Goal: Information Seeking & Learning: Learn about a topic

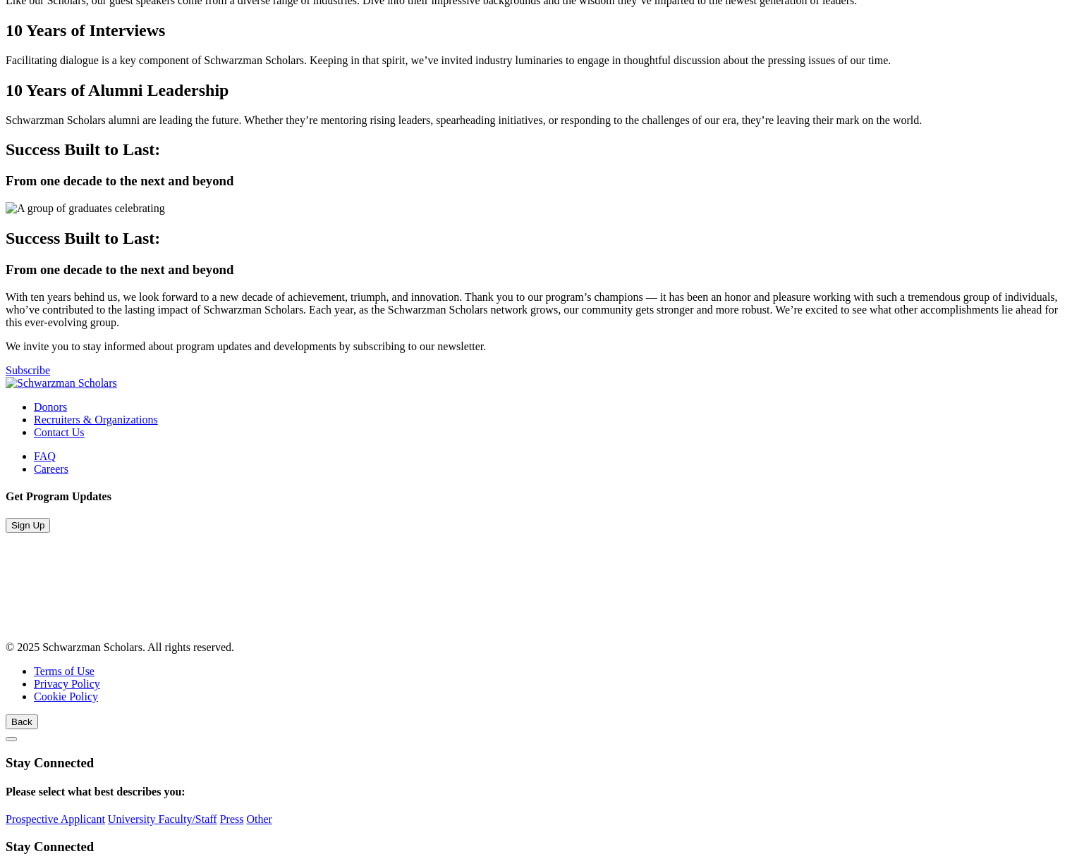
scroll to position [3297, 0]
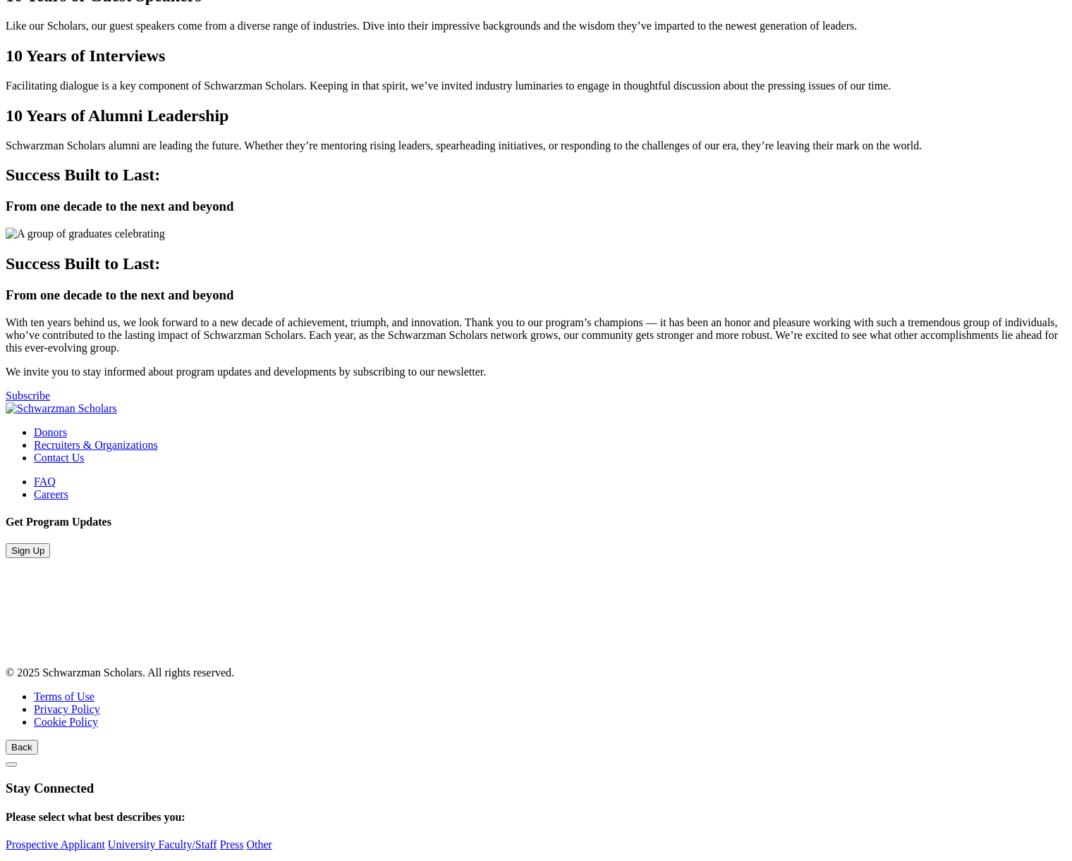
scroll to position [3297, 0]
click at [849, 152] on div "10 Years of Alumni Leadership Schwarzman Scholars alumni are leading the future…" at bounding box center [536, 129] width 1060 height 46
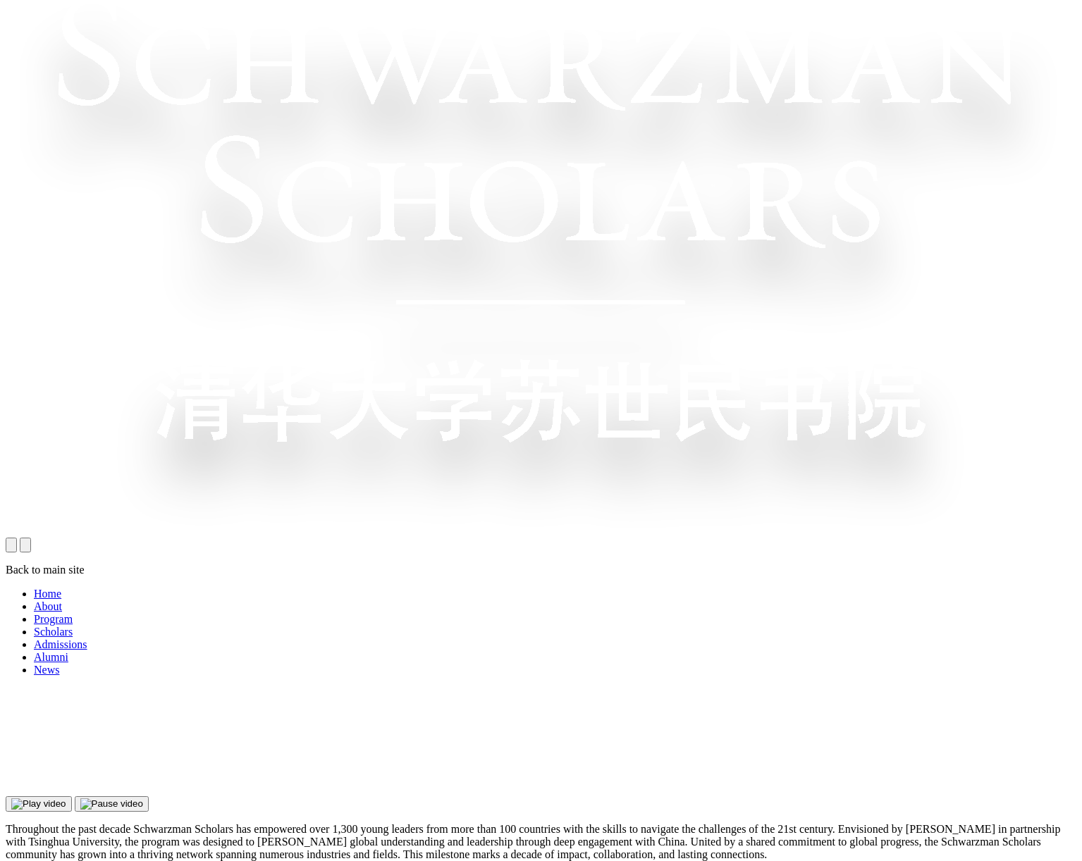
scroll to position [720, 0]
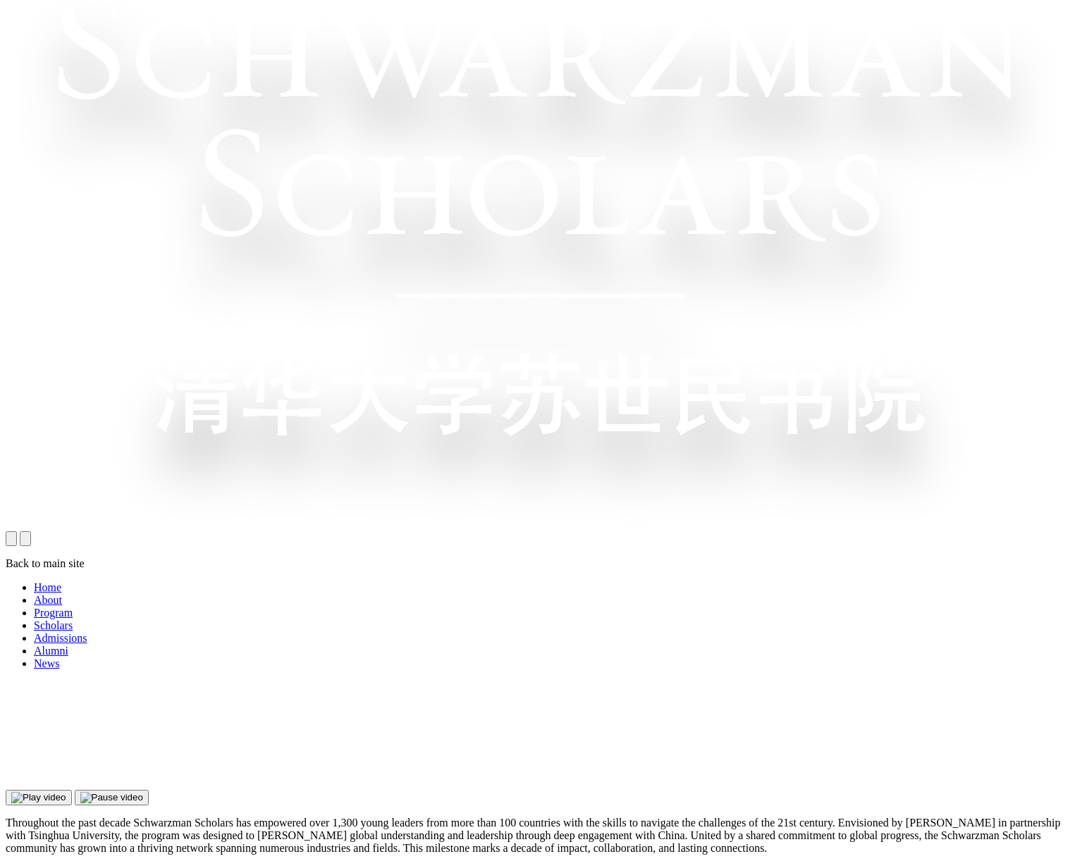
click at [31, 532] on button "open navigation drawer" at bounding box center [25, 539] width 11 height 15
click at [17, 532] on button "close navigation drawer" at bounding box center [11, 539] width 11 height 15
click at [31, 532] on button "open navigation drawer" at bounding box center [25, 539] width 11 height 15
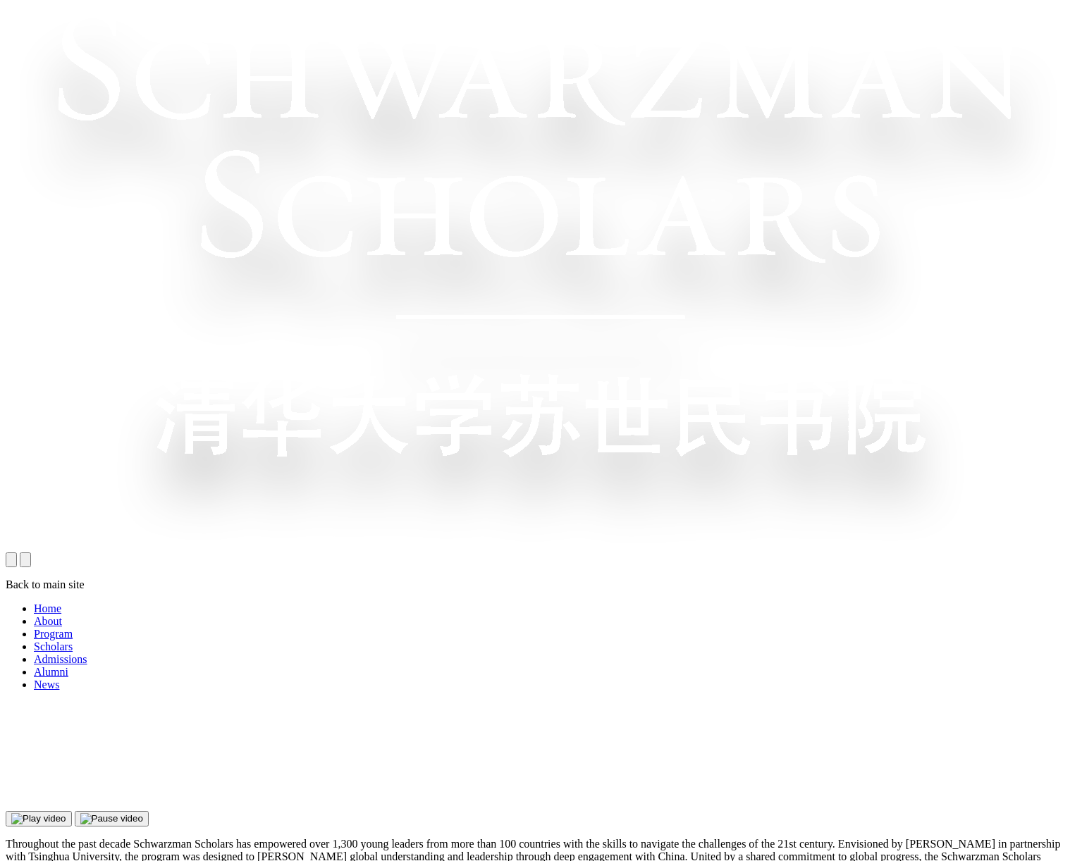
click at [17, 553] on button "close navigation drawer" at bounding box center [11, 560] width 11 height 15
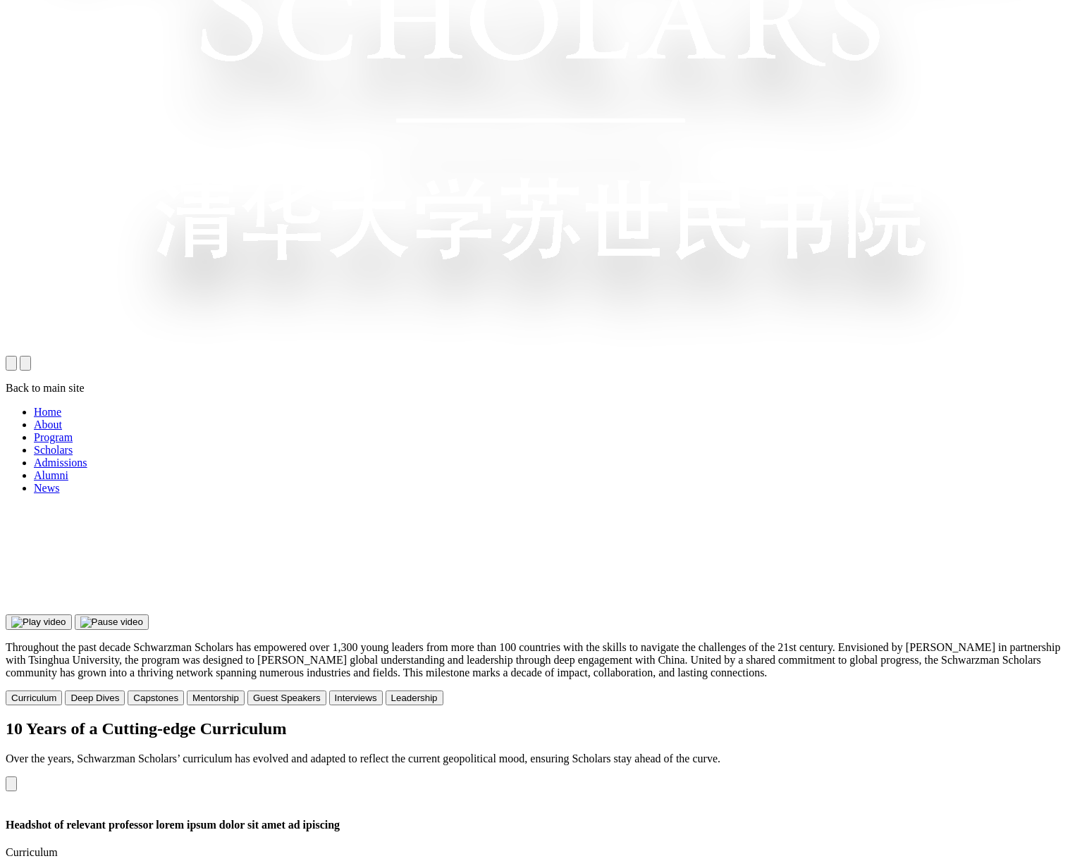
scroll to position [895, 0]
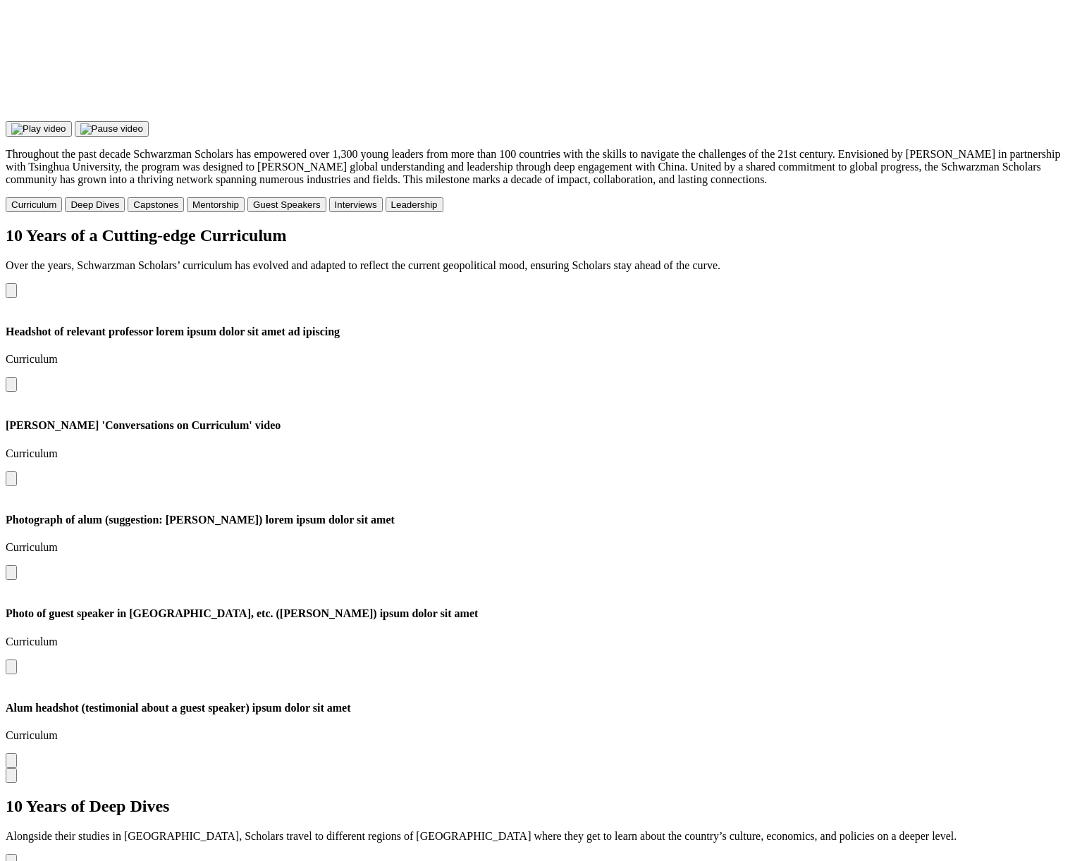
scroll to position [1423, 0]
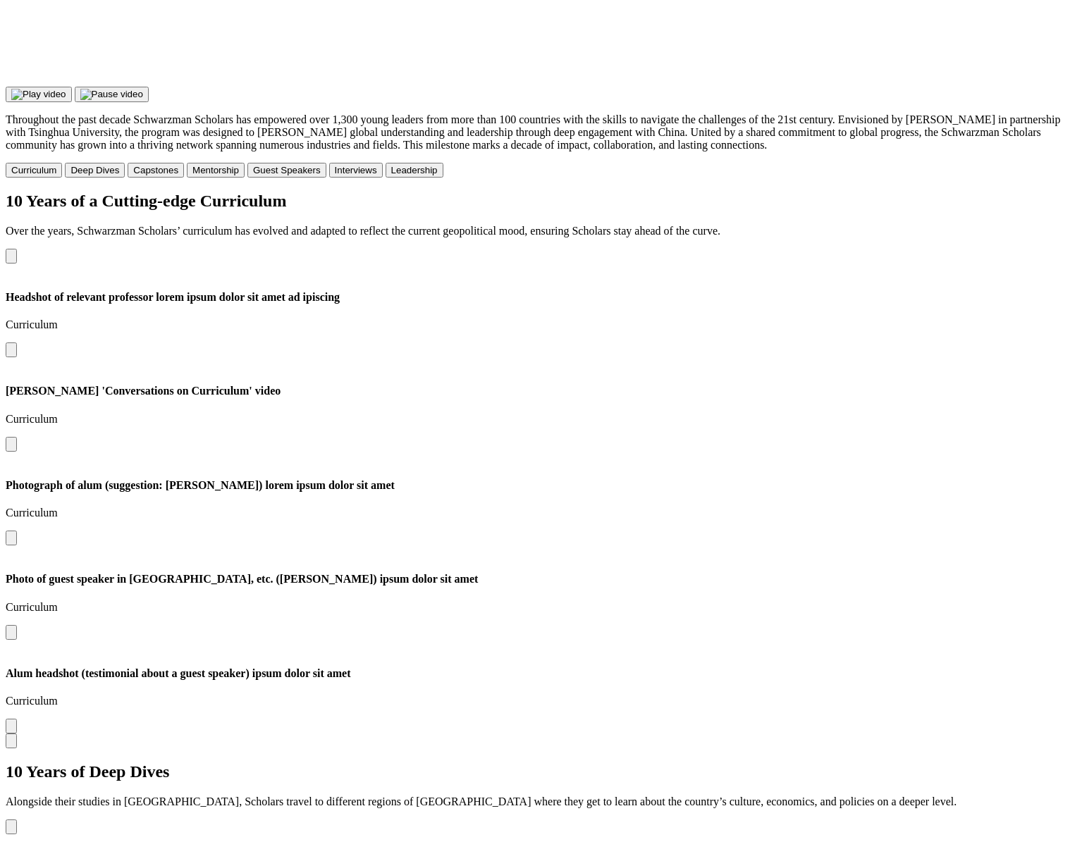
click at [17, 820] on button "Previous slide" at bounding box center [11, 827] width 11 height 15
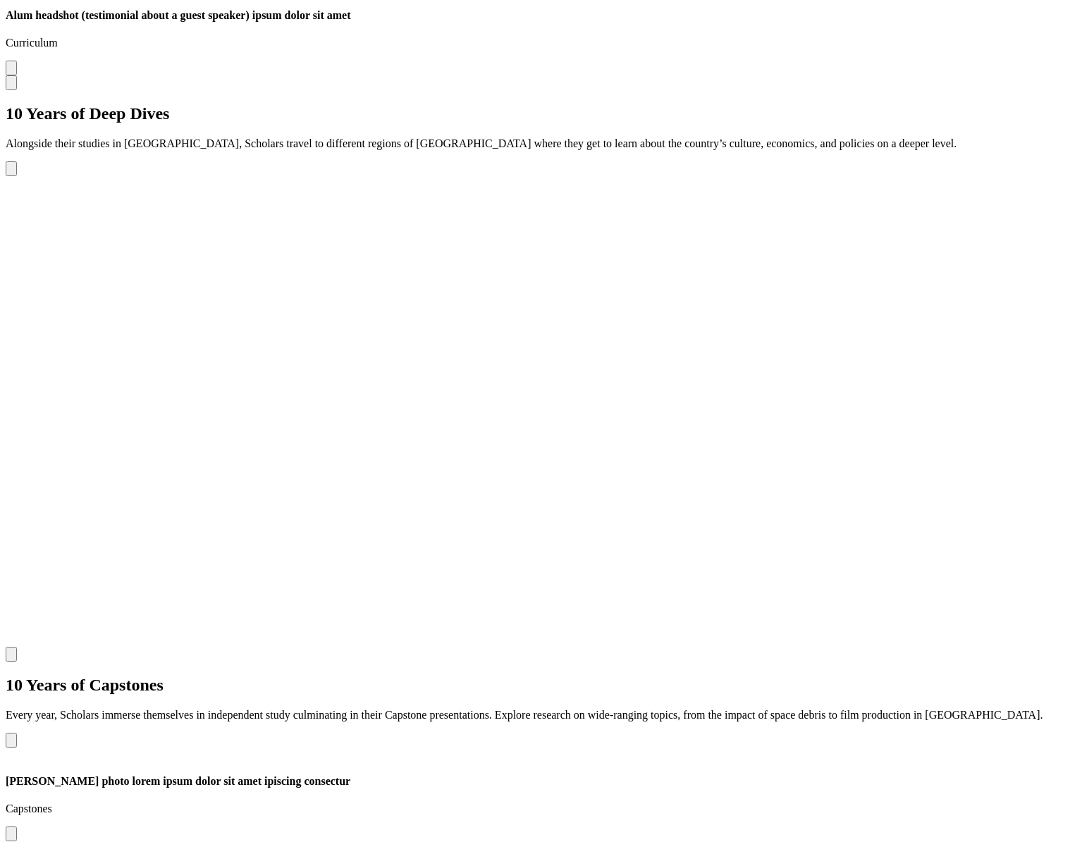
scroll to position [2086, 0]
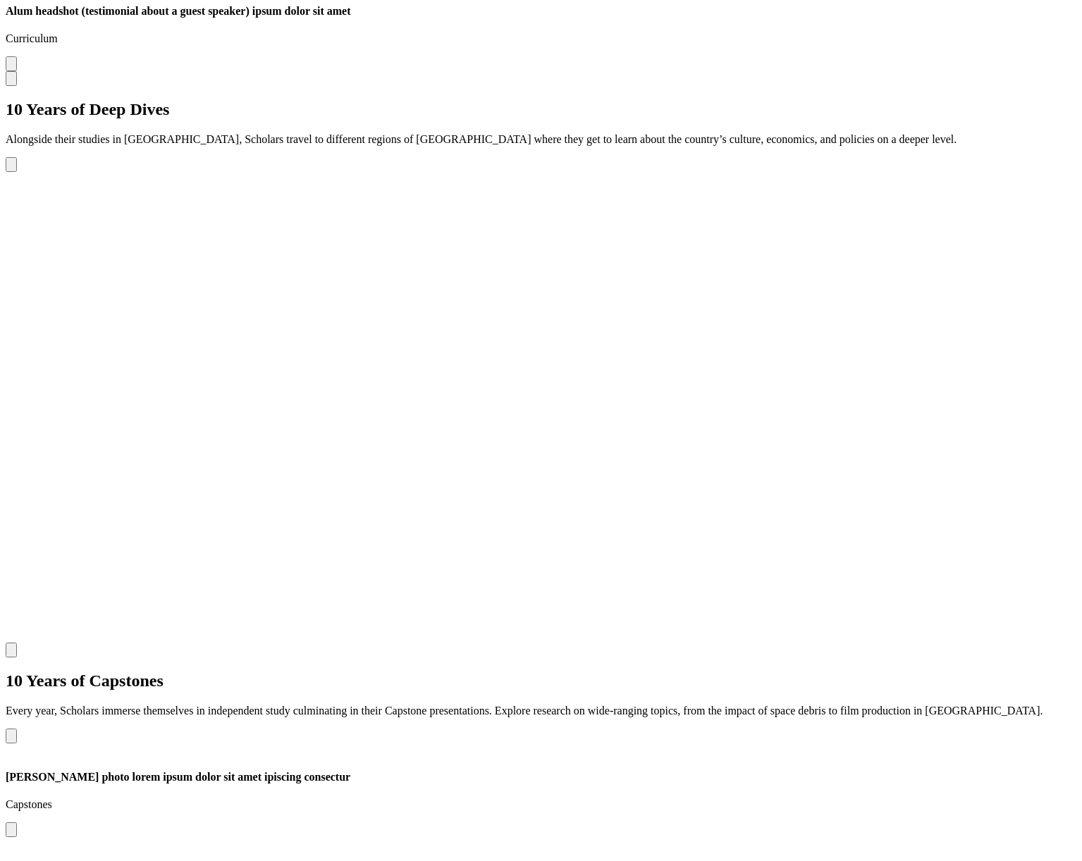
click at [17, 729] on button "Previous slide" at bounding box center [11, 736] width 11 height 15
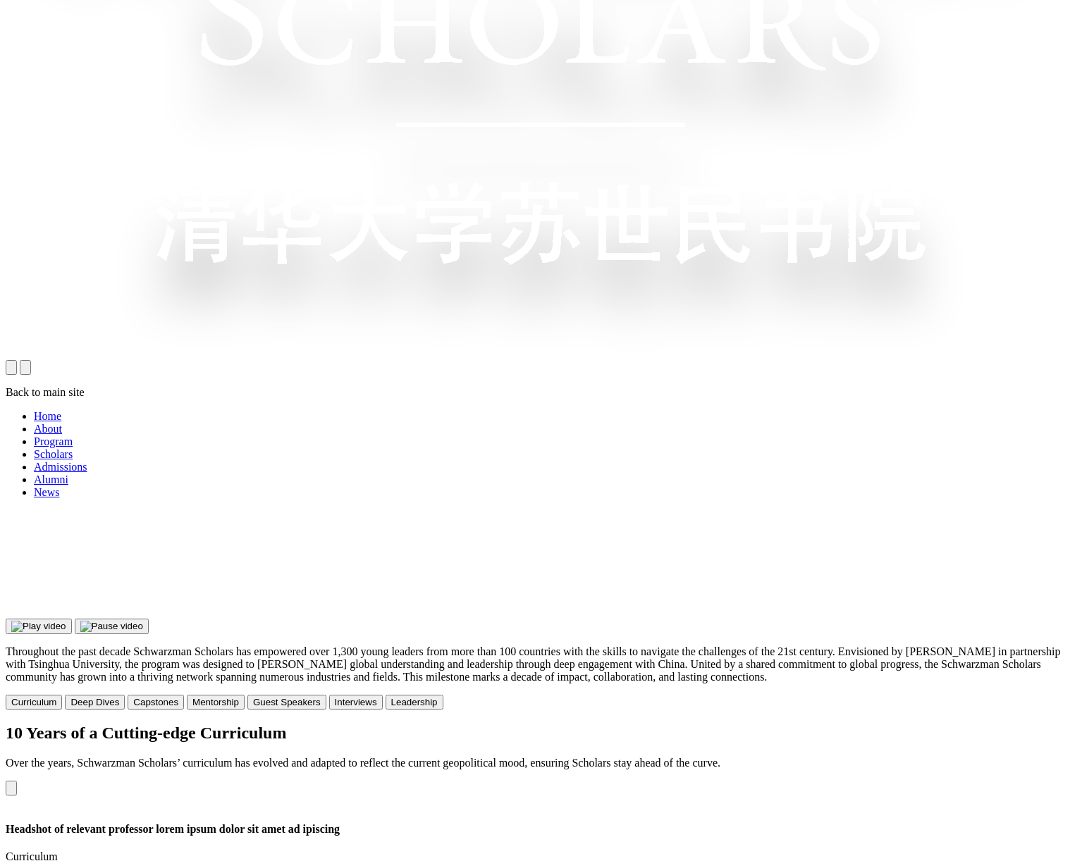
scroll to position [920, 0]
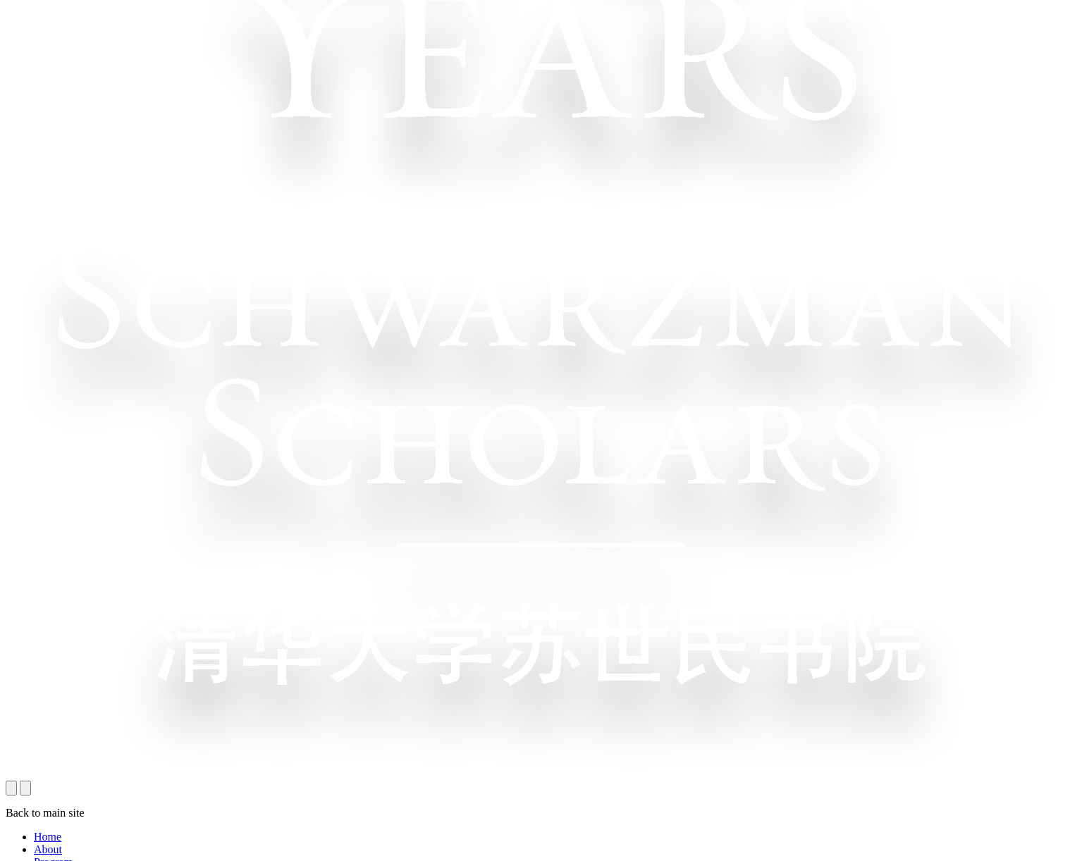
scroll to position [466, 0]
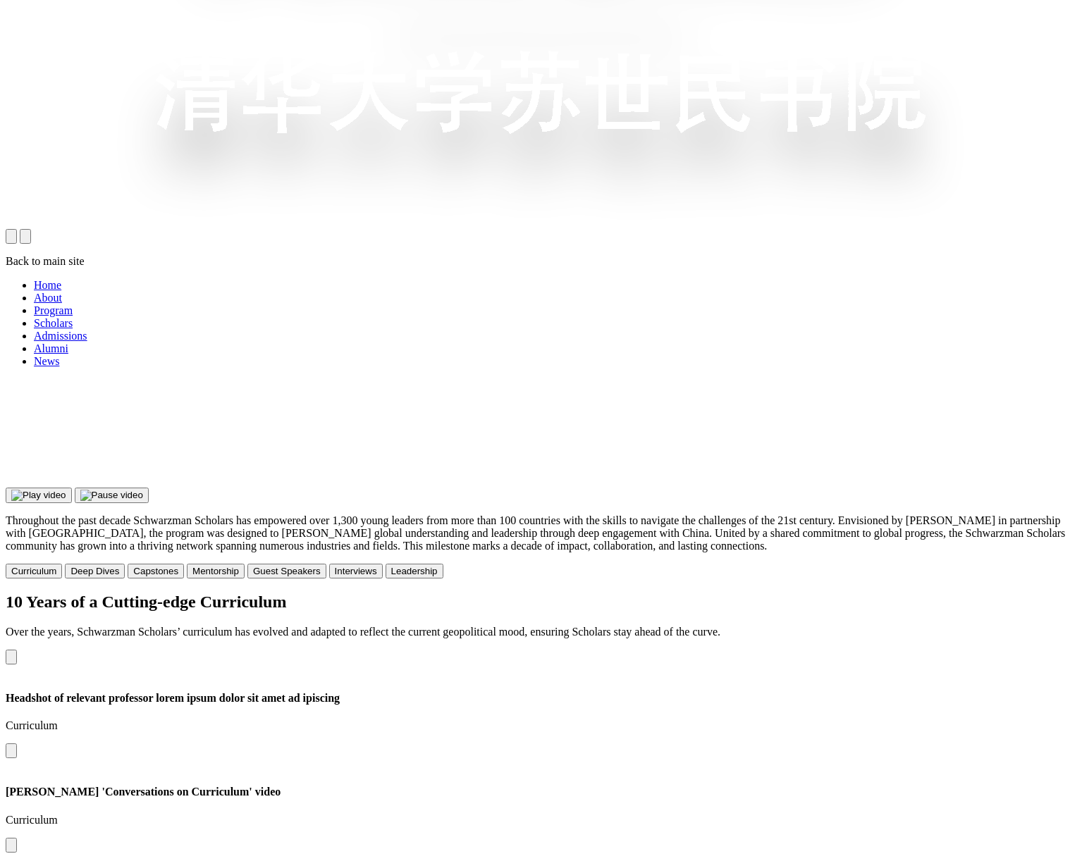
scroll to position [1020, 0]
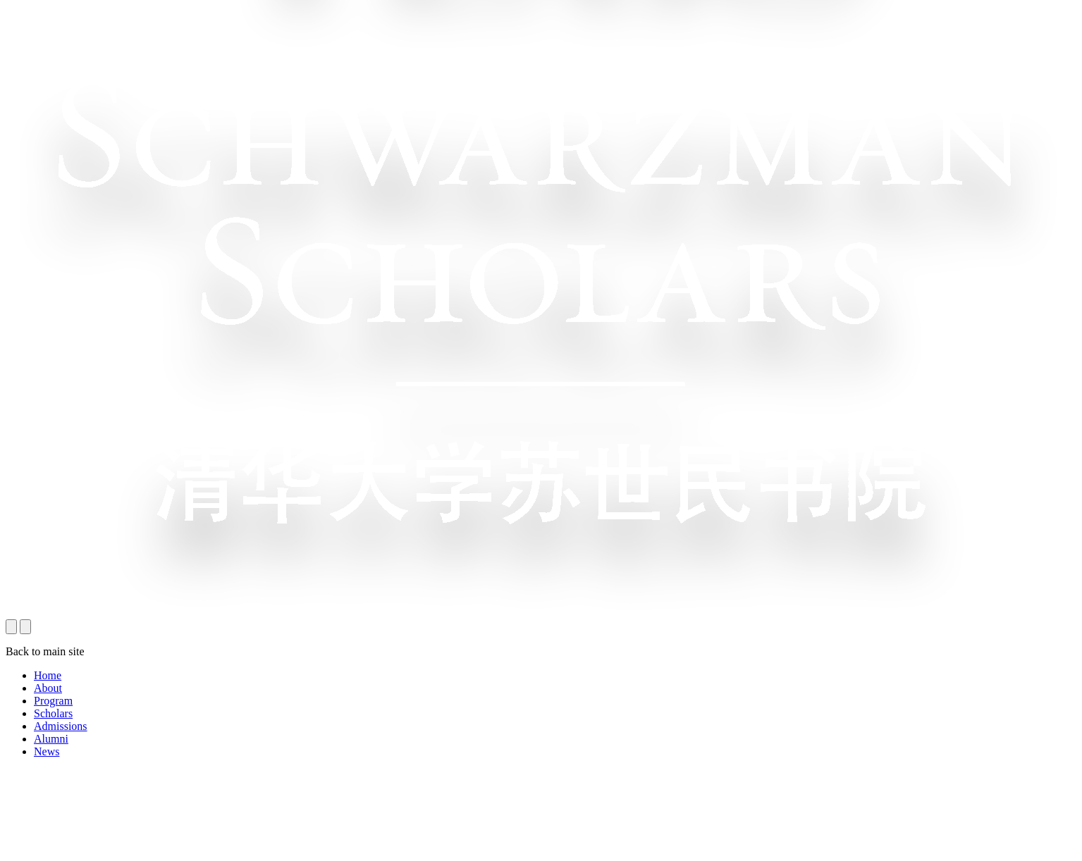
scroll to position [482, 0]
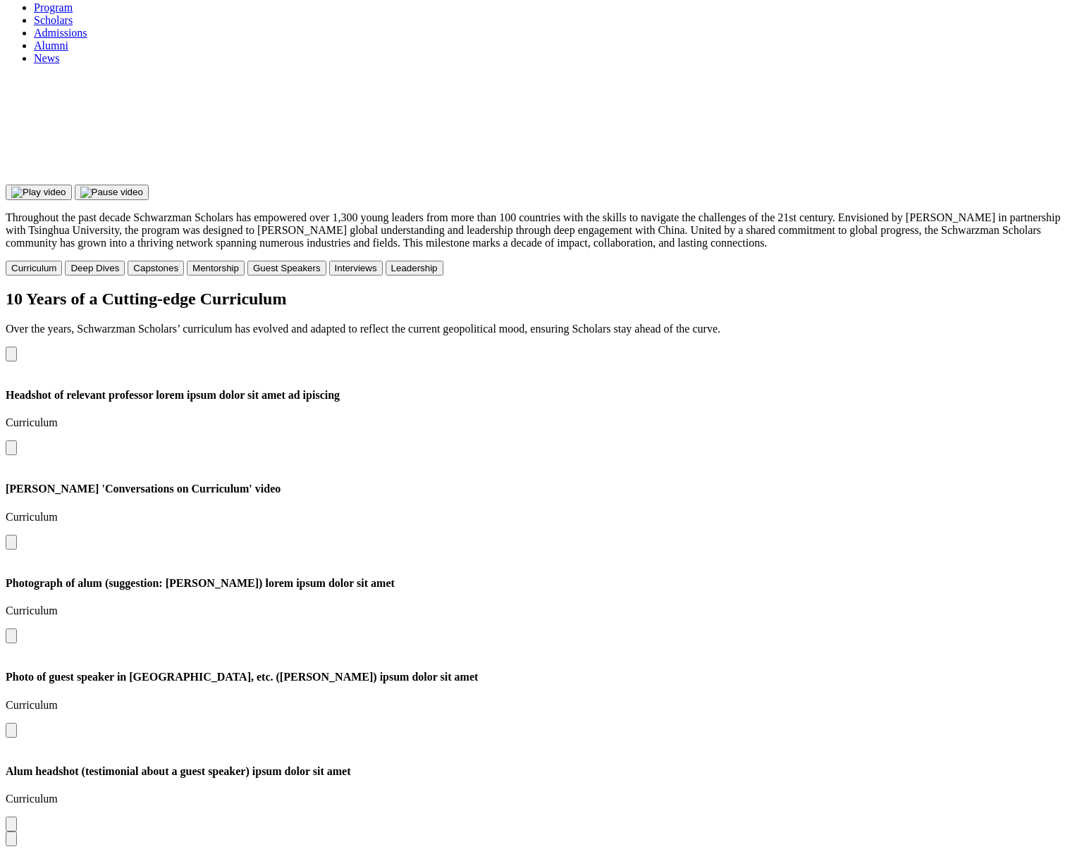
scroll to position [1315, 0]
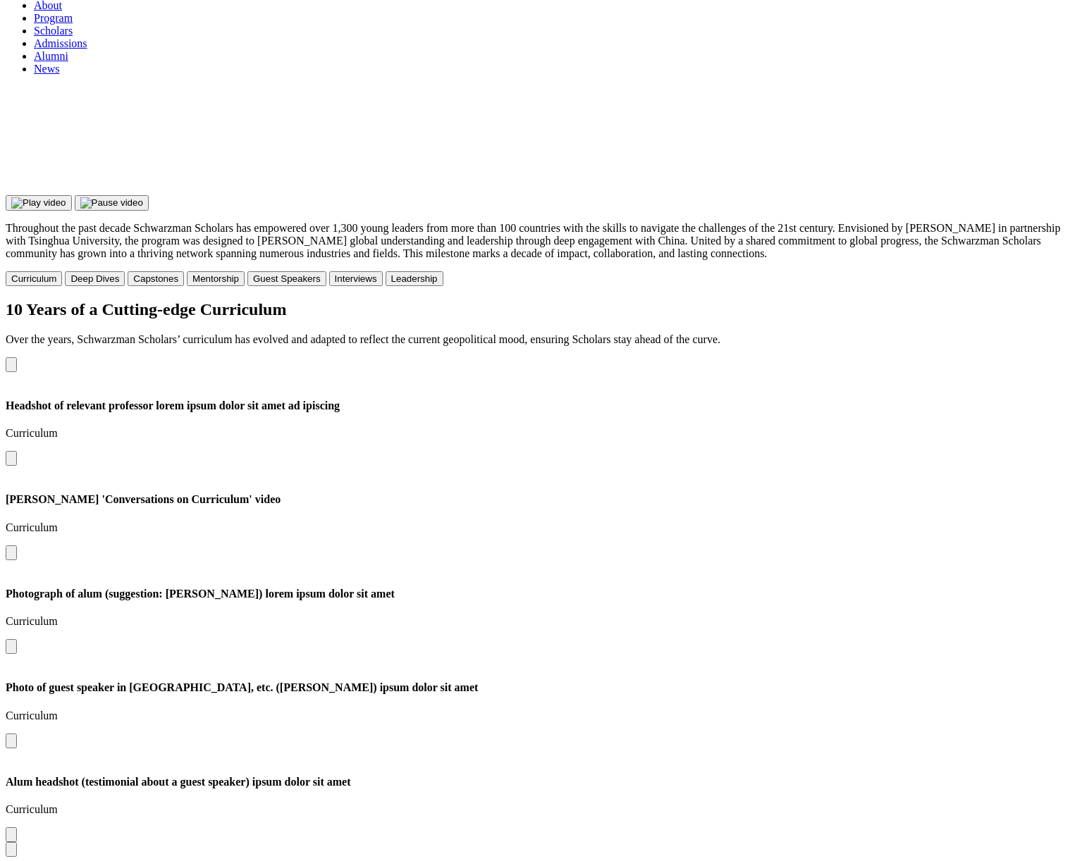
click at [1034, 271] on div "Curriculum Deep Dives Capstones Mentorship Guest Speakers Interviews Leadership" at bounding box center [541, 278] width 1071 height 15
click at [1035, 271] on div "Curriculum Deep Dives Capstones Mentorship Guest Speakers Interviews Leadership" at bounding box center [541, 278] width 1071 height 15
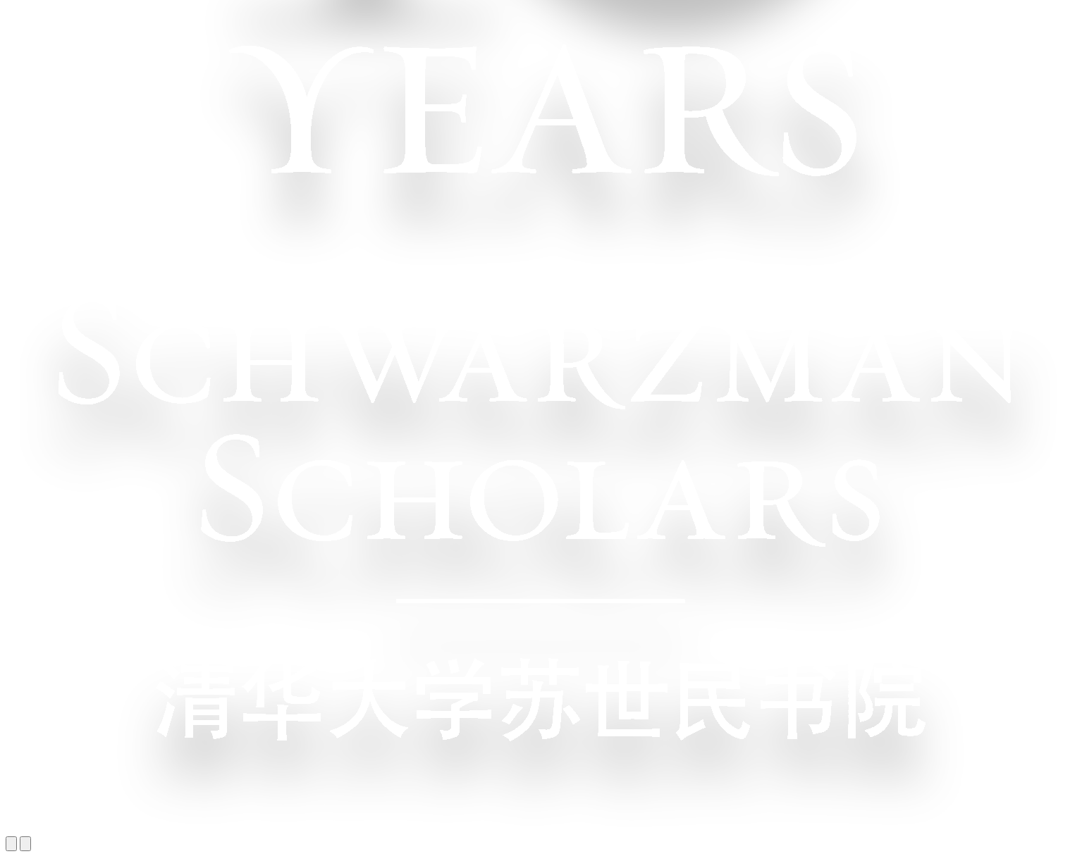
scroll to position [419, 0]
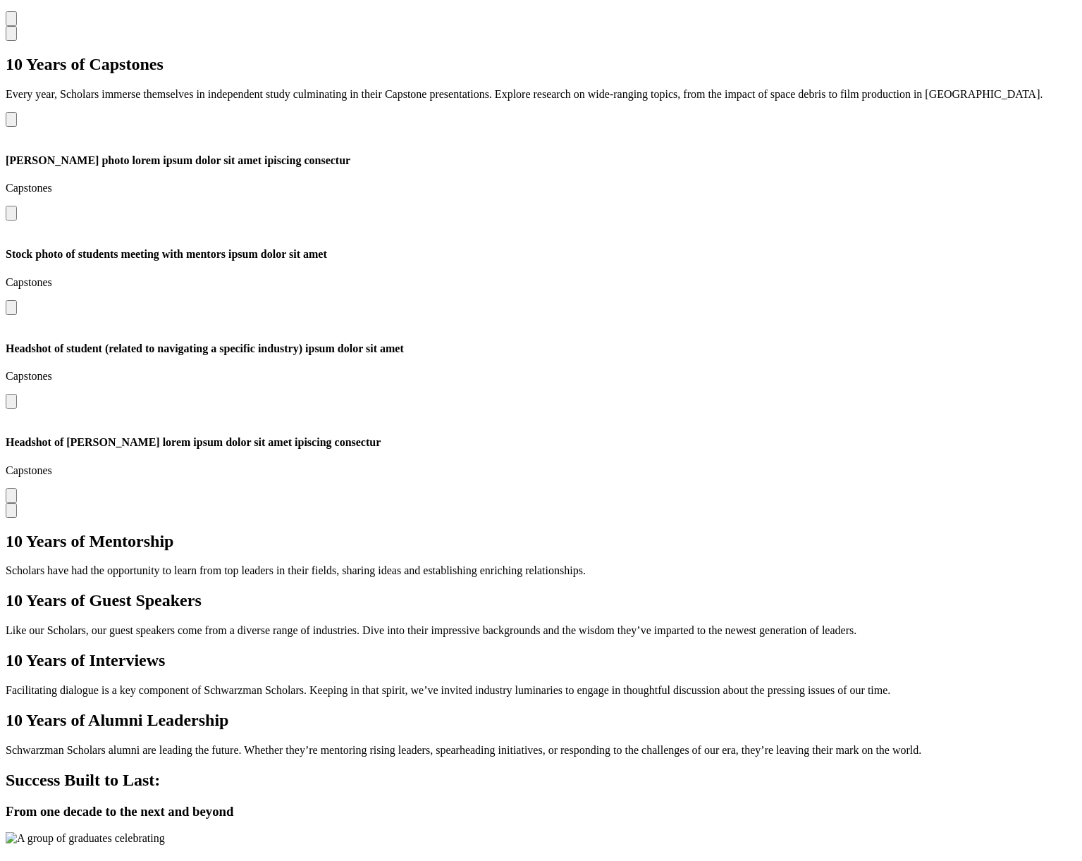
scroll to position [2700, 0]
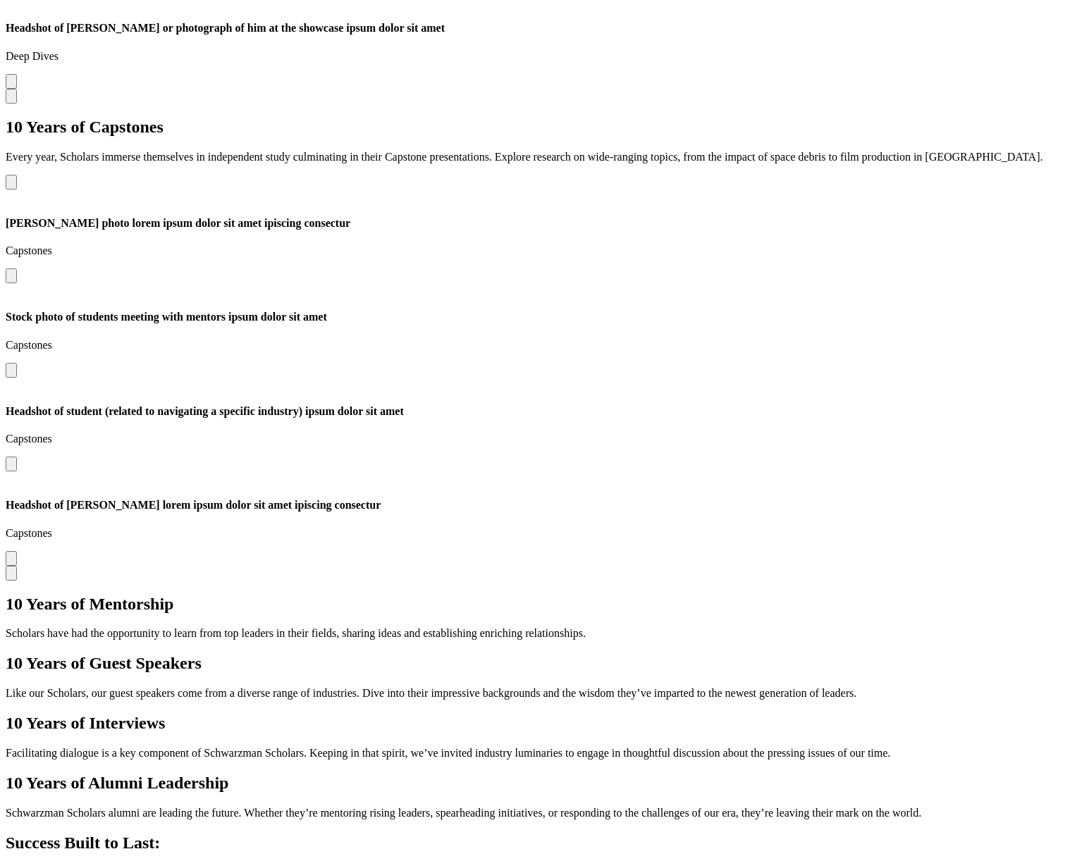
scroll to position [2659, 0]
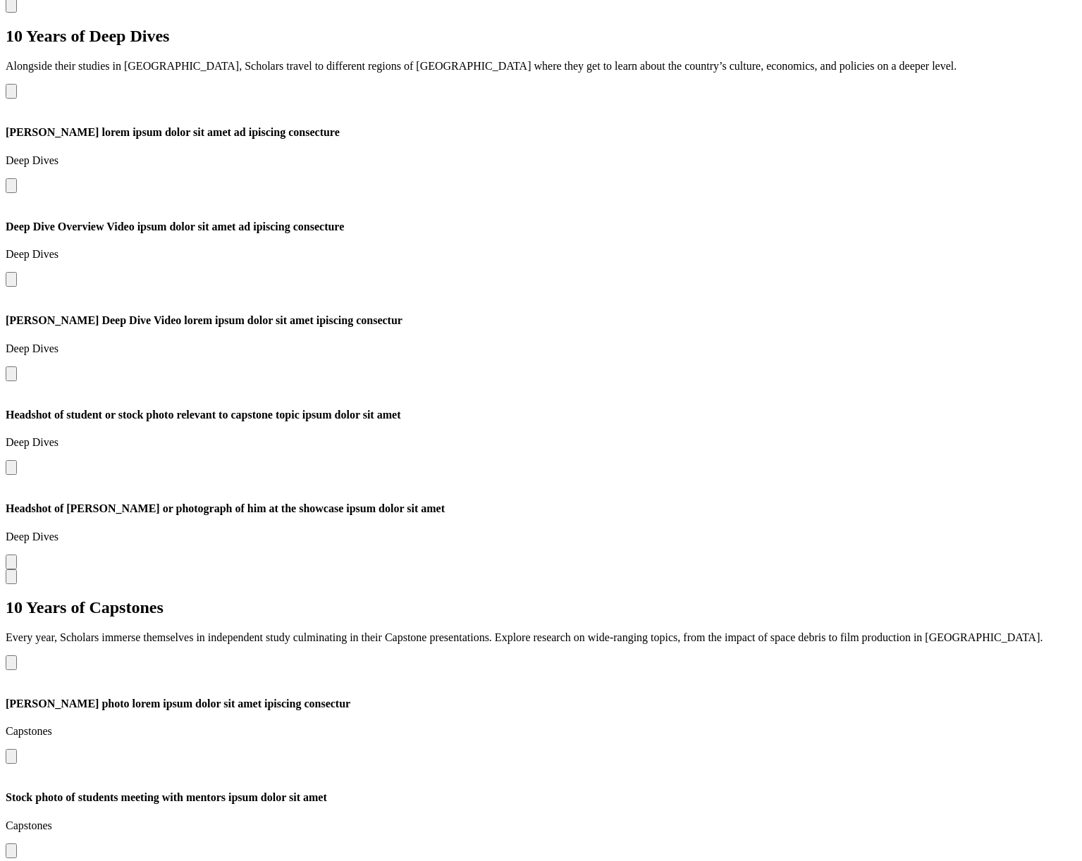
scroll to position [2145, 0]
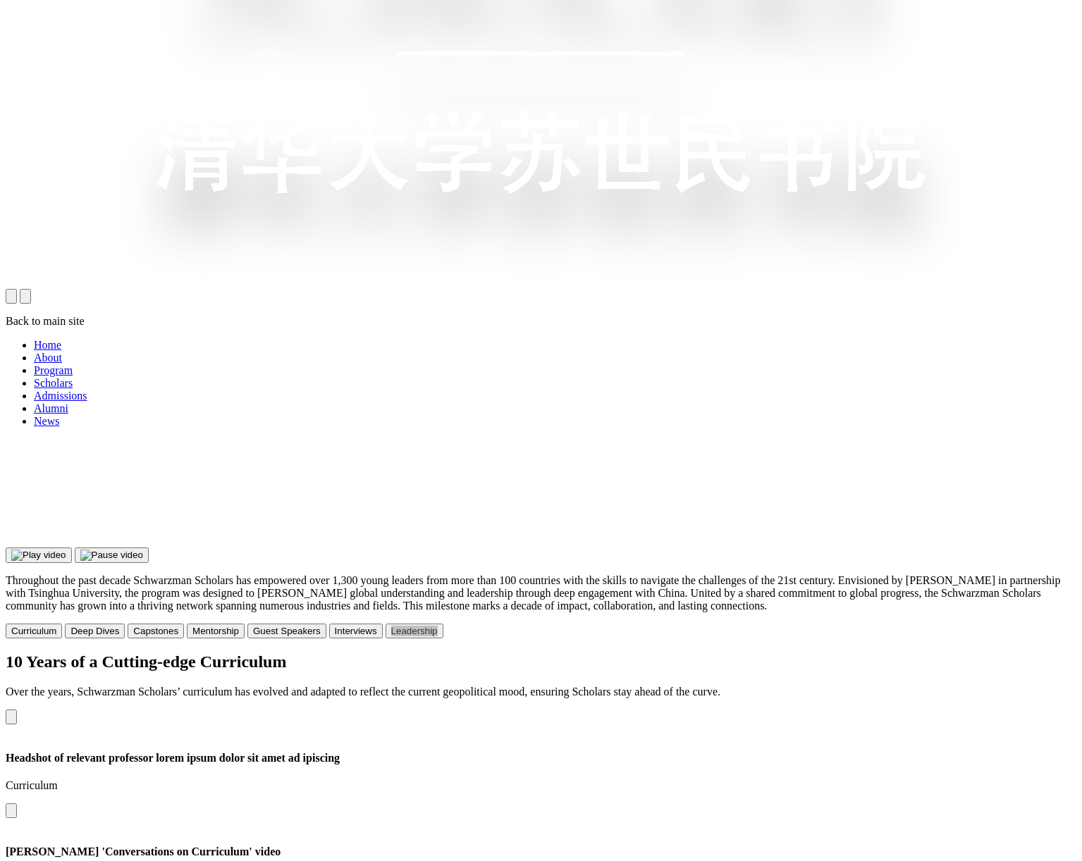
scroll to position [962, 0]
click at [31, 290] on button "open navigation drawer" at bounding box center [25, 297] width 11 height 15
click at [17, 290] on button "close navigation drawer" at bounding box center [11, 297] width 11 height 15
click at [31, 290] on button "open navigation drawer" at bounding box center [25, 297] width 11 height 15
click at [17, 290] on button "close navigation drawer" at bounding box center [11, 297] width 11 height 15
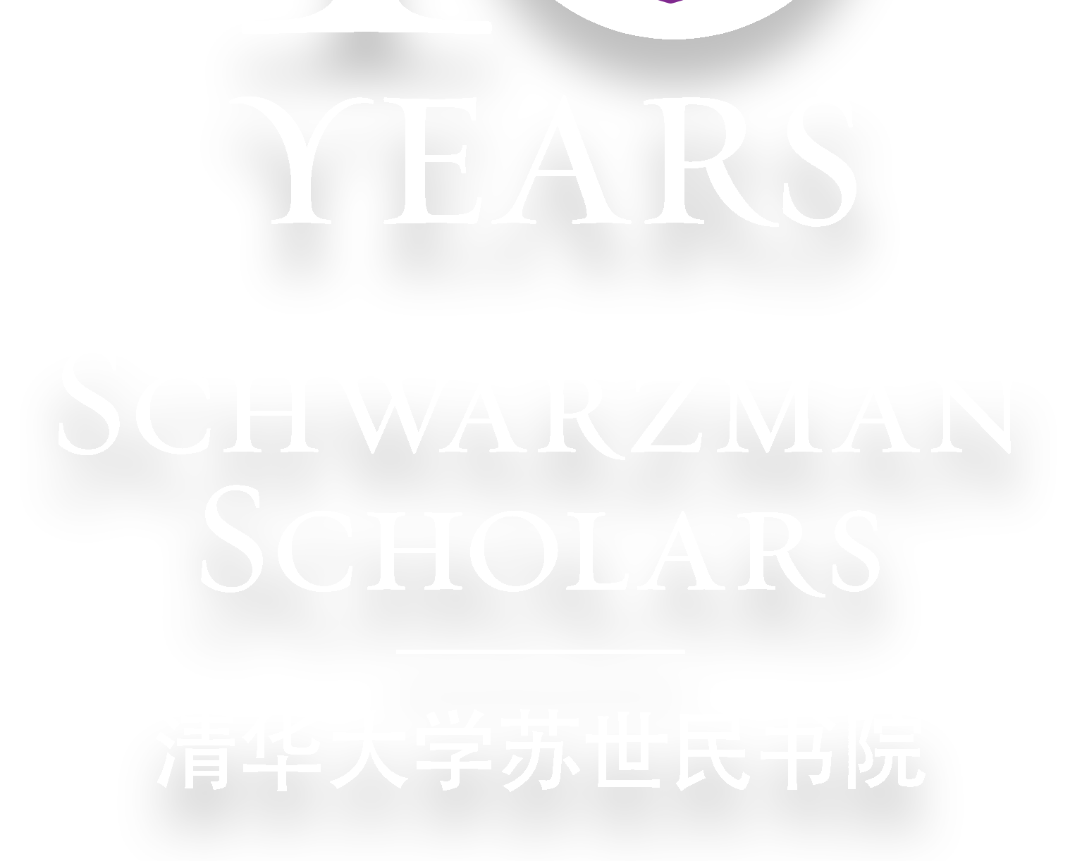
scroll to position [362, 0]
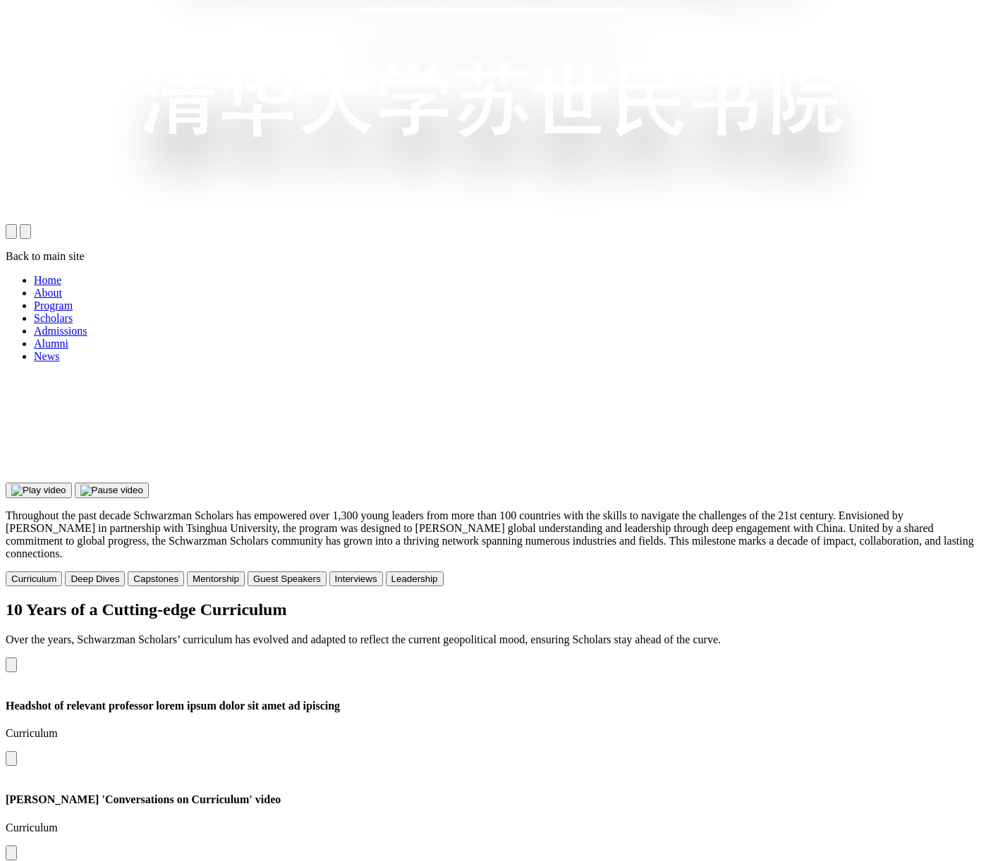
scroll to position [921, 0]
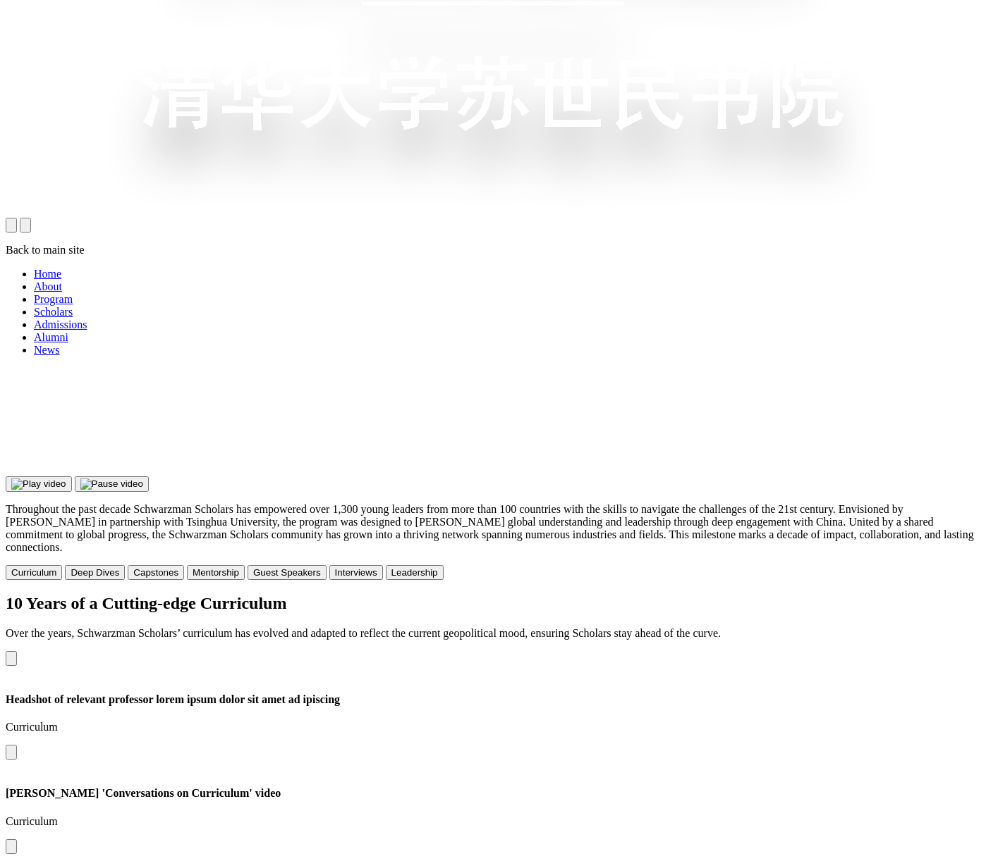
click at [31, 218] on button "open navigation drawer" at bounding box center [25, 225] width 11 height 15
click at [17, 218] on button "close navigation drawer" at bounding box center [11, 225] width 11 height 15
click at [31, 218] on button "open navigation drawer" at bounding box center [25, 225] width 11 height 15
click at [17, 218] on button "close navigation drawer" at bounding box center [11, 225] width 11 height 15
click at [31, 218] on button "open navigation drawer" at bounding box center [25, 225] width 11 height 15
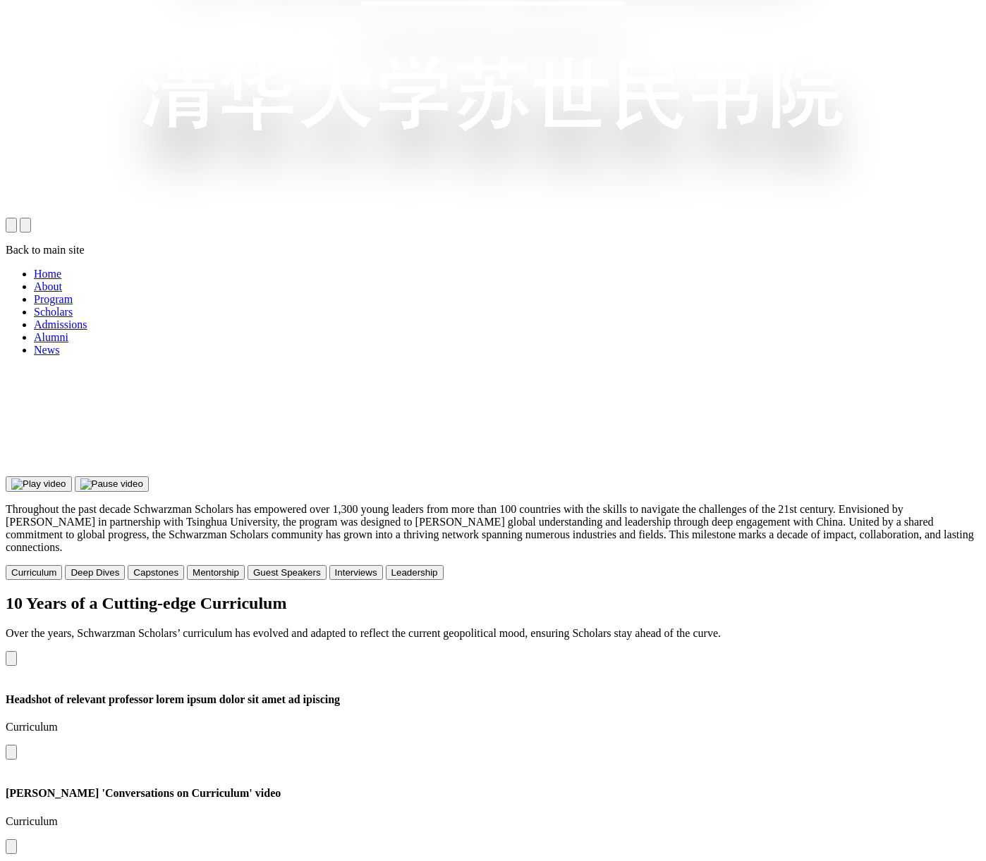
click at [17, 218] on button "close navigation drawer" at bounding box center [11, 225] width 11 height 15
click at [31, 218] on button "open navigation drawer" at bounding box center [25, 225] width 11 height 15
click at [17, 218] on button "close navigation drawer" at bounding box center [11, 225] width 11 height 15
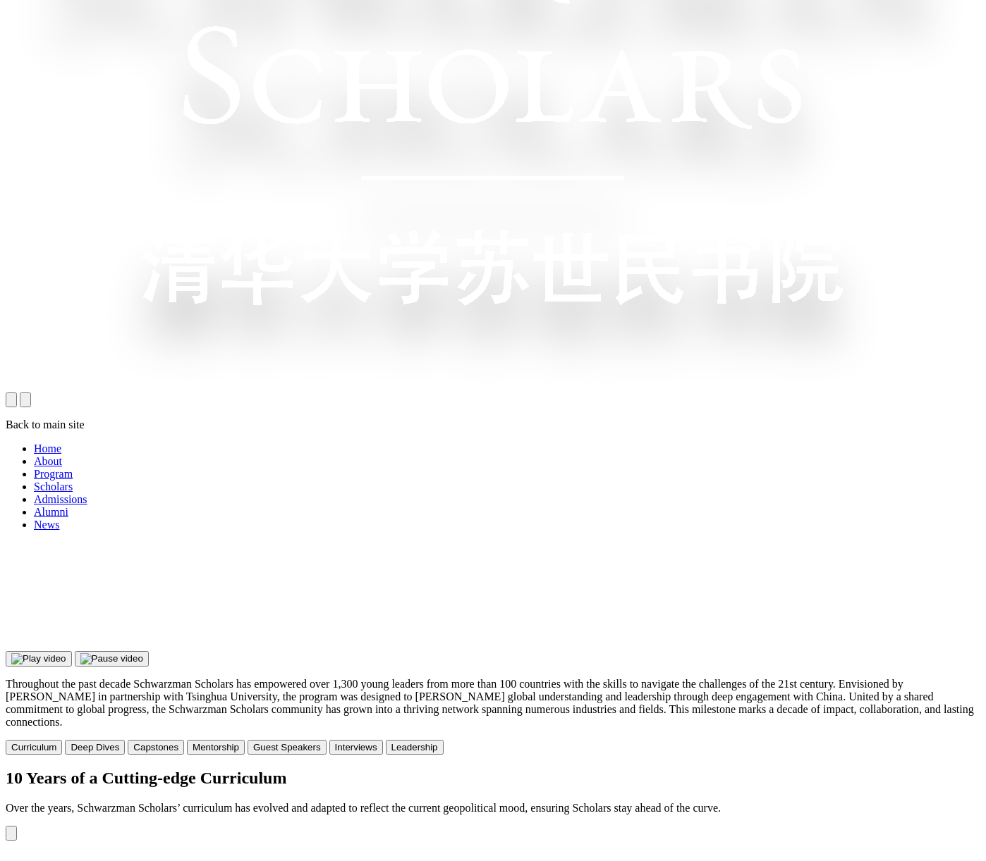
scroll to position [733, 0]
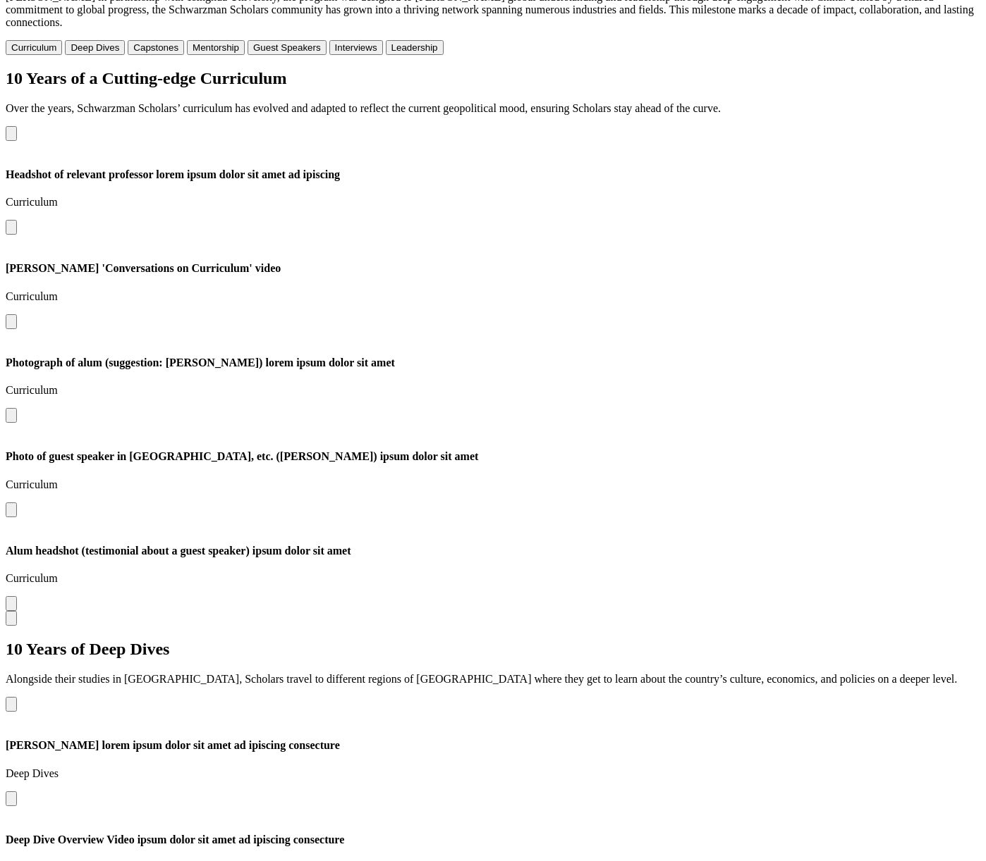
scroll to position [1397, 0]
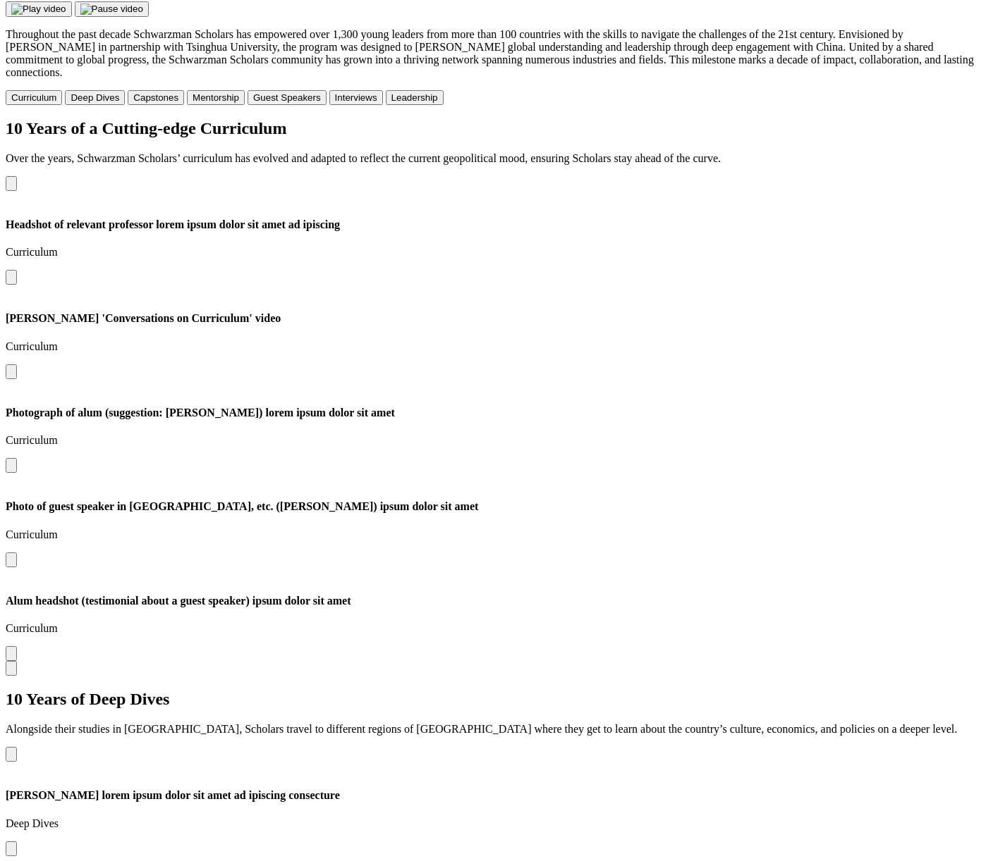
click at [184, 90] on button "Capstones" at bounding box center [156, 97] width 56 height 15
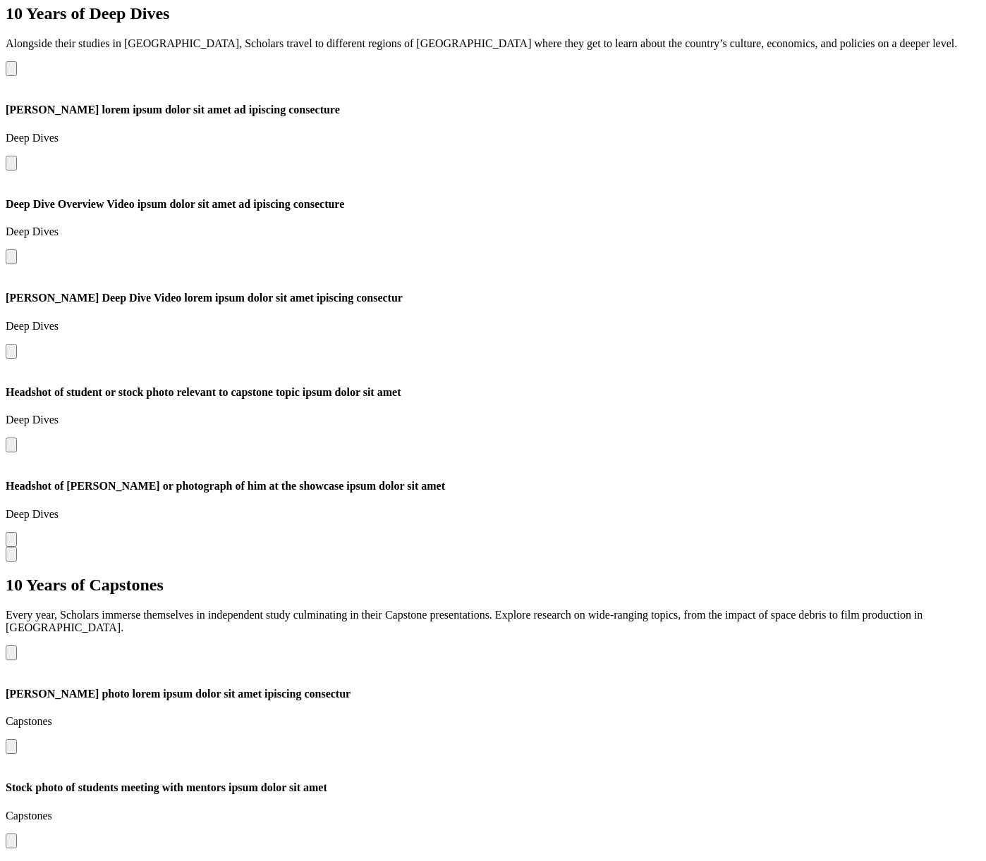
scroll to position [2090, 0]
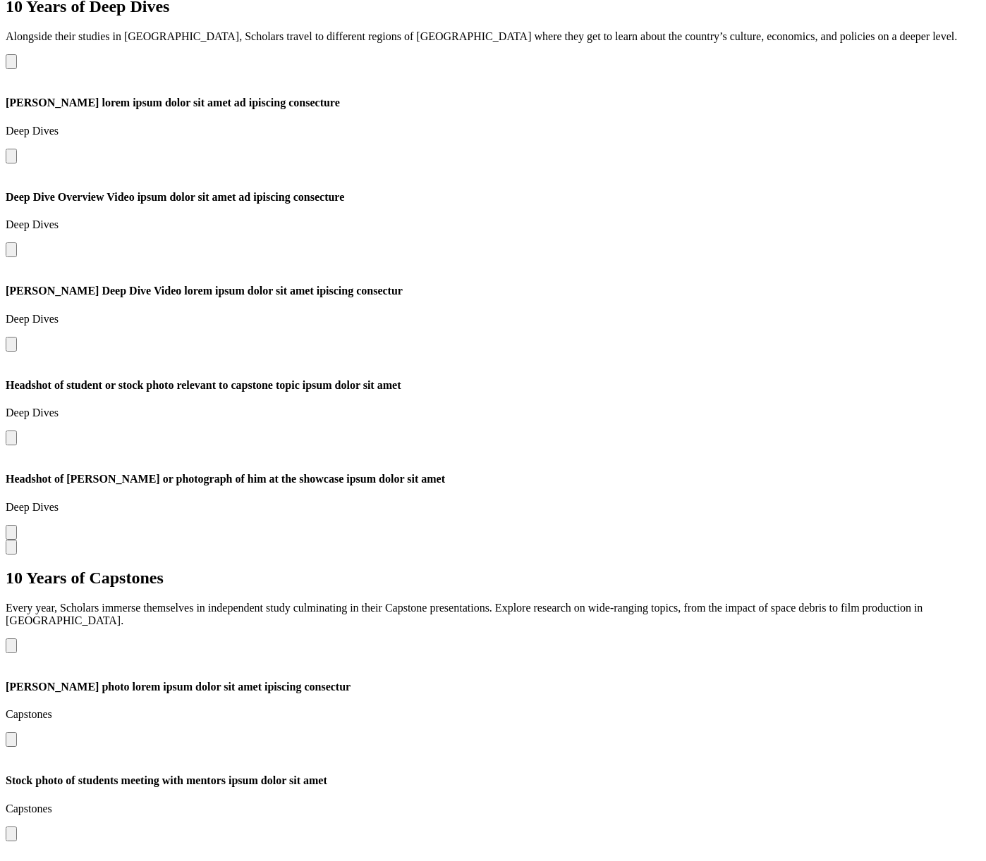
click at [295, 569] on div "10 Years of Capstones Every year, Scholars immerse themselves in independent st…" at bounding box center [493, 598] width 974 height 59
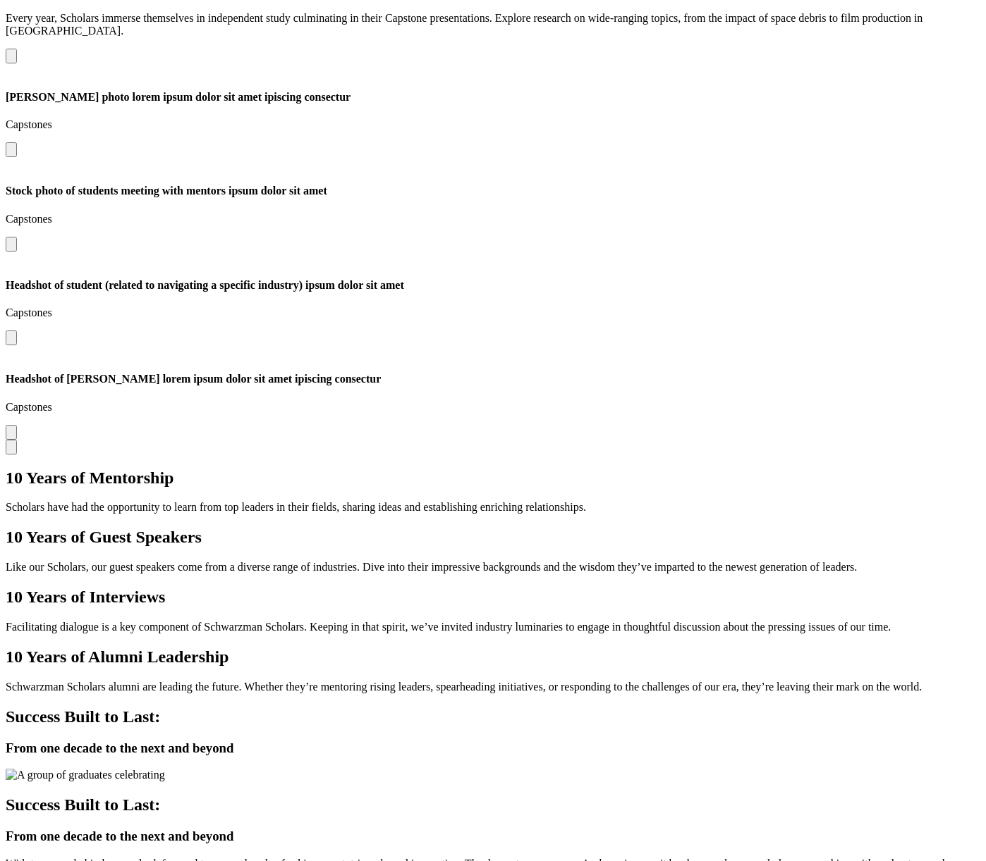
scroll to position [2090, 0]
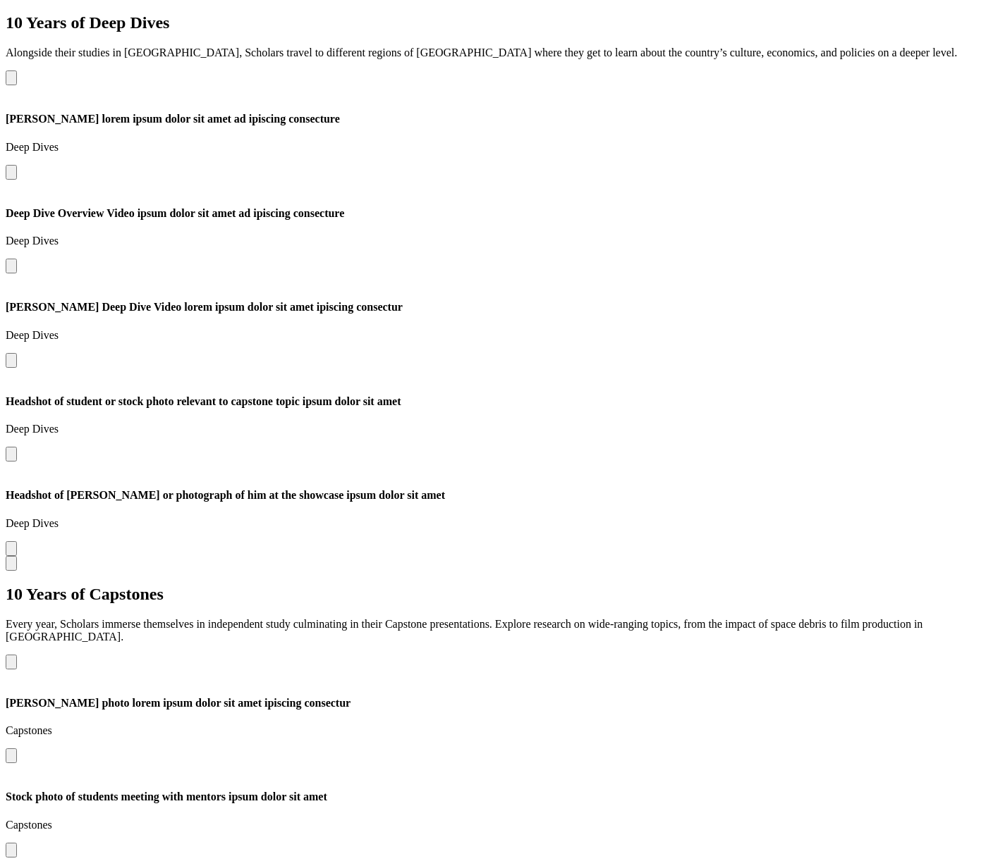
scroll to position [2090, 0]
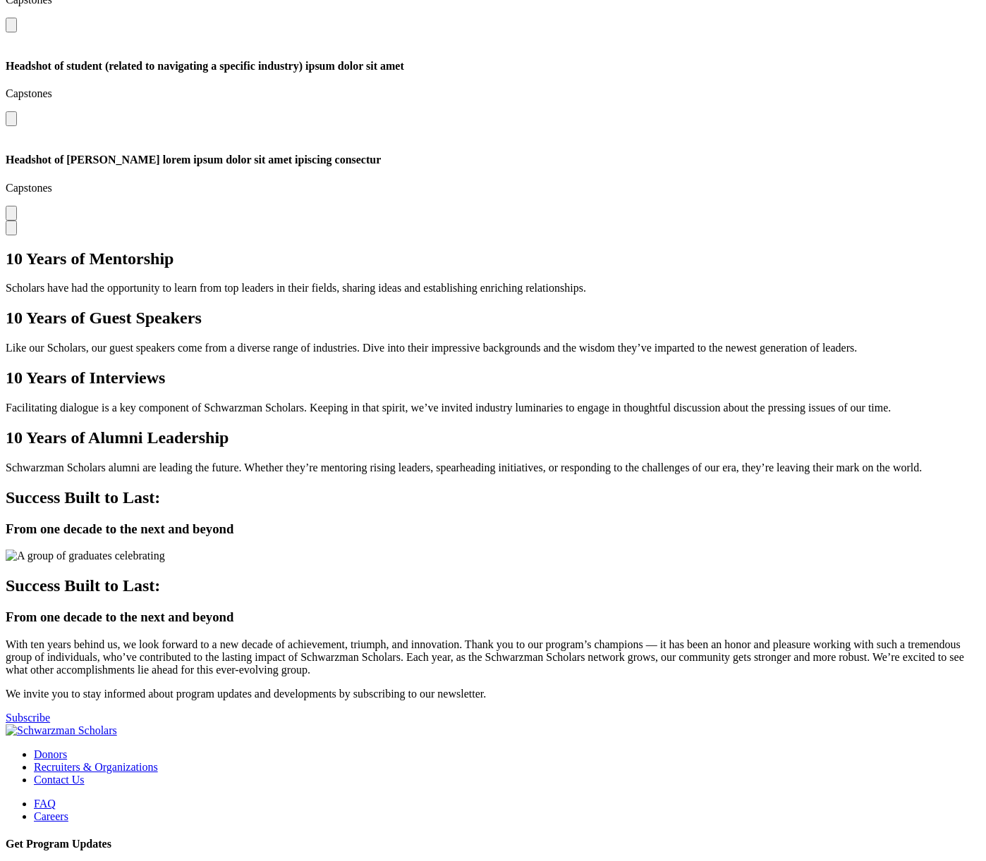
scroll to position [2878, 0]
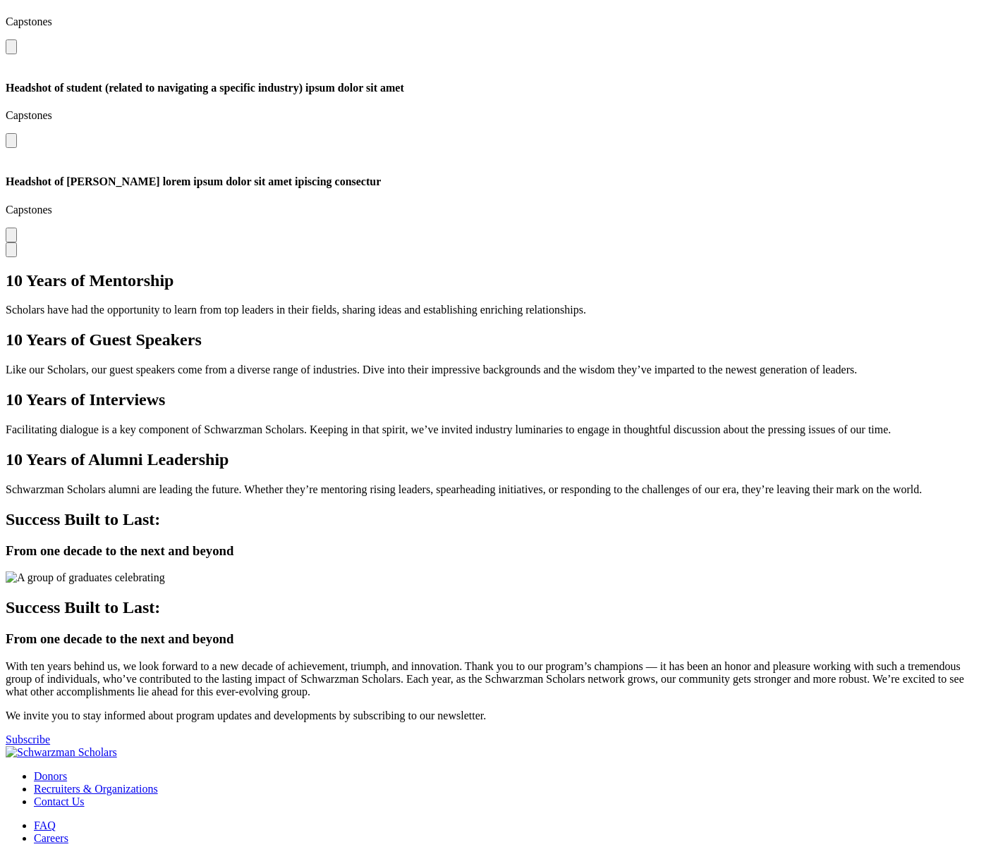
scroll to position [2878, 0]
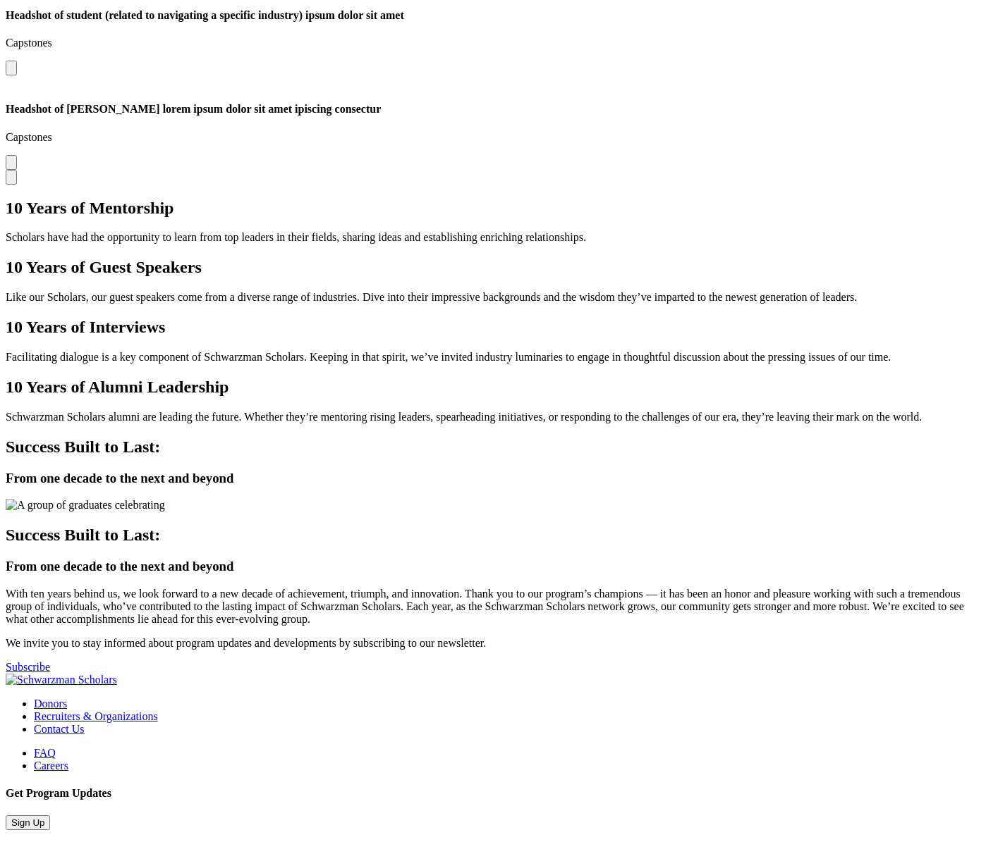
scroll to position [2897, 0]
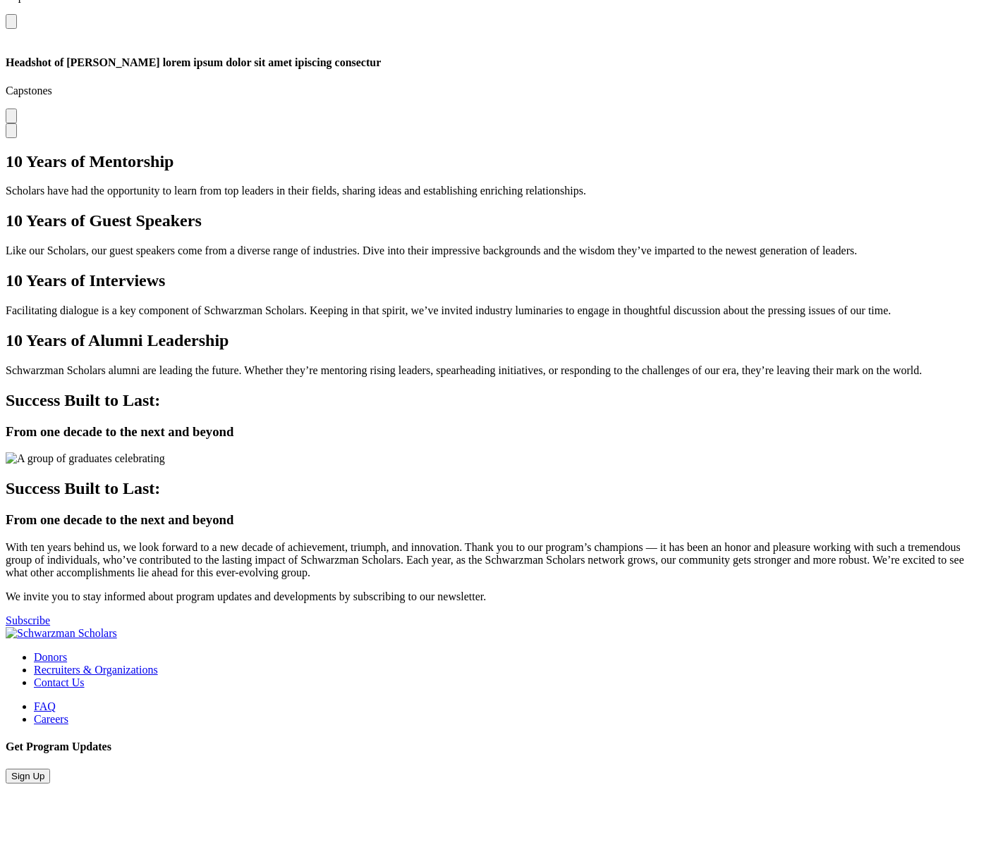
scroll to position [2959, 0]
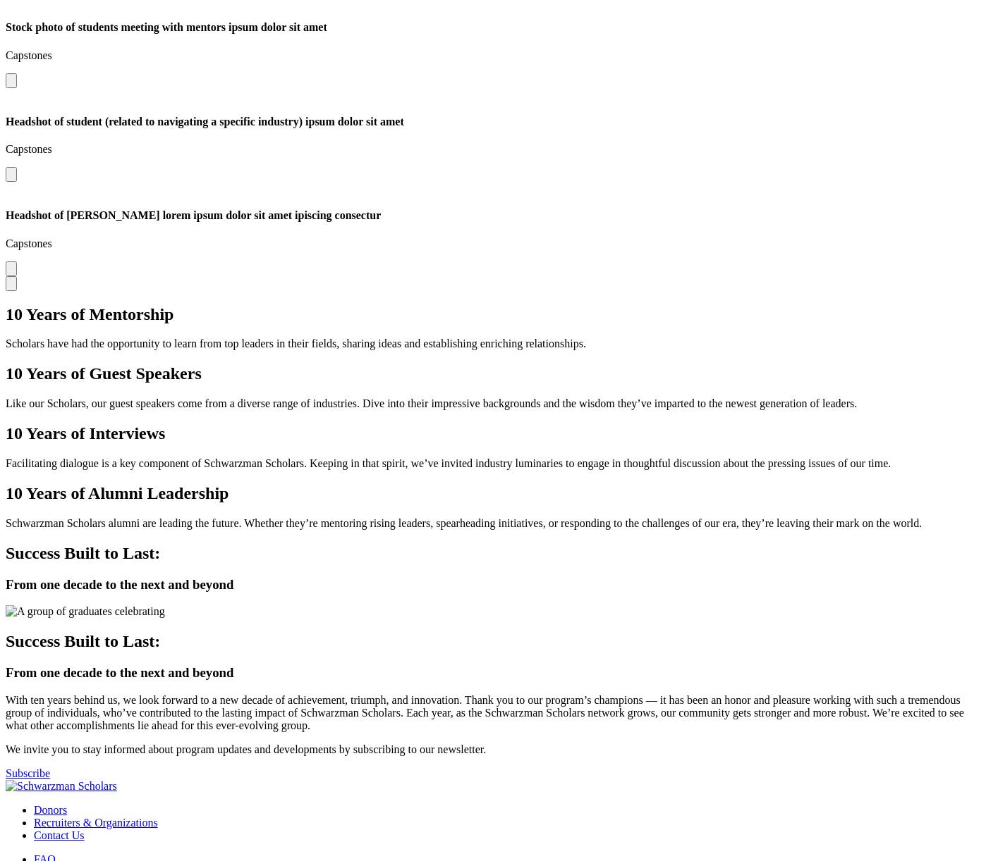
scroll to position [2867, 0]
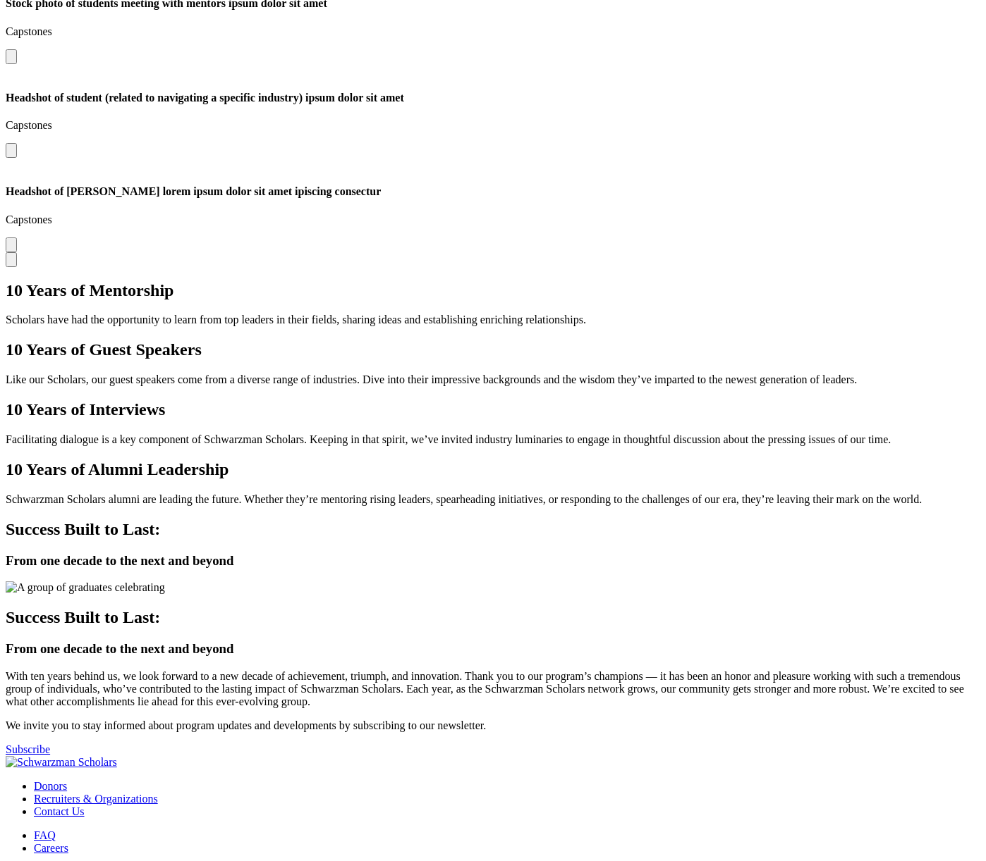
click at [931, 341] on h2 "10 Years of Guest Speakers" at bounding box center [493, 350] width 974 height 19
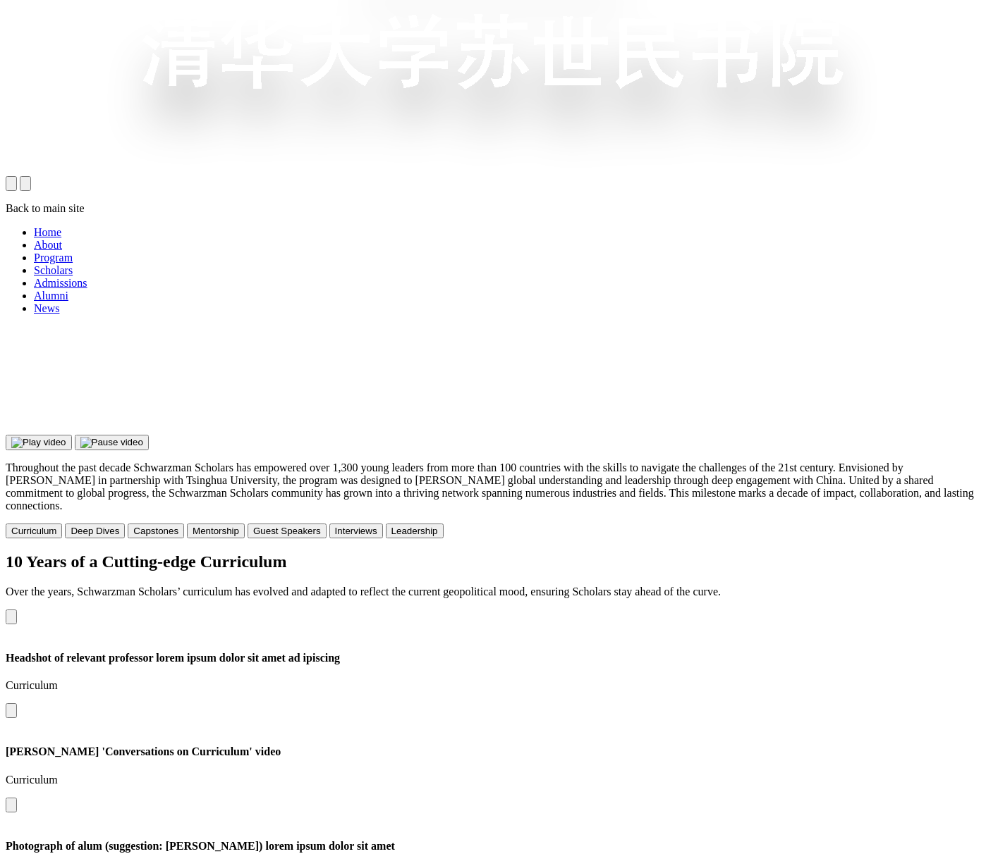
scroll to position [967, 0]
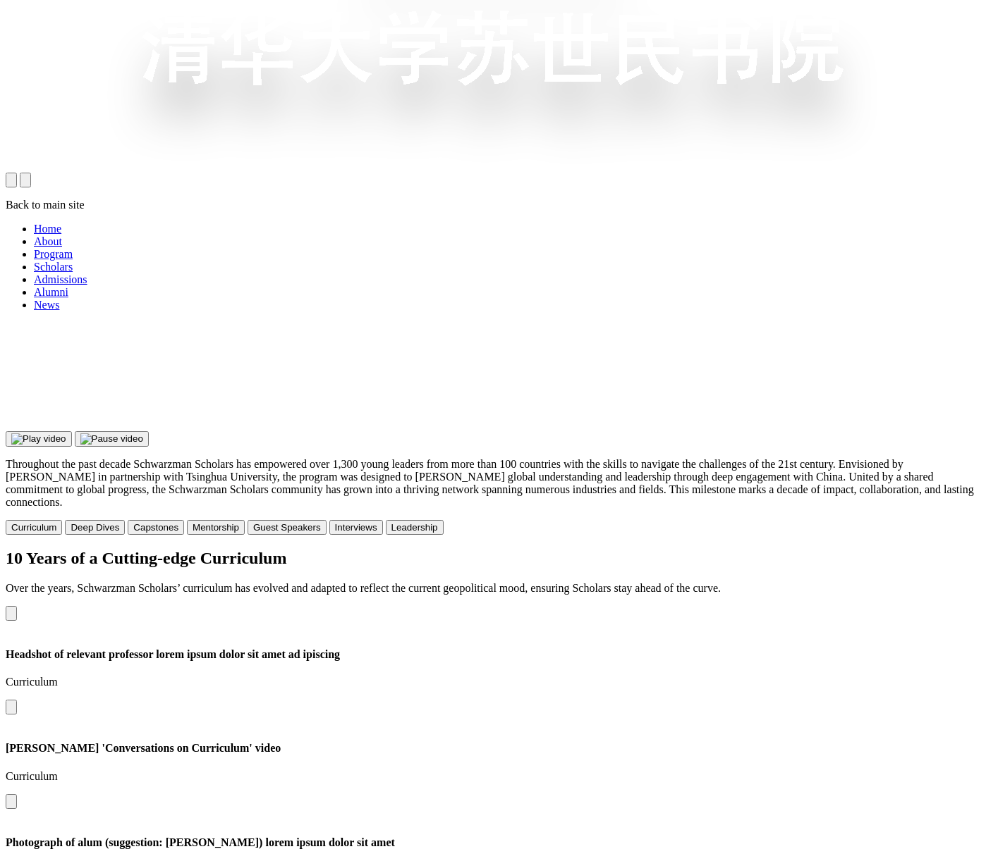
click at [31, 173] on button "open navigation drawer" at bounding box center [25, 180] width 11 height 15
click at [17, 173] on button "close navigation drawer" at bounding box center [11, 180] width 11 height 15
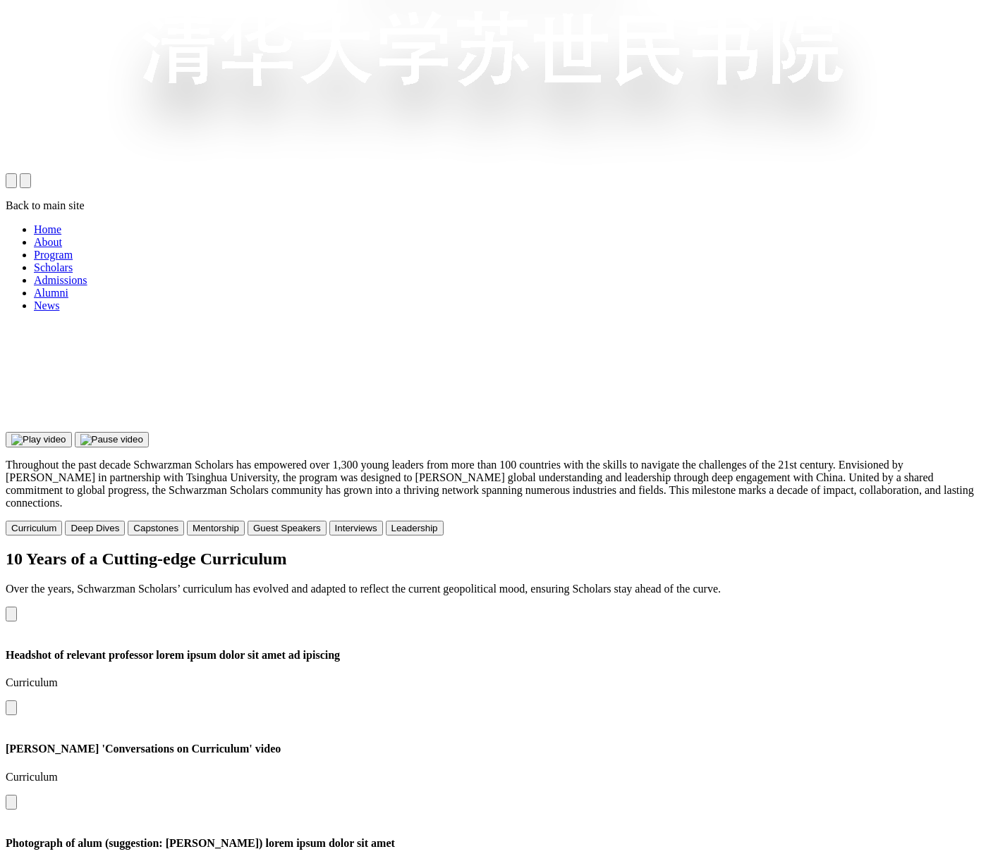
scroll to position [967, 0]
click at [754, 549] on div "10 Years of a Cutting-edge Curriculum Over the years, Schwarzman Scholars’ curr…" at bounding box center [493, 828] width 974 height 558
click at [31, 173] on button "open navigation drawer" at bounding box center [25, 180] width 11 height 15
click at [17, 173] on button "close navigation drawer" at bounding box center [11, 180] width 11 height 15
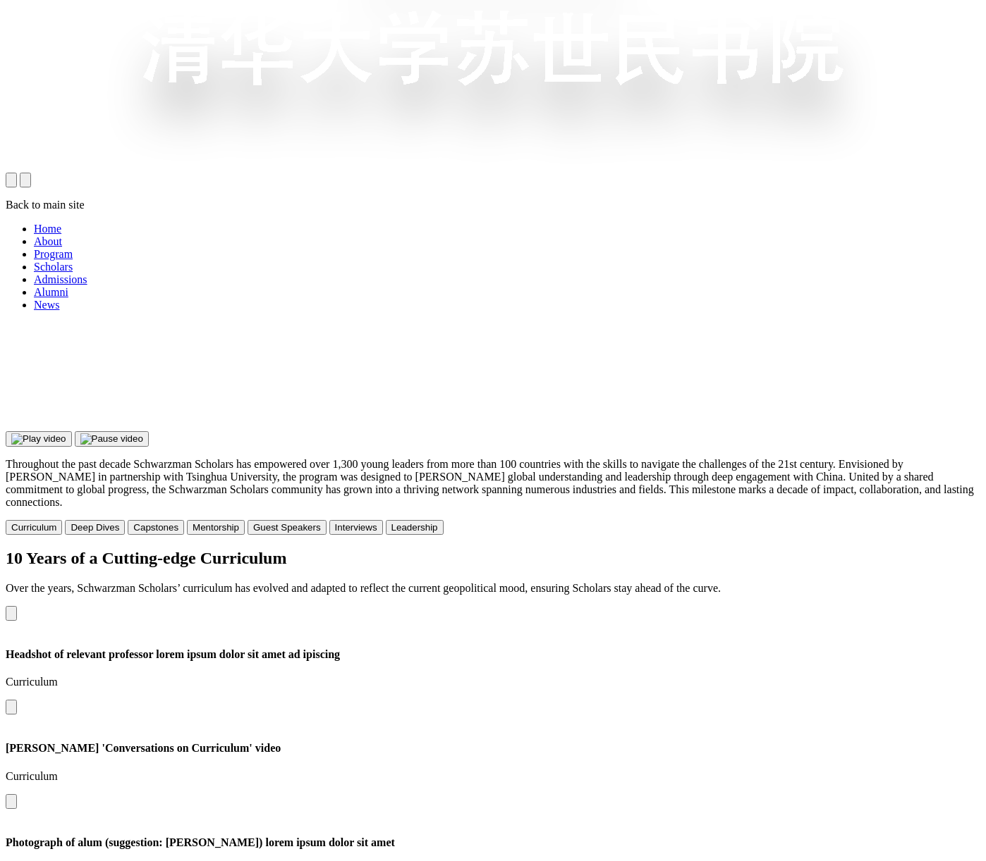
click at [31, 173] on button "open navigation drawer" at bounding box center [25, 180] width 11 height 15
click at [17, 173] on button "close navigation drawer" at bounding box center [11, 180] width 11 height 15
click at [383, 520] on button "Interviews" at bounding box center [356, 527] width 54 height 15
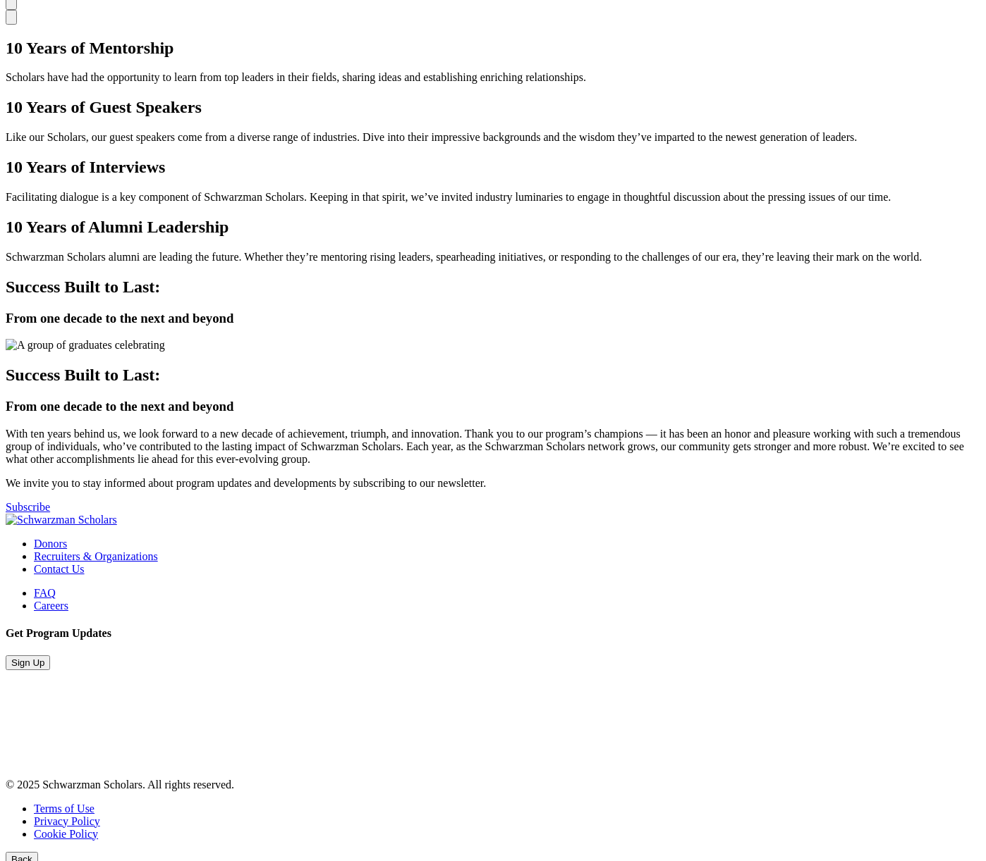
scroll to position [3120, 0]
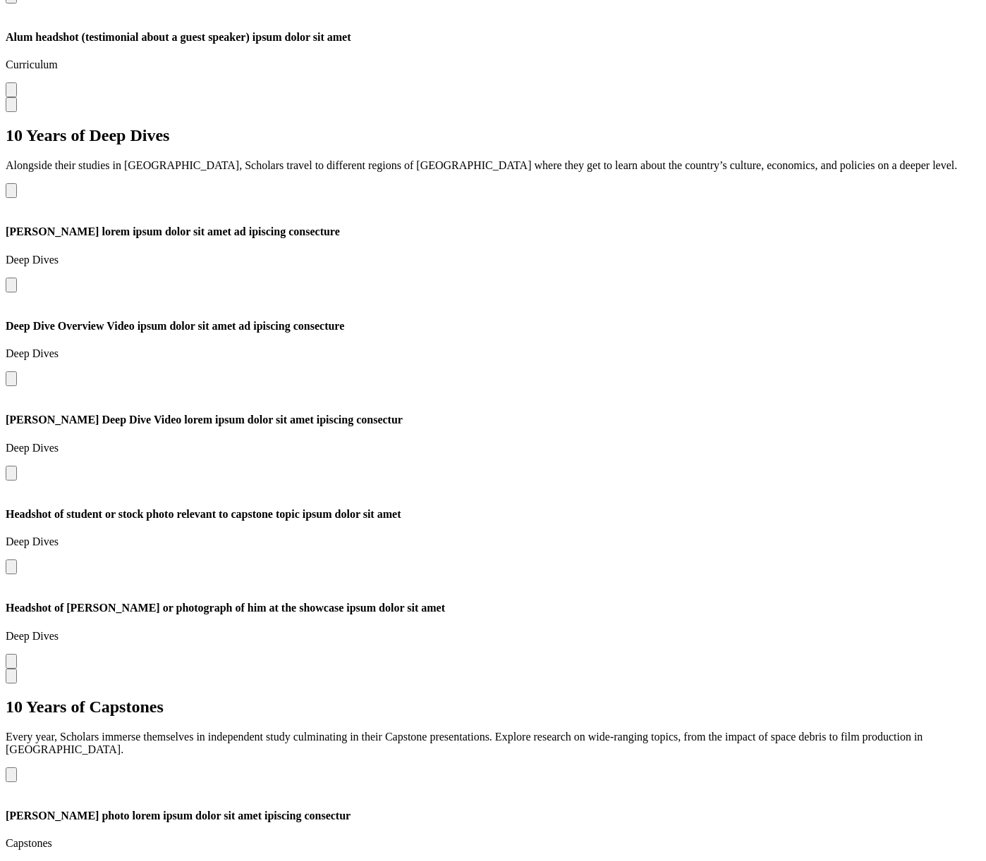
scroll to position [1963, 0]
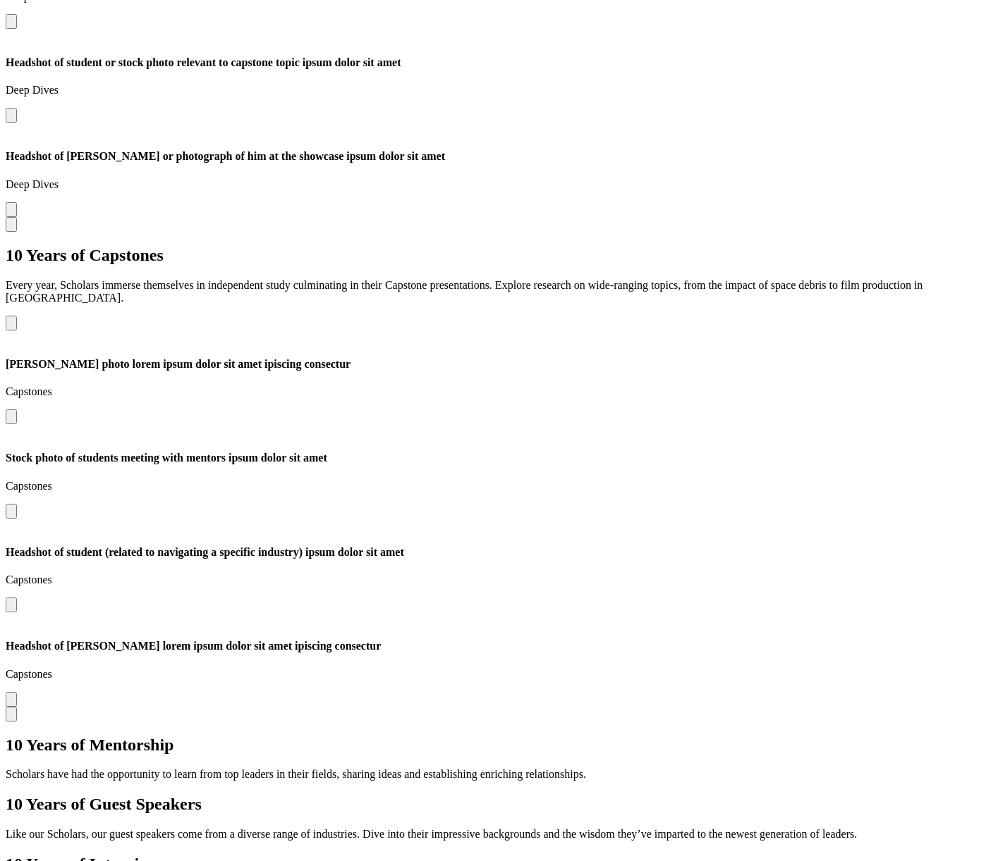
scroll to position [1963, 0]
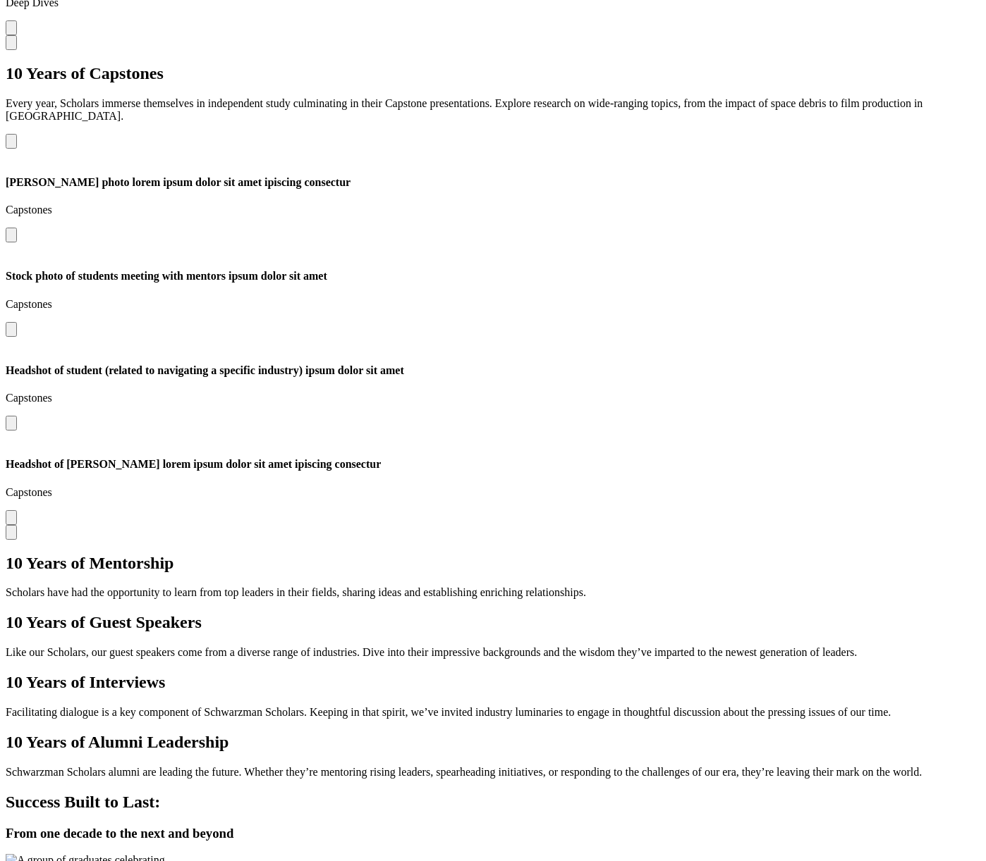
scroll to position [2596, 0]
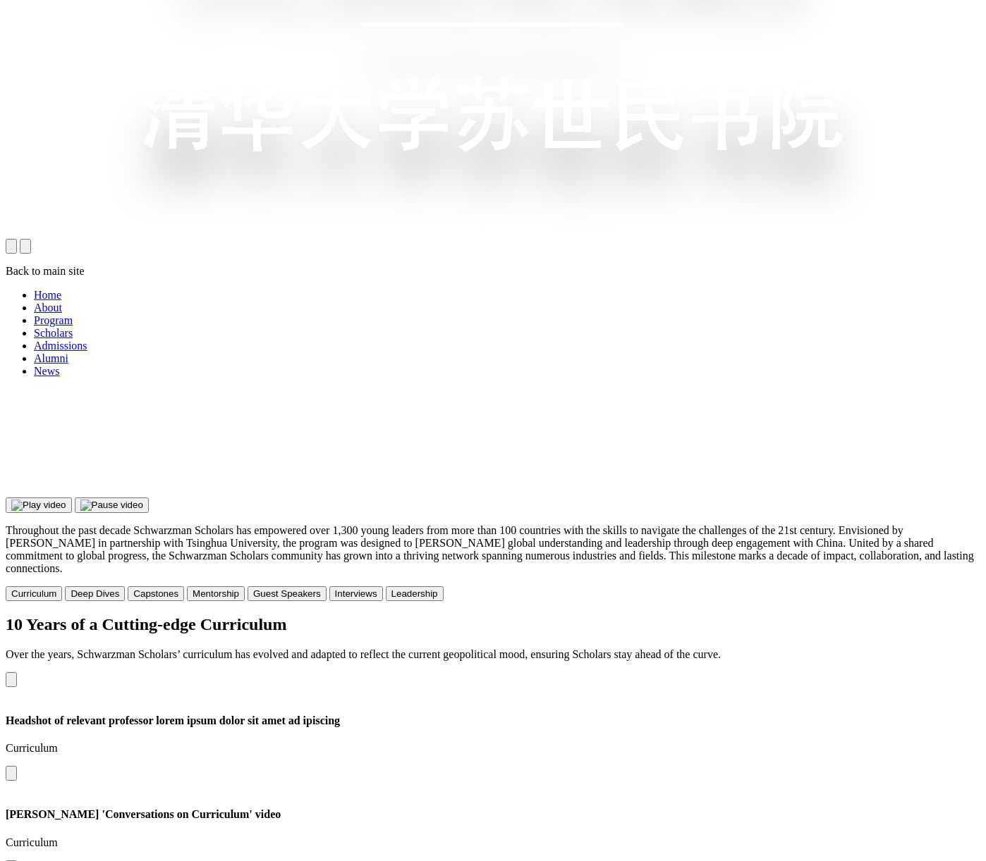
scroll to position [900, 0]
click at [125, 587] on button "Deep Dives" at bounding box center [95, 594] width 60 height 15
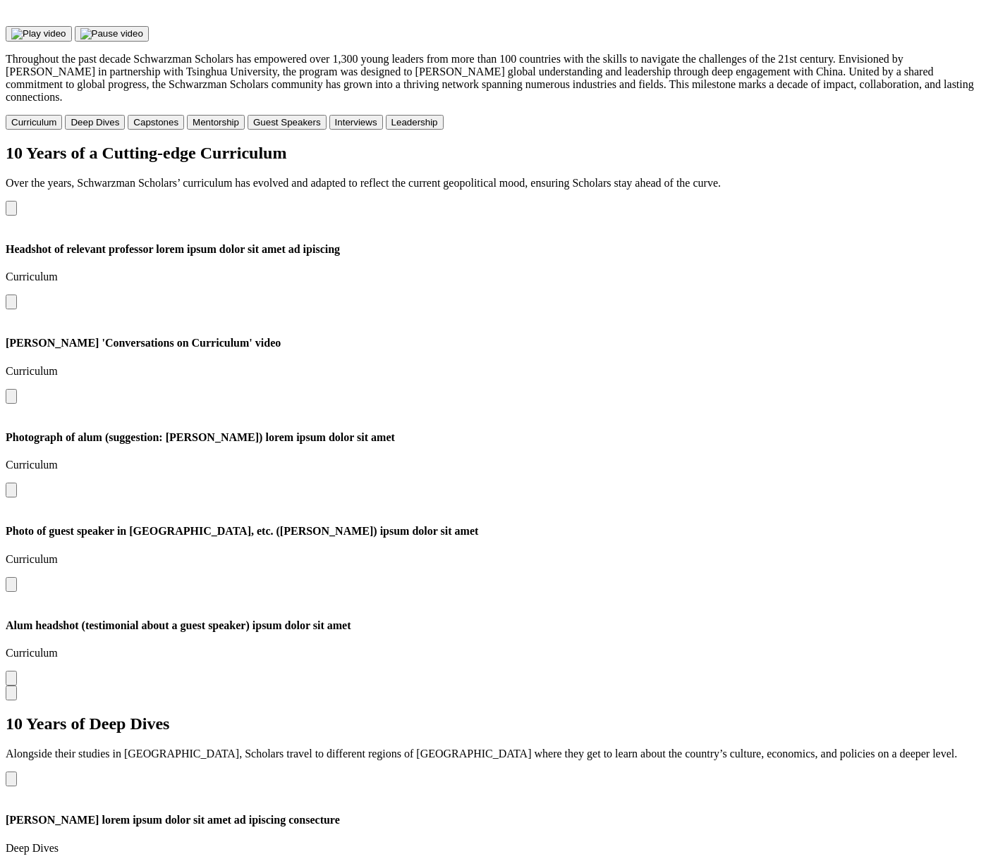
scroll to position [1446, 0]
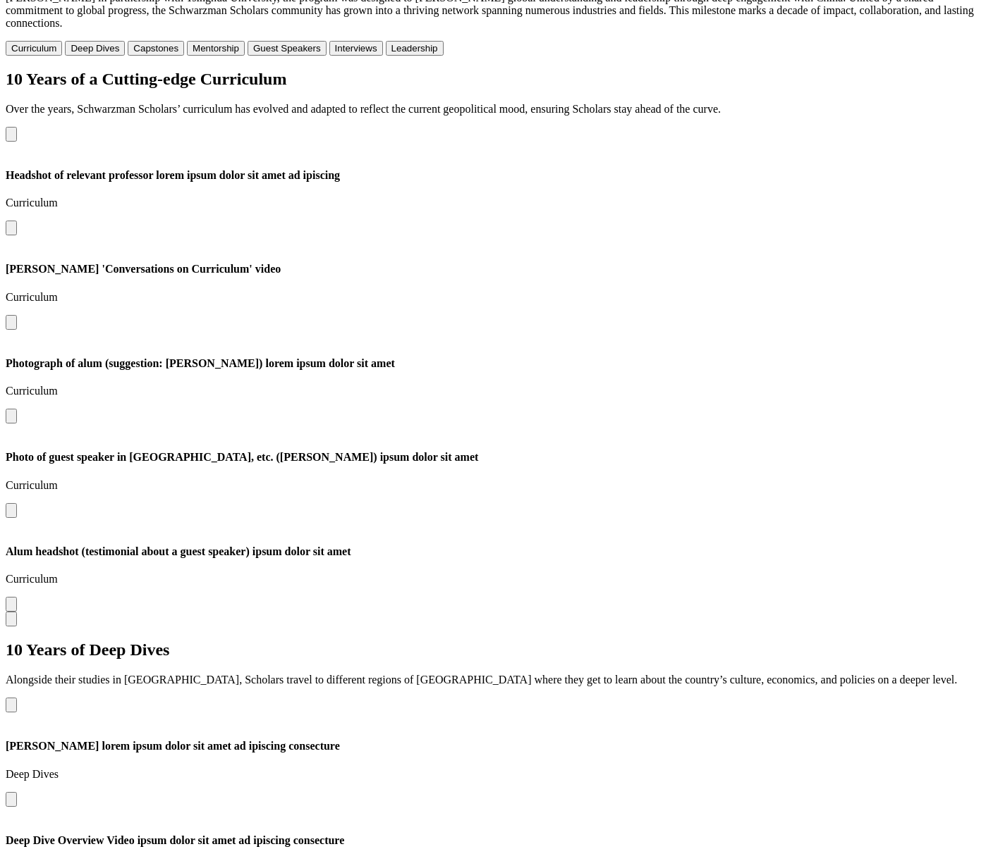
click at [245, 44] on button "Mentorship" at bounding box center [216, 48] width 58 height 15
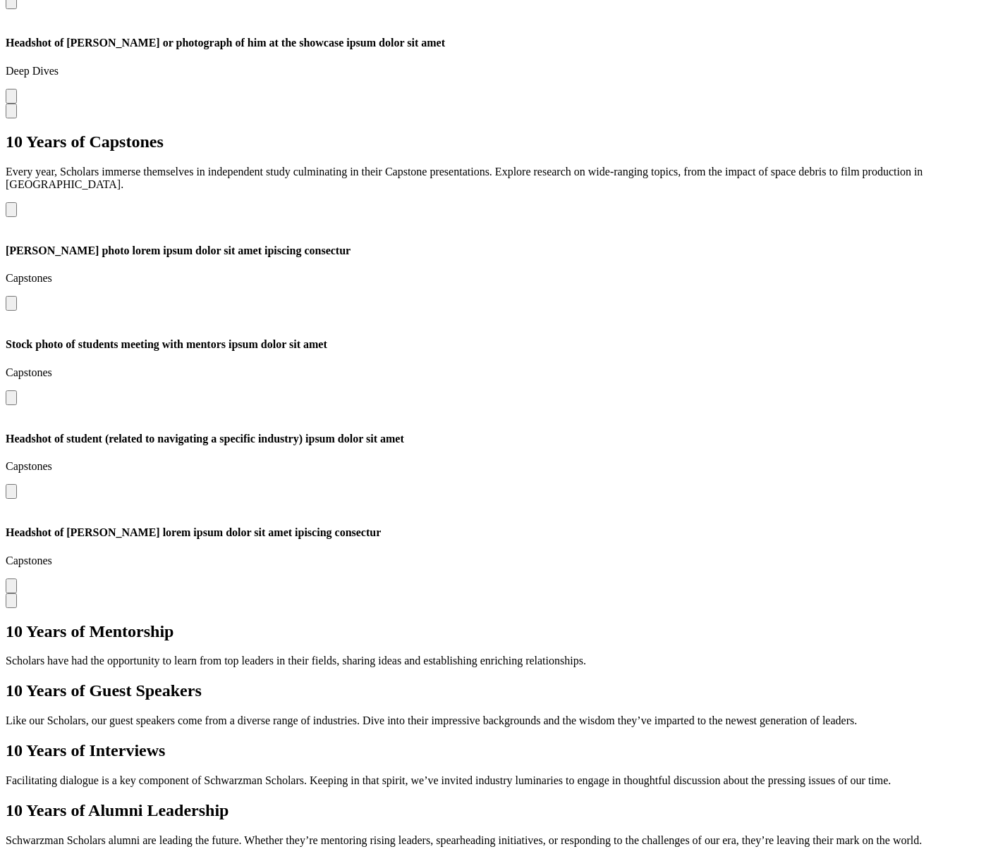
scroll to position [2569, 0]
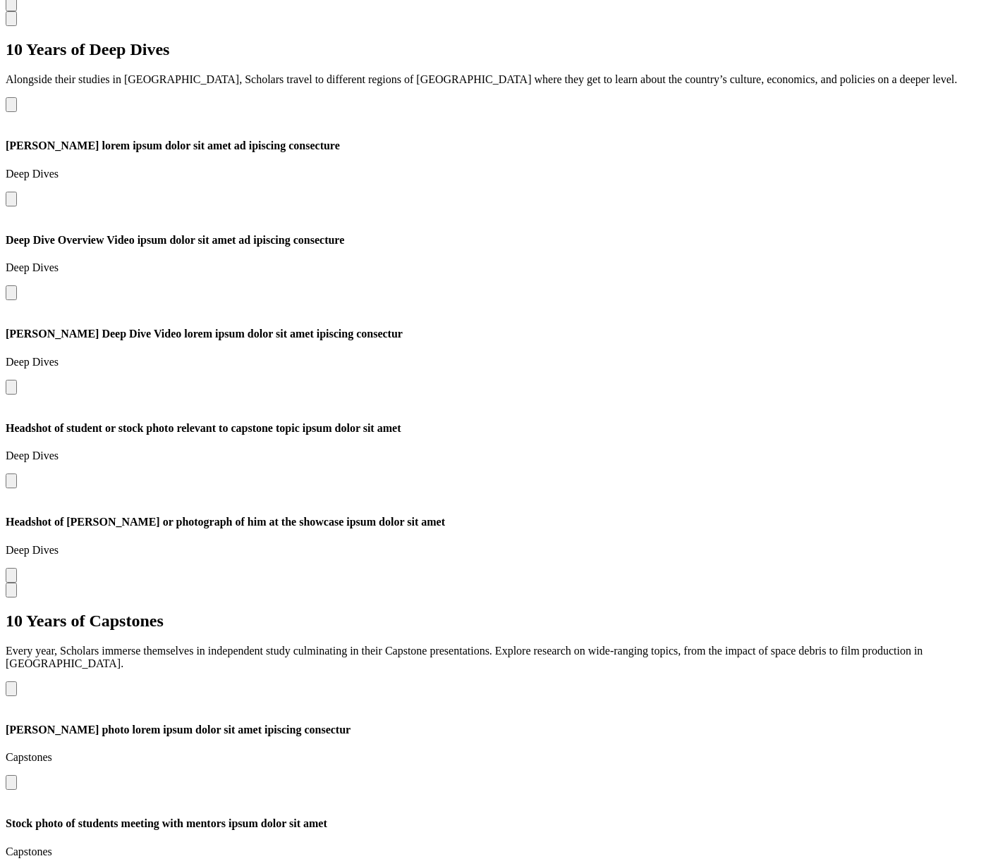
scroll to position [2060, 0]
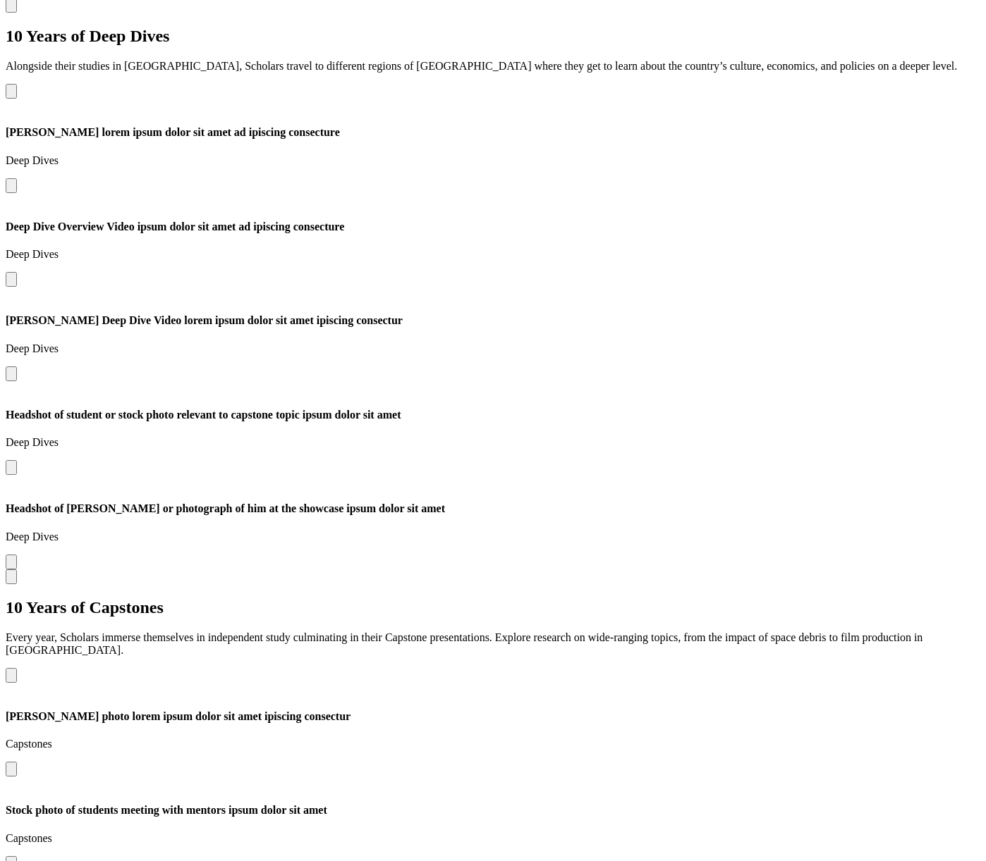
click at [17, 857] on button "Open modal for Stock photo of students meeting with mentors ipsum dolor sit amet" at bounding box center [11, 864] width 11 height 15
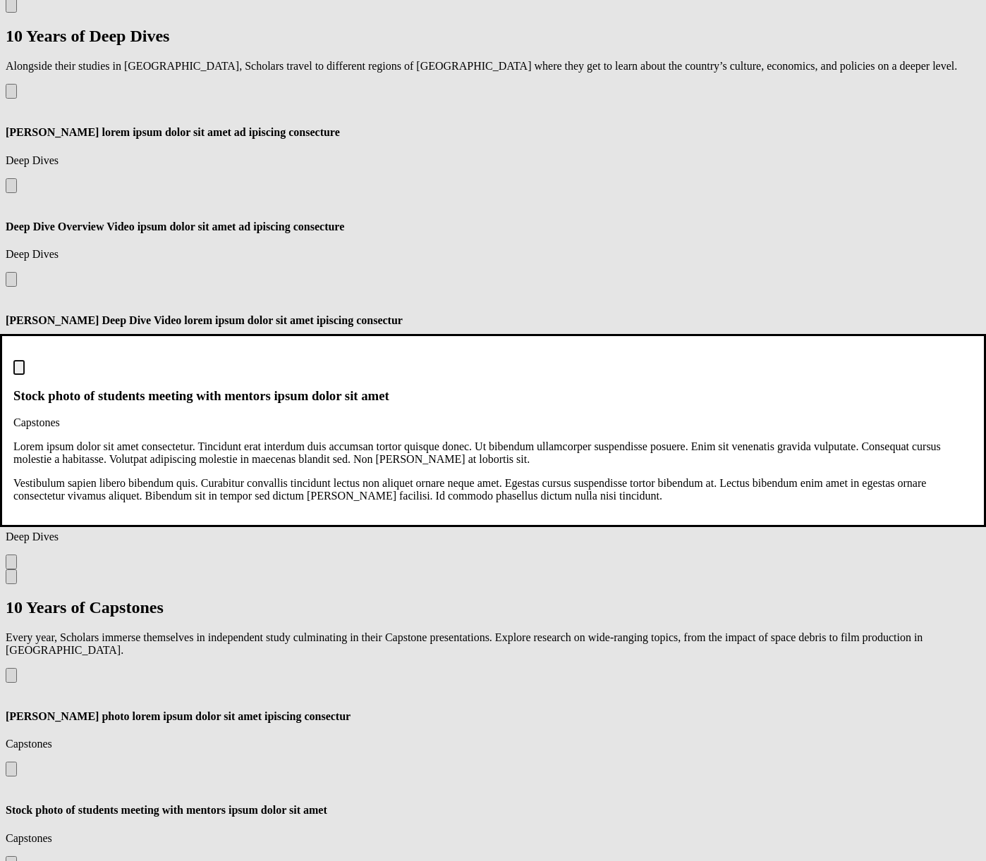
scroll to position [0, 0]
click at [19, 371] on img "Close modal dialog" at bounding box center [19, 371] width 0 height 0
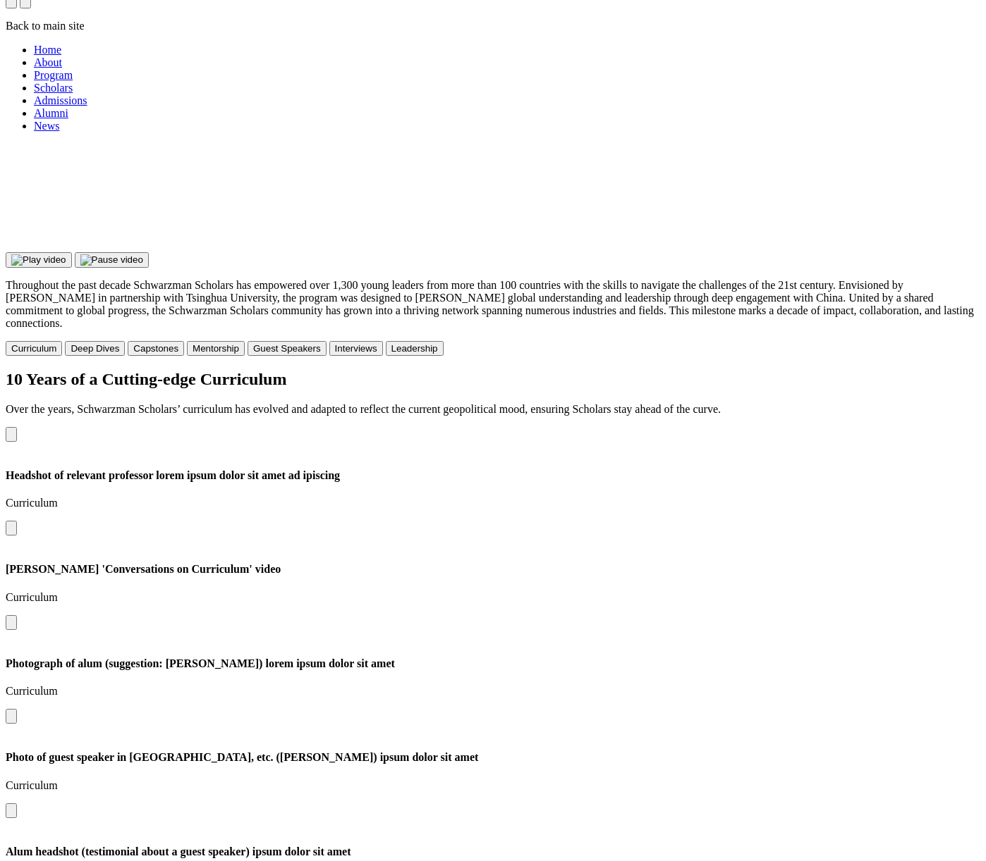
scroll to position [1153, 0]
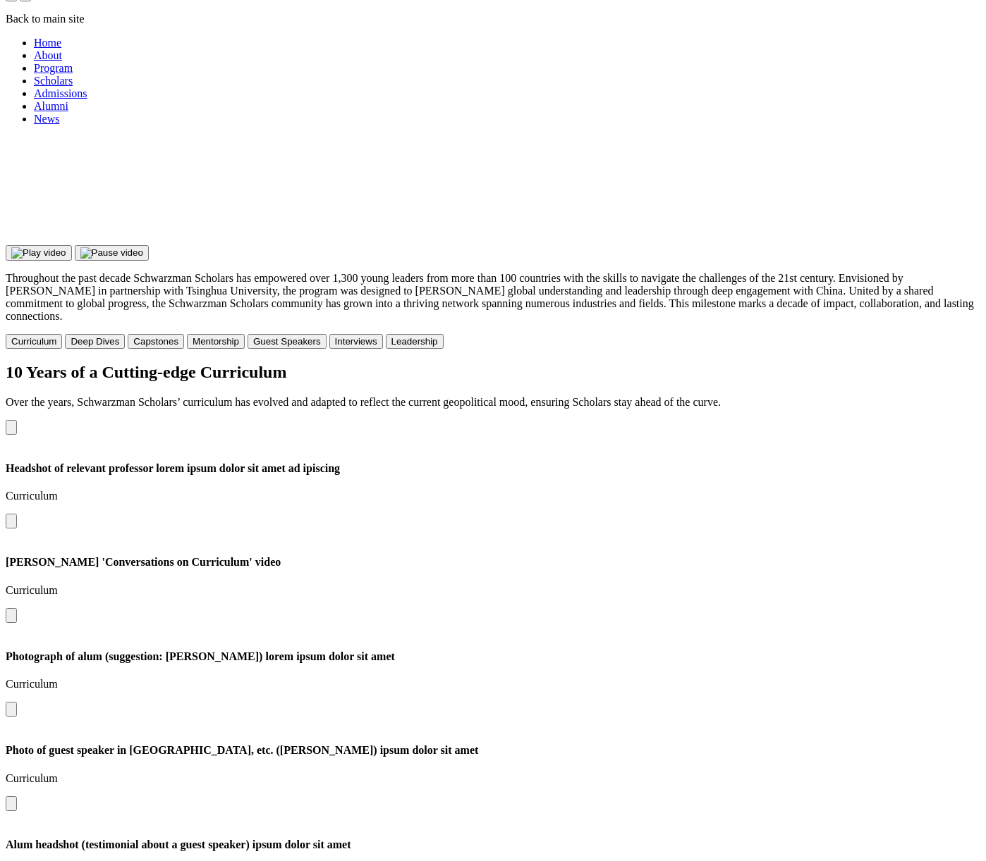
click at [245, 334] on button "Mentorship" at bounding box center [216, 341] width 58 height 15
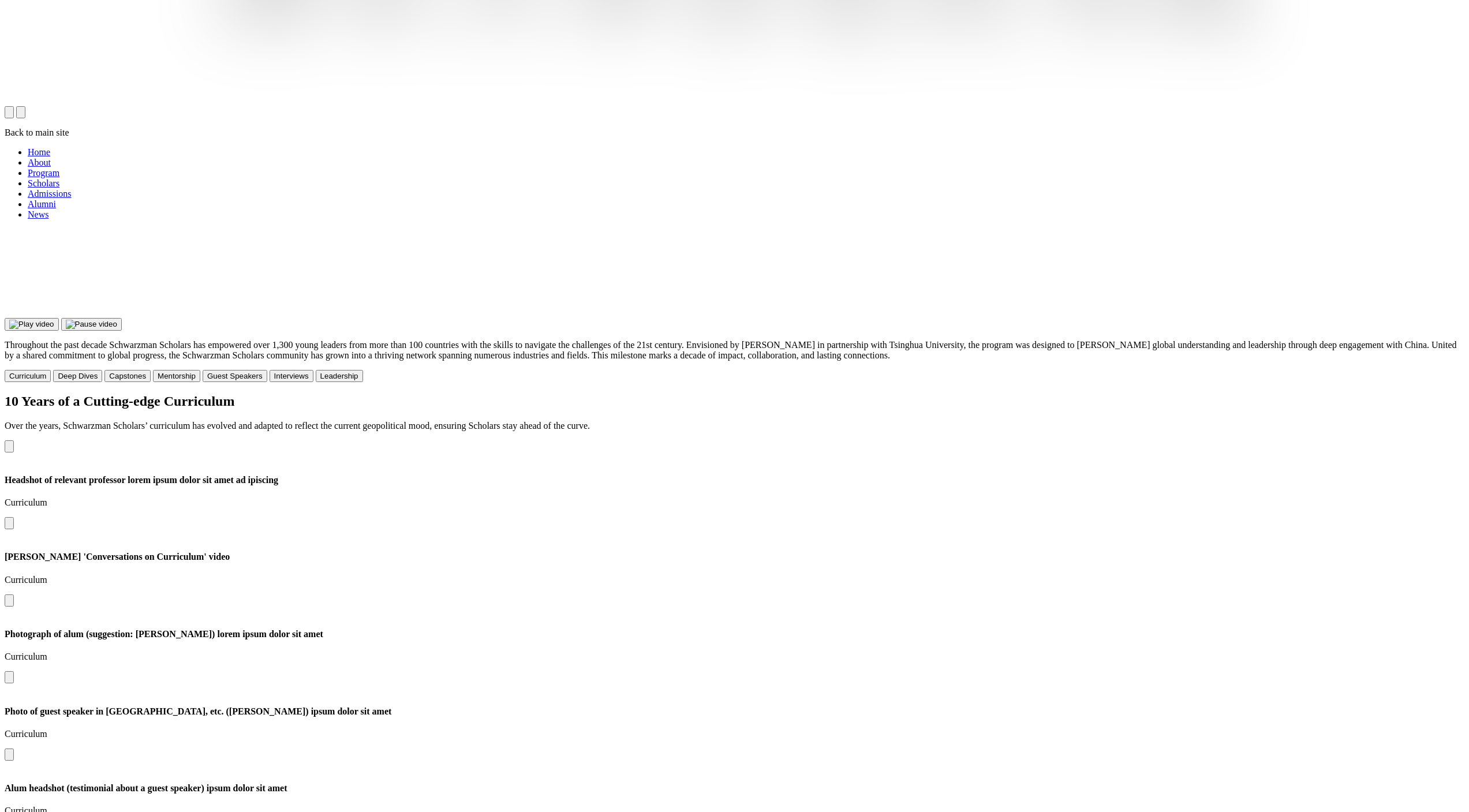
scroll to position [1586, 0]
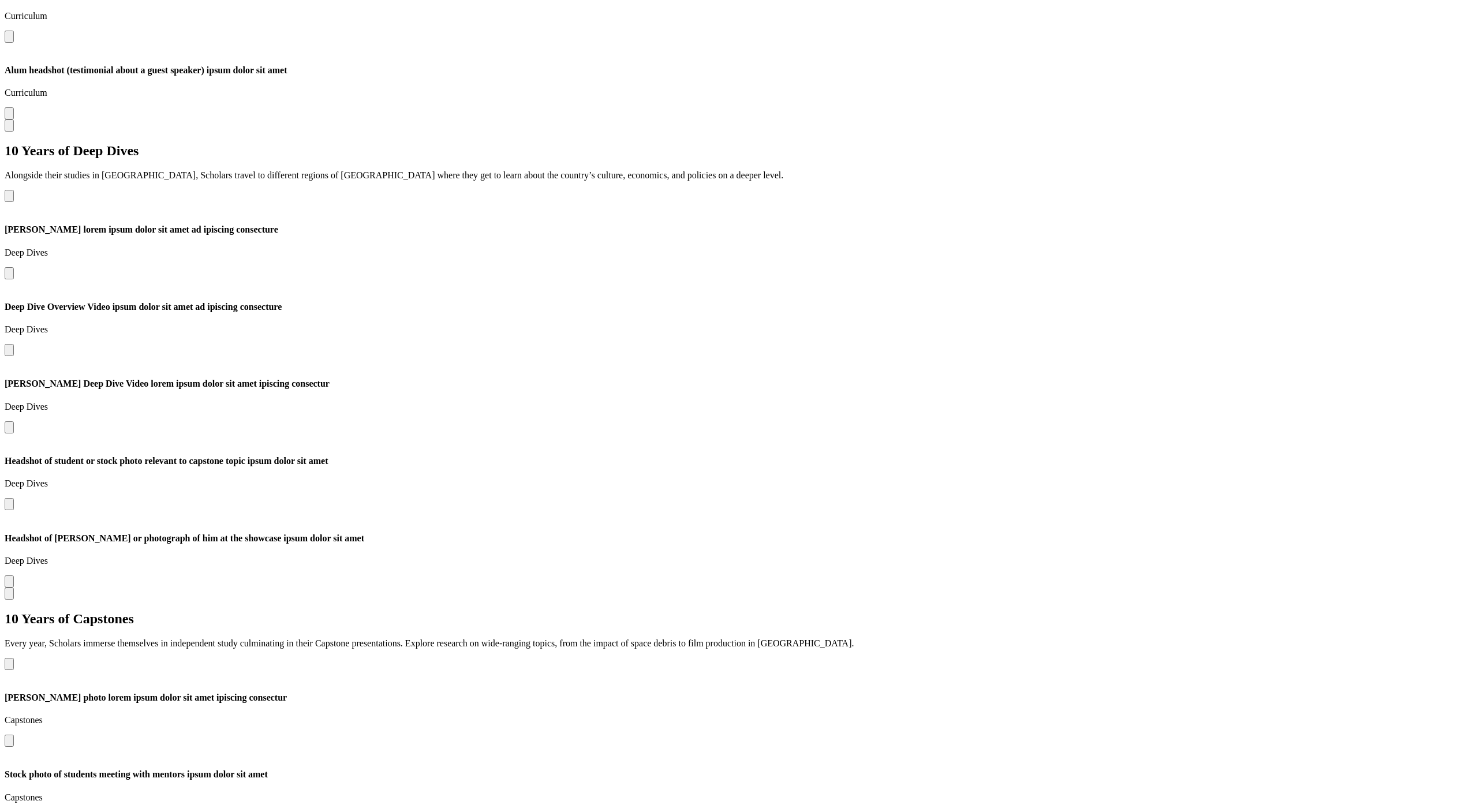
scroll to position [1586, 0]
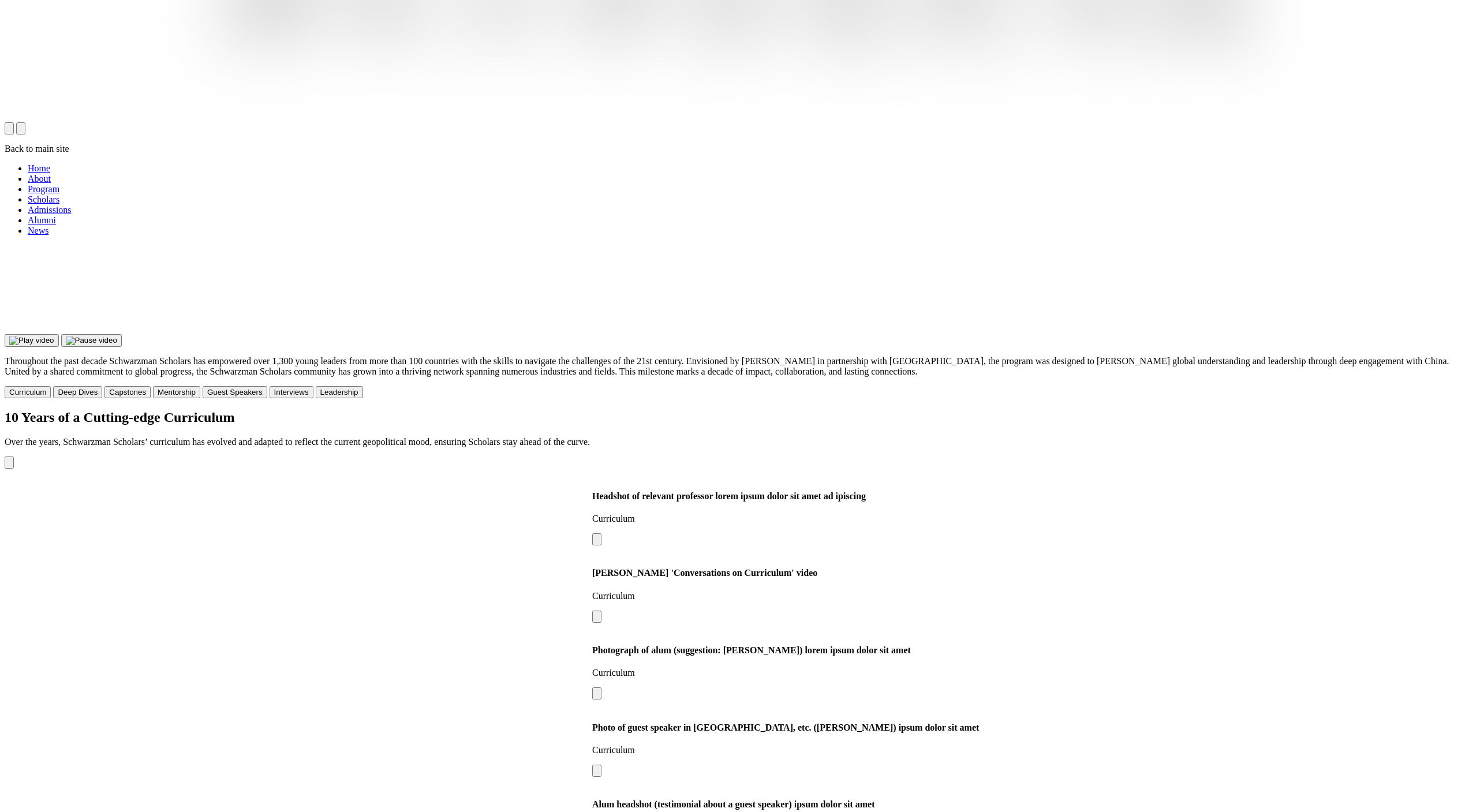
scroll to position [1545, 0]
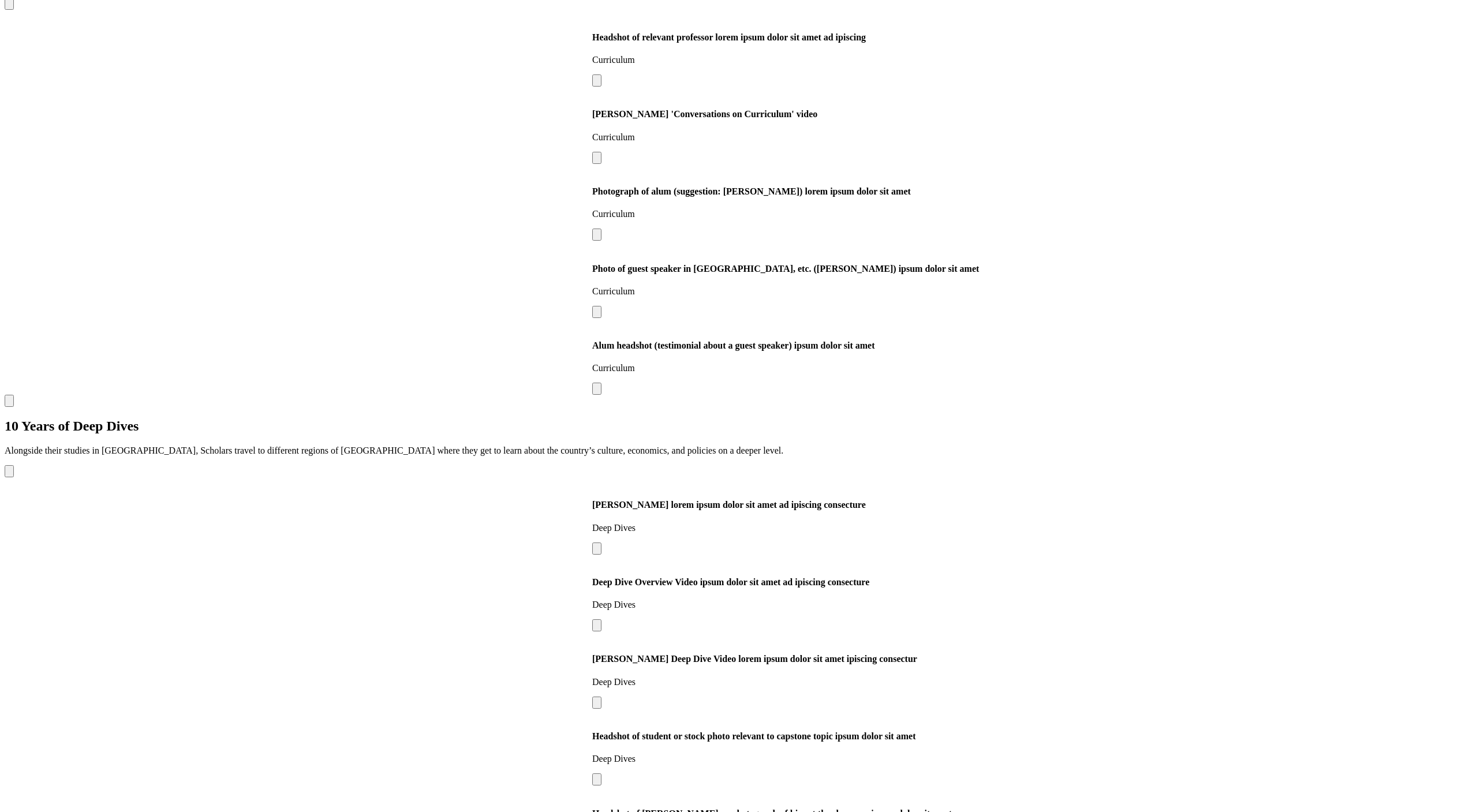
scroll to position [1545, 0]
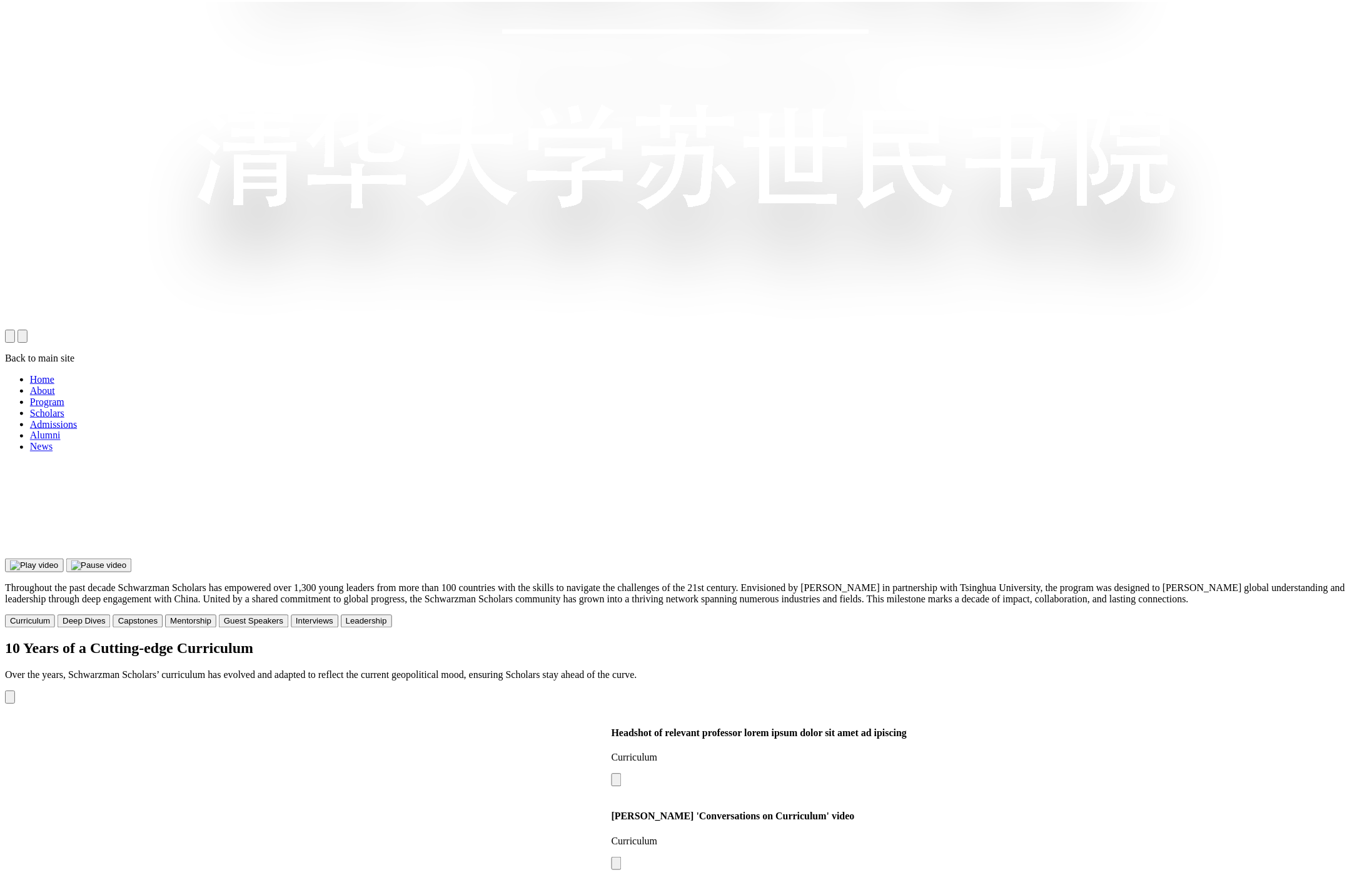
scroll to position [1262, 0]
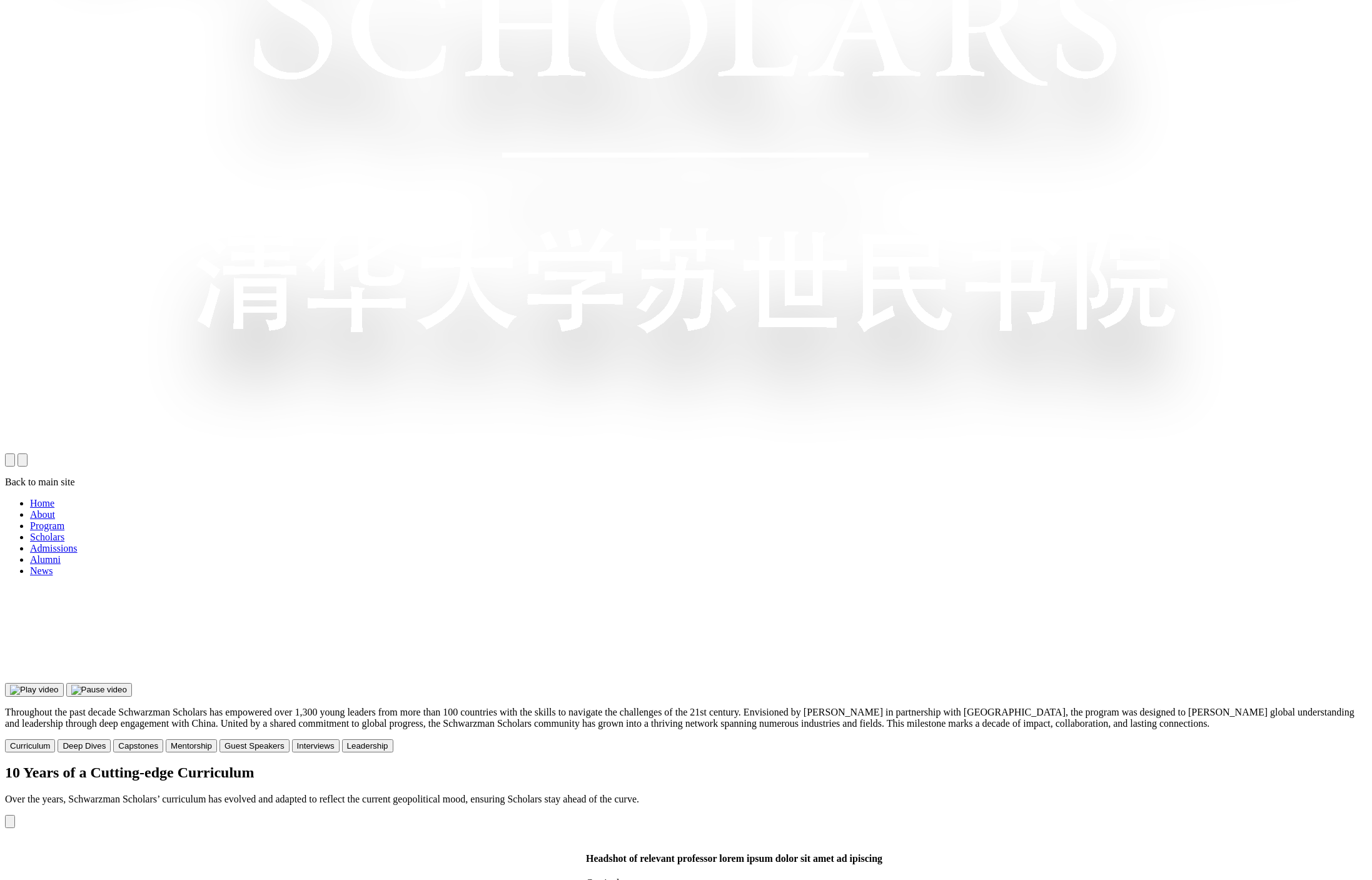
scroll to position [1126, 0]
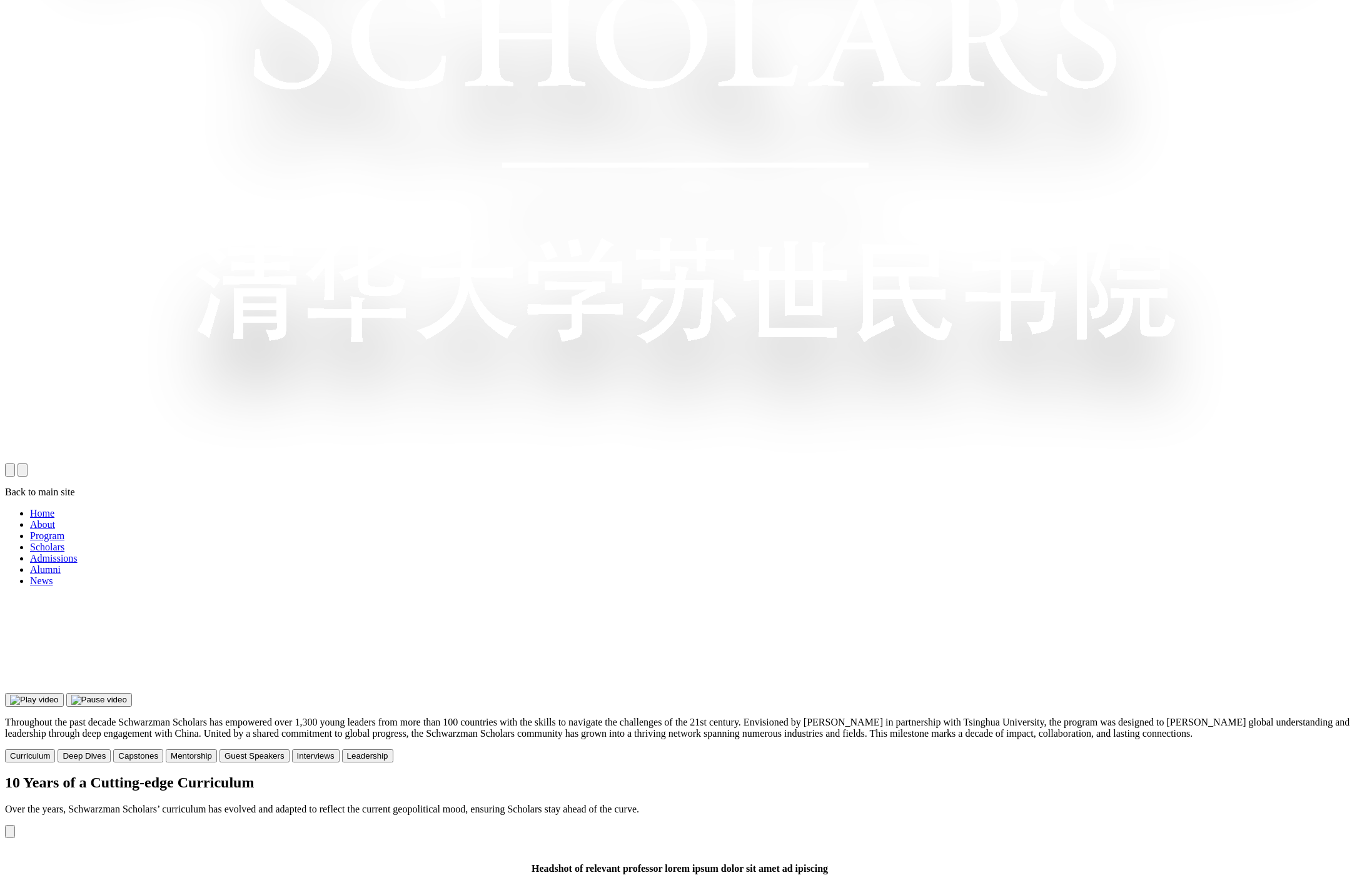
scroll to position [1126, 0]
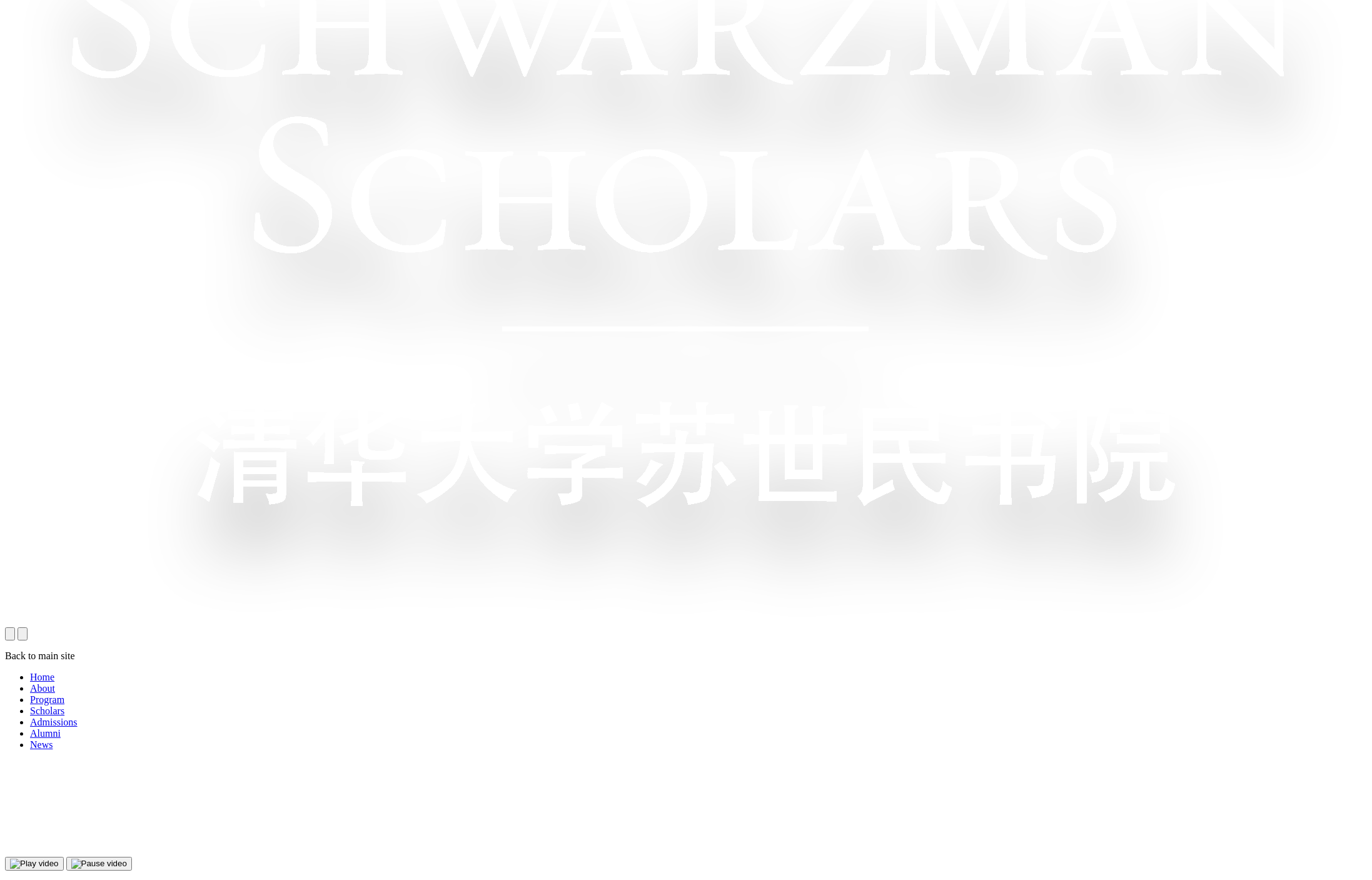
scroll to position [959, 0]
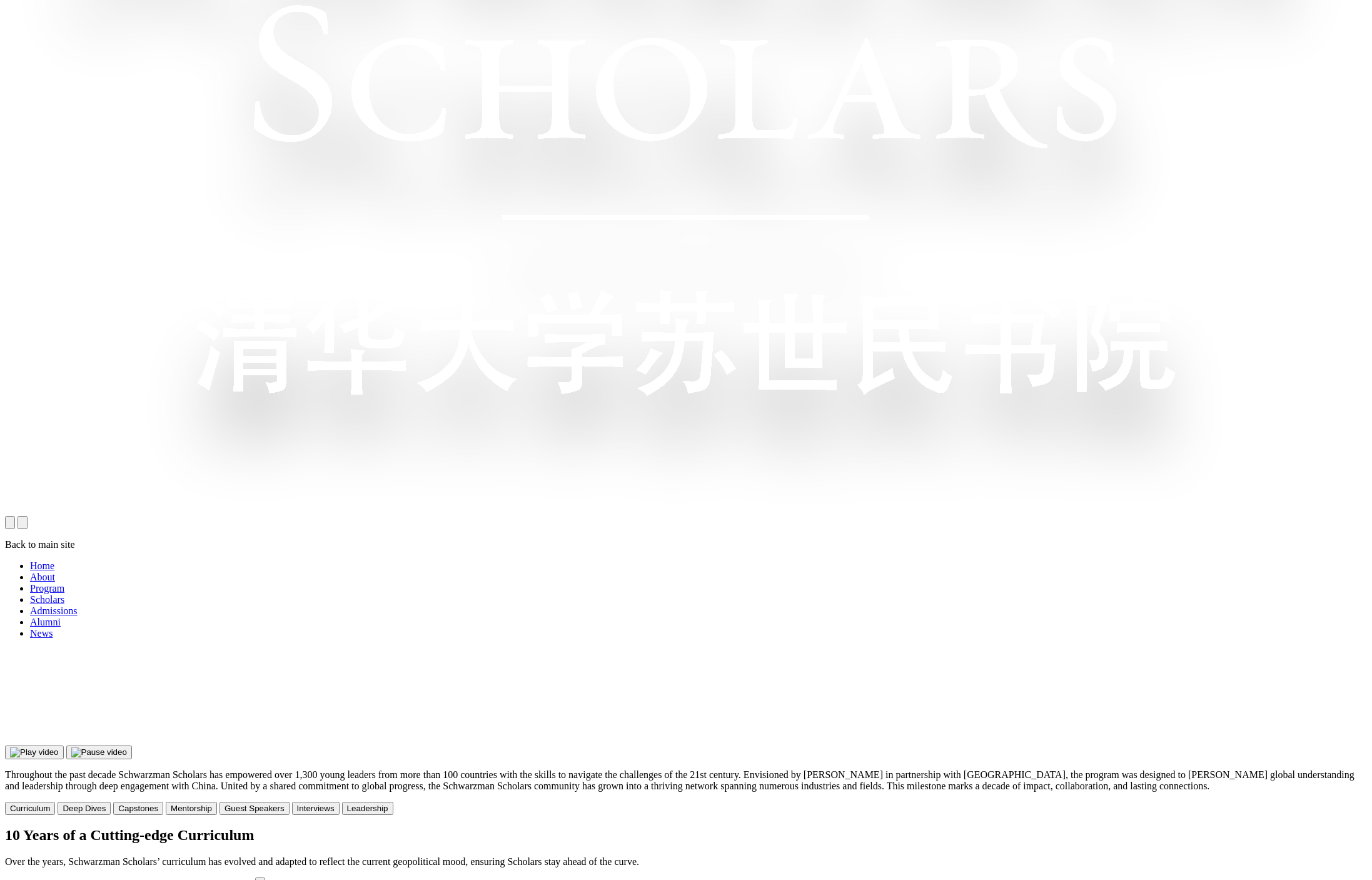
scroll to position [1080, 0]
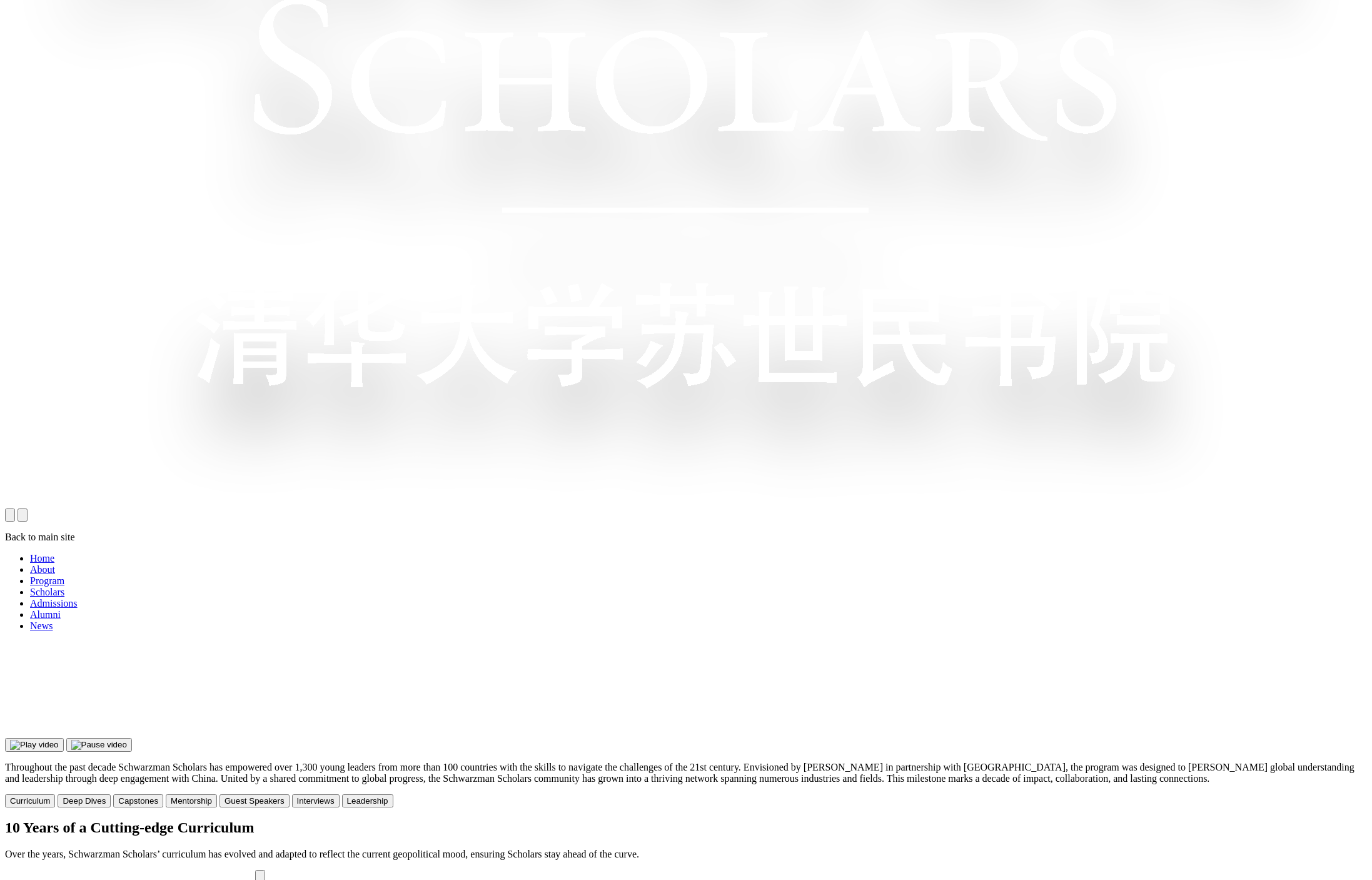
click at [1308, 820] on div "10 Years of a Cutting-edge Curriculum Over the years, Schwarzman Scholars’ curr…" at bounding box center [686, 840] width 1361 height 41
drag, startPoint x: 1184, startPoint y: 291, endPoint x: 962, endPoint y: 302, distance: 222.3
drag, startPoint x: 962, startPoint y: 302, endPoint x: 380, endPoint y: 305, distance: 582.0
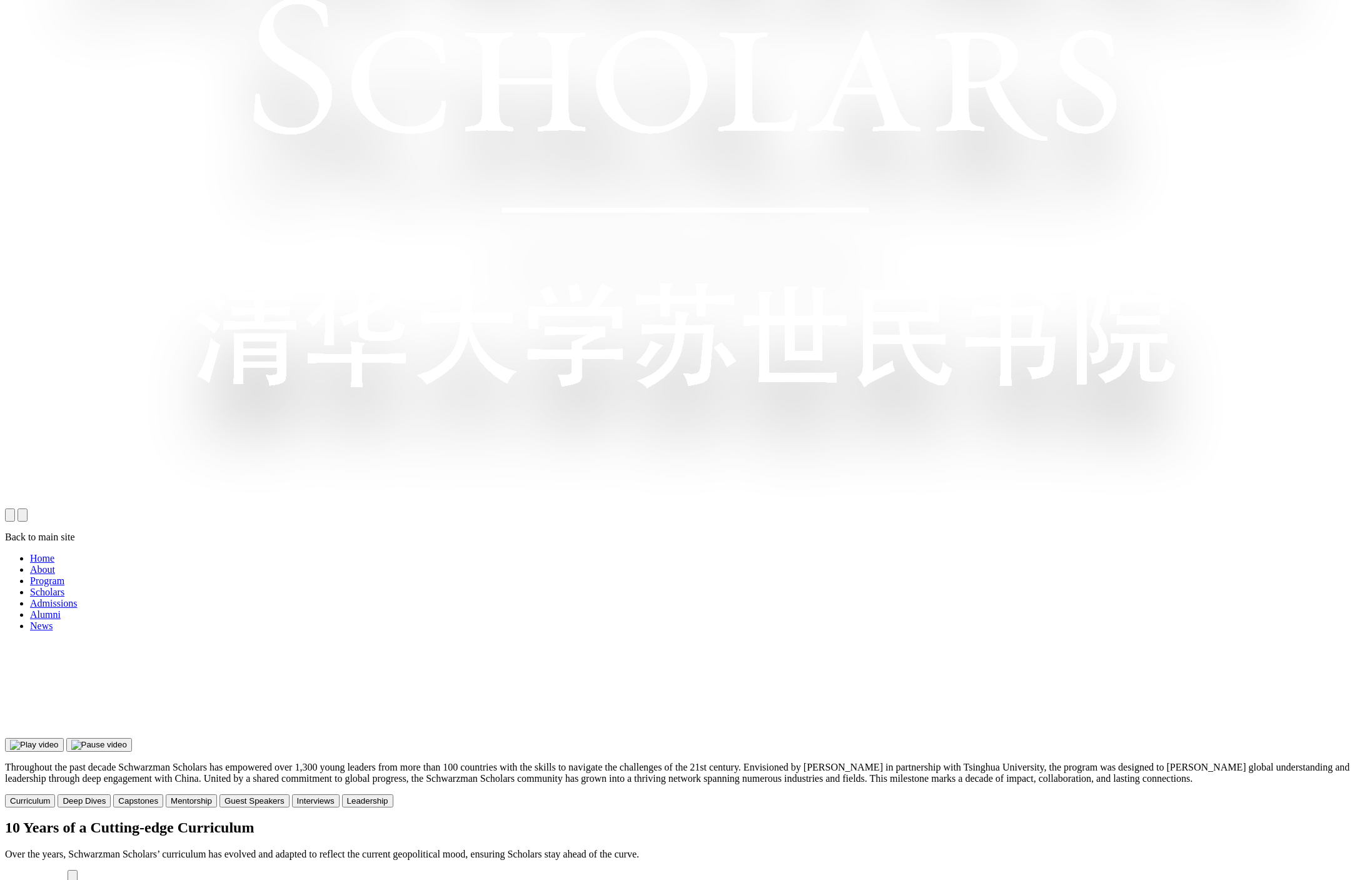
drag, startPoint x: 392, startPoint y: 306, endPoint x: 745, endPoint y: 306, distance: 353.0
drag, startPoint x: 715, startPoint y: 311, endPoint x: 963, endPoint y: 312, distance: 248.0
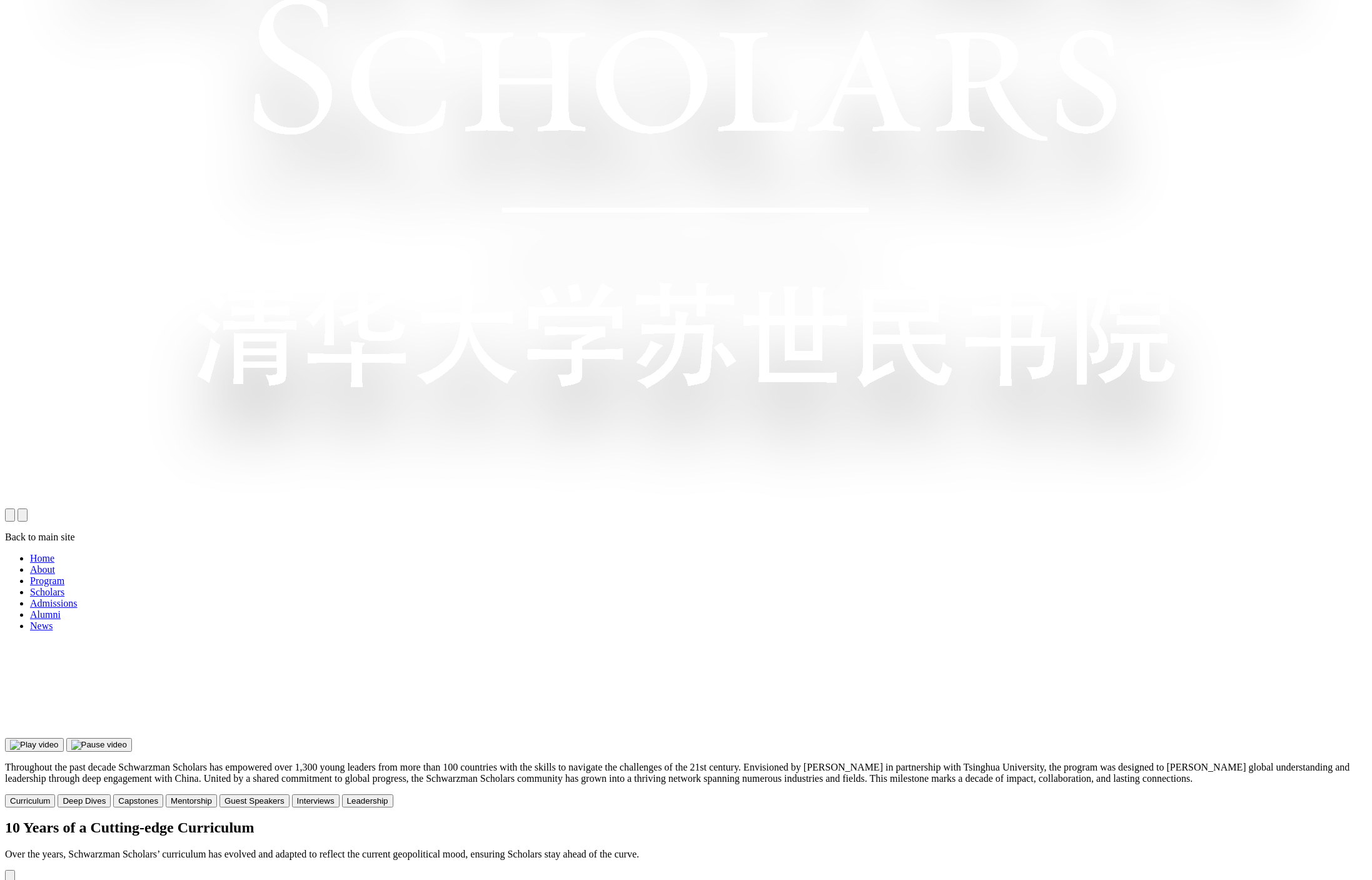
drag, startPoint x: 1229, startPoint y: 457, endPoint x: 530, endPoint y: 529, distance: 702.7
drag, startPoint x: 774, startPoint y: 453, endPoint x: 359, endPoint y: 461, distance: 415.1
drag, startPoint x: 464, startPoint y: 406, endPoint x: 1052, endPoint y: 404, distance: 588.0
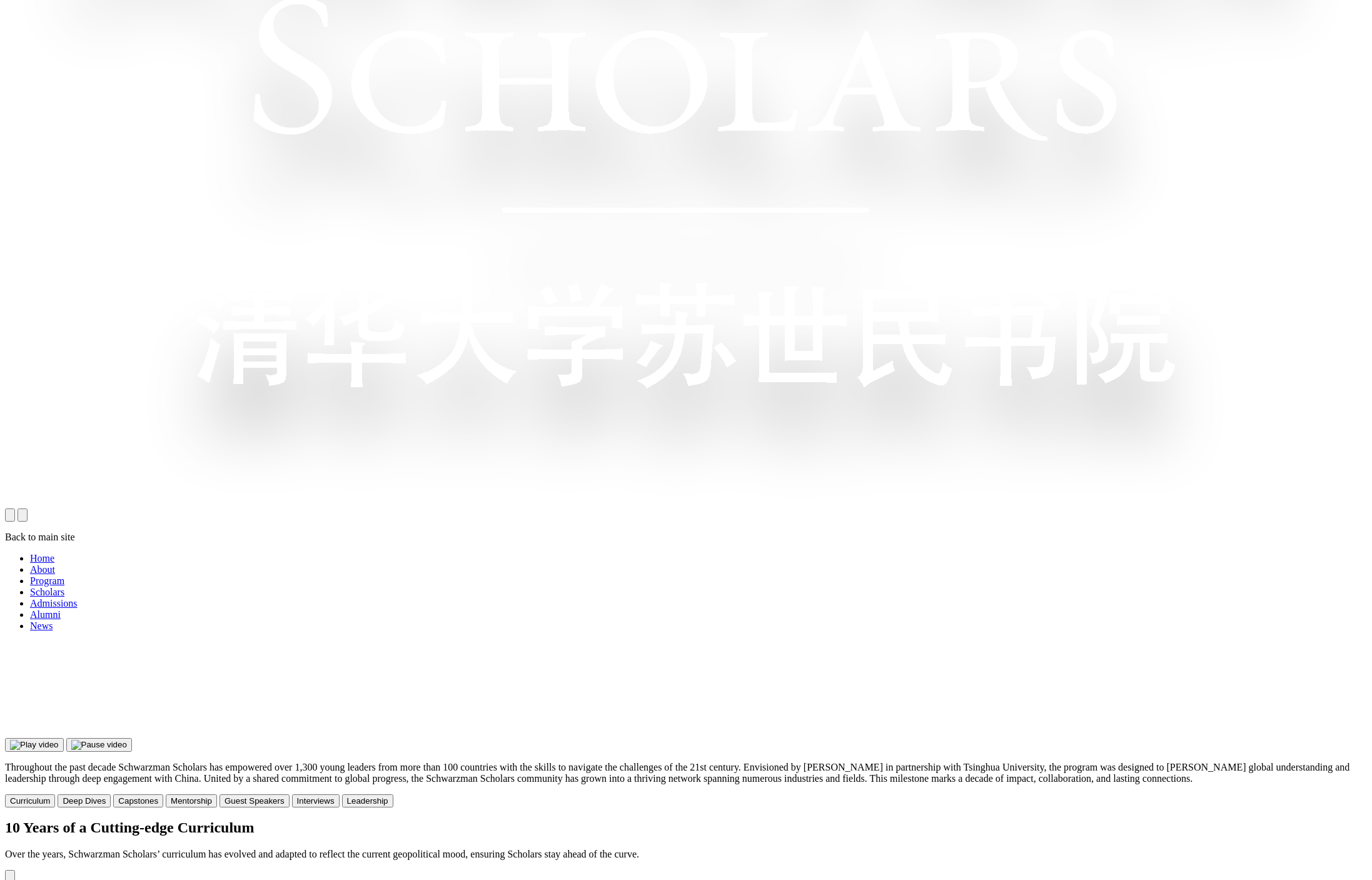
drag, startPoint x: 1052, startPoint y: 404, endPoint x: 1630, endPoint y: 420, distance: 578.2
drag, startPoint x: 795, startPoint y: 434, endPoint x: 1005, endPoint y: 436, distance: 210.0
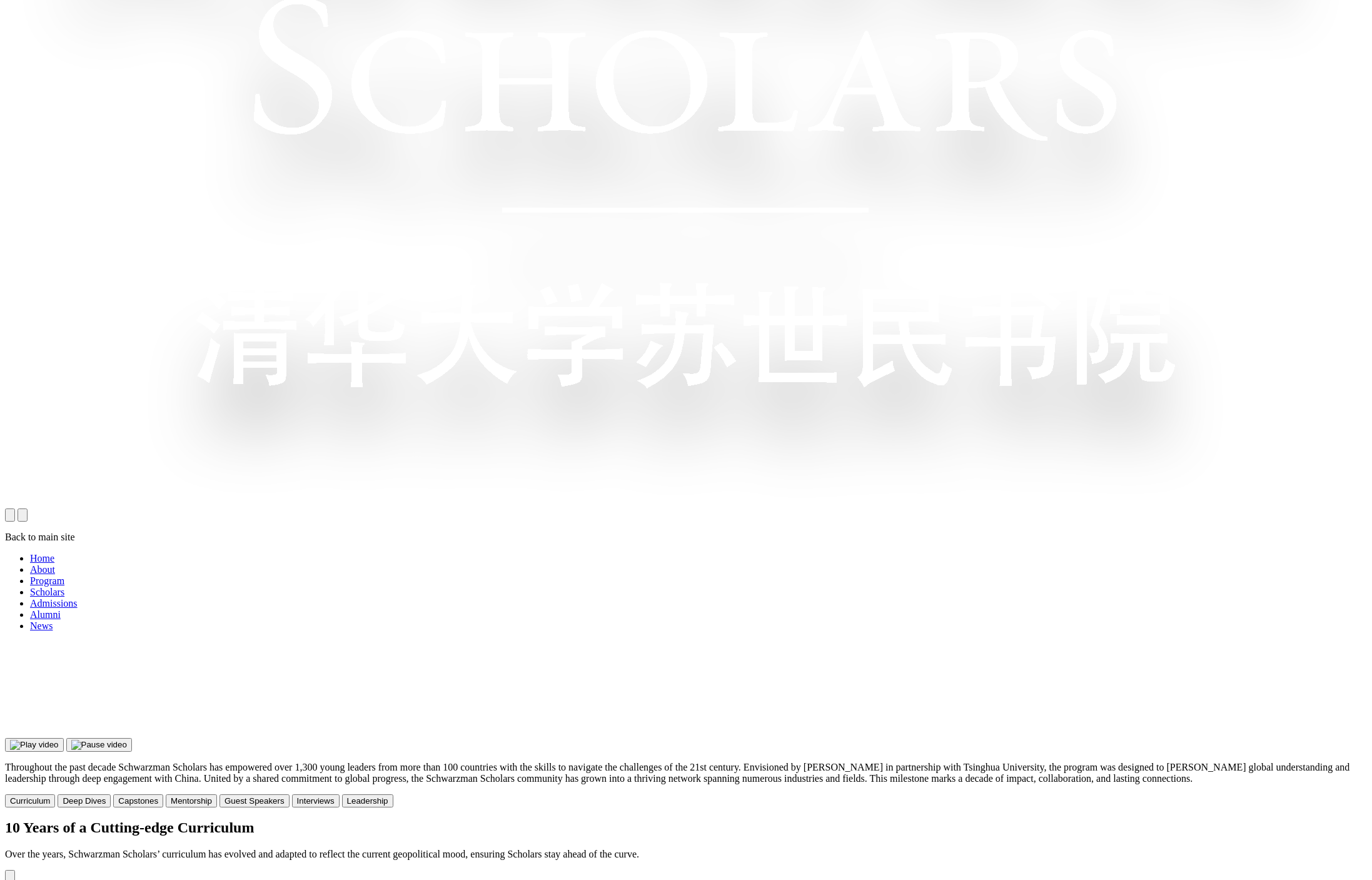
click at [10, 879] on icon "Previous slide" at bounding box center [10, 879] width 0 height 0
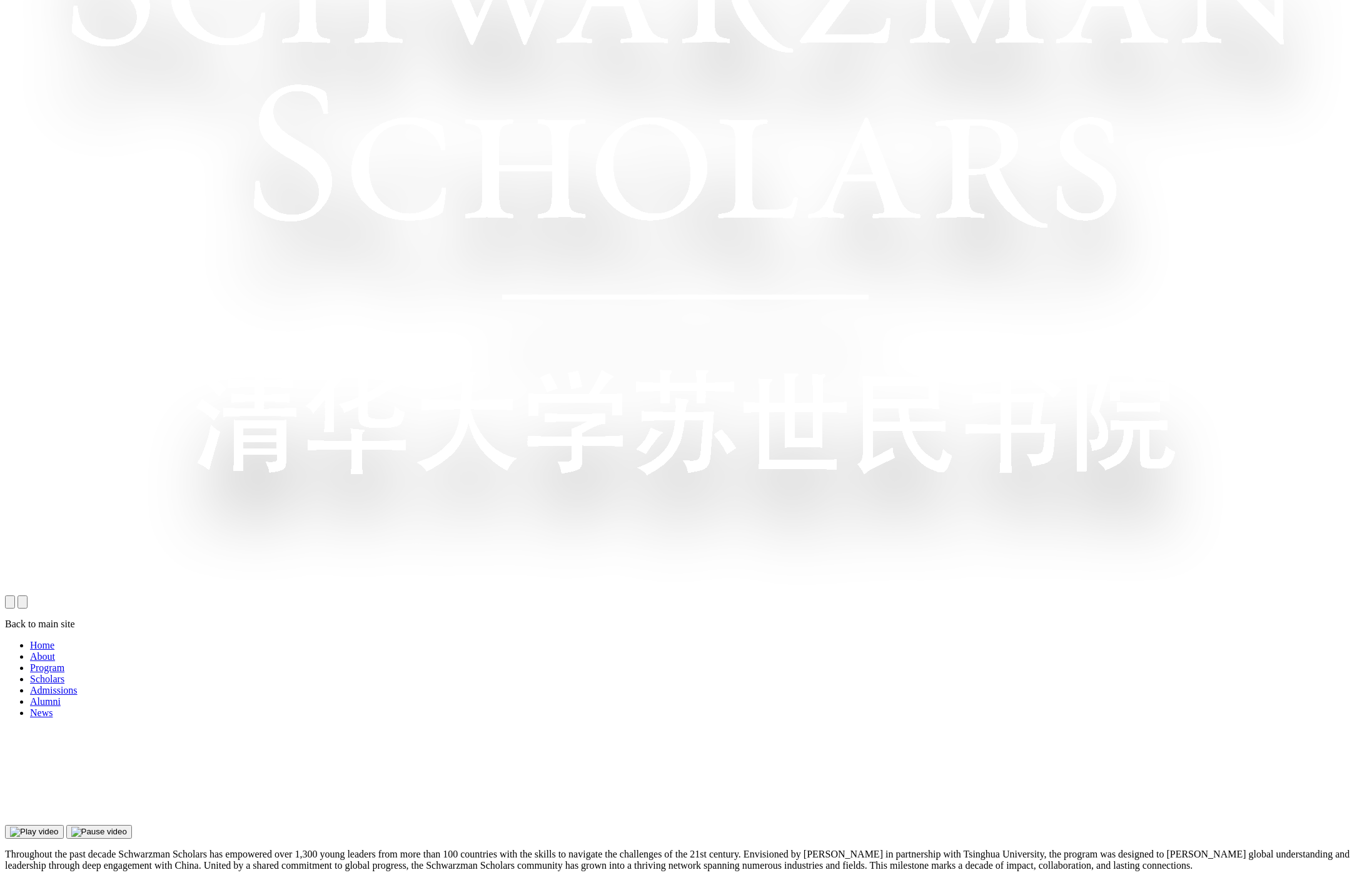
scroll to position [986, 0]
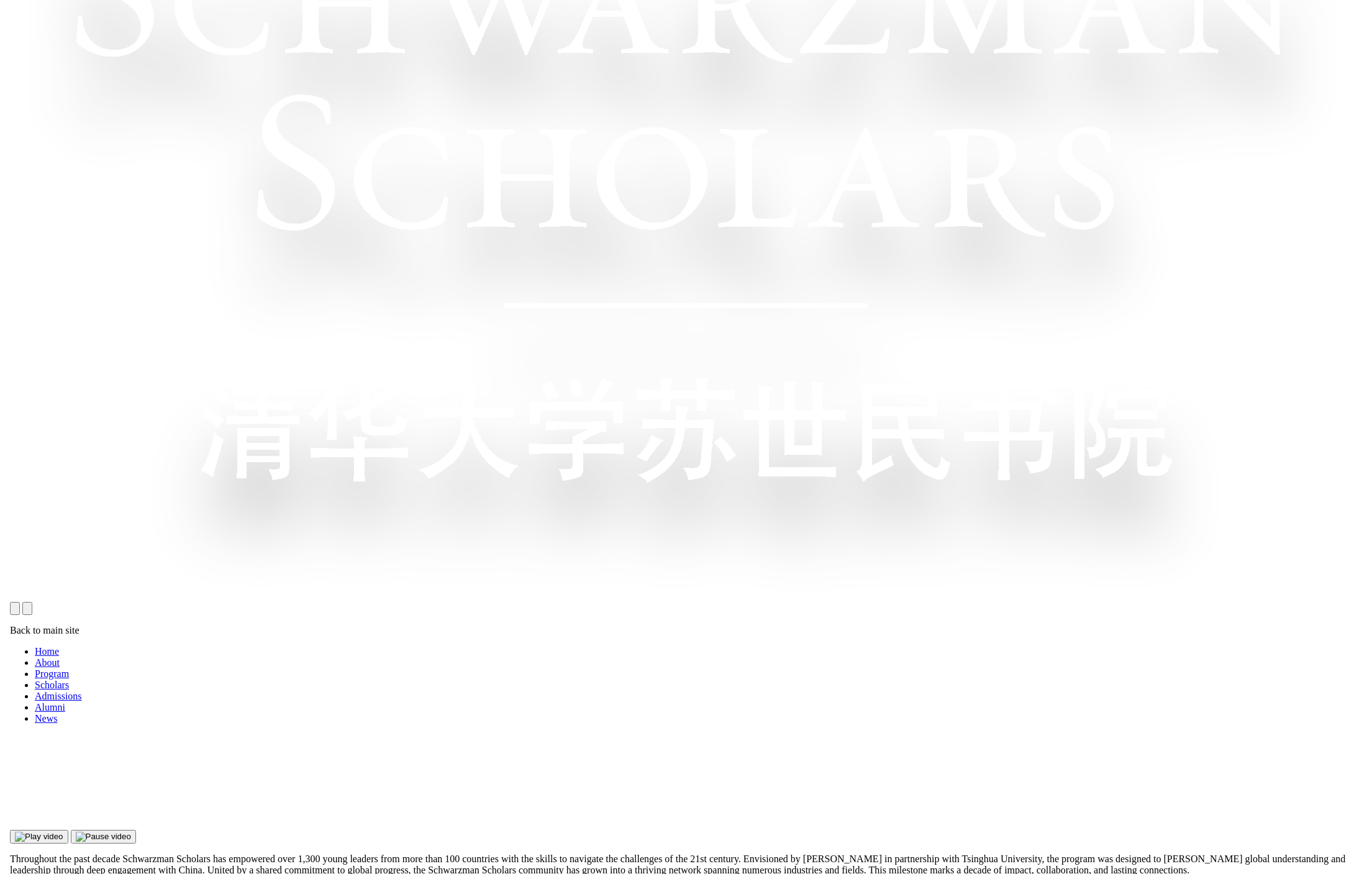
scroll to position [981, 0]
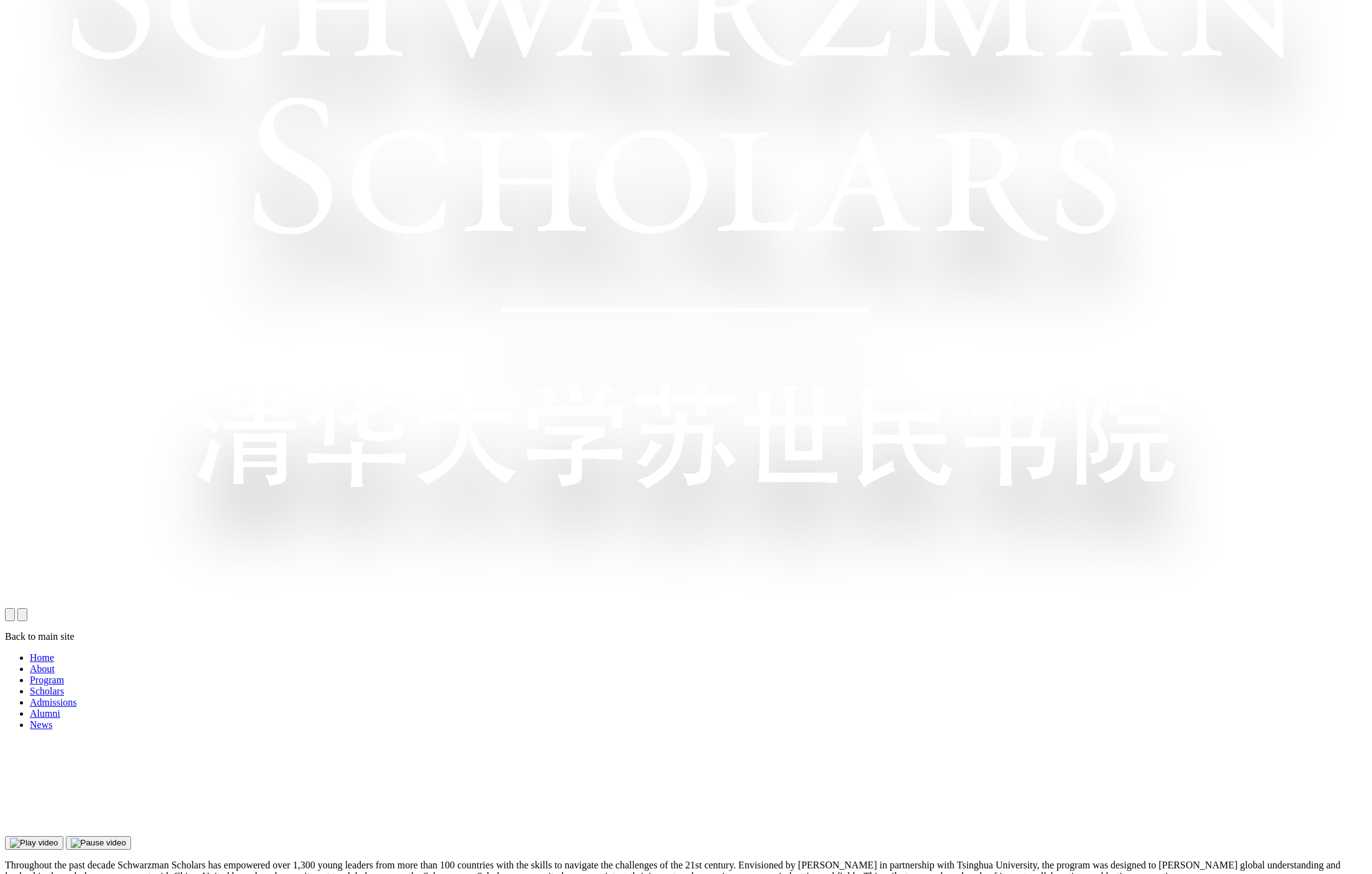
scroll to position [981, 0]
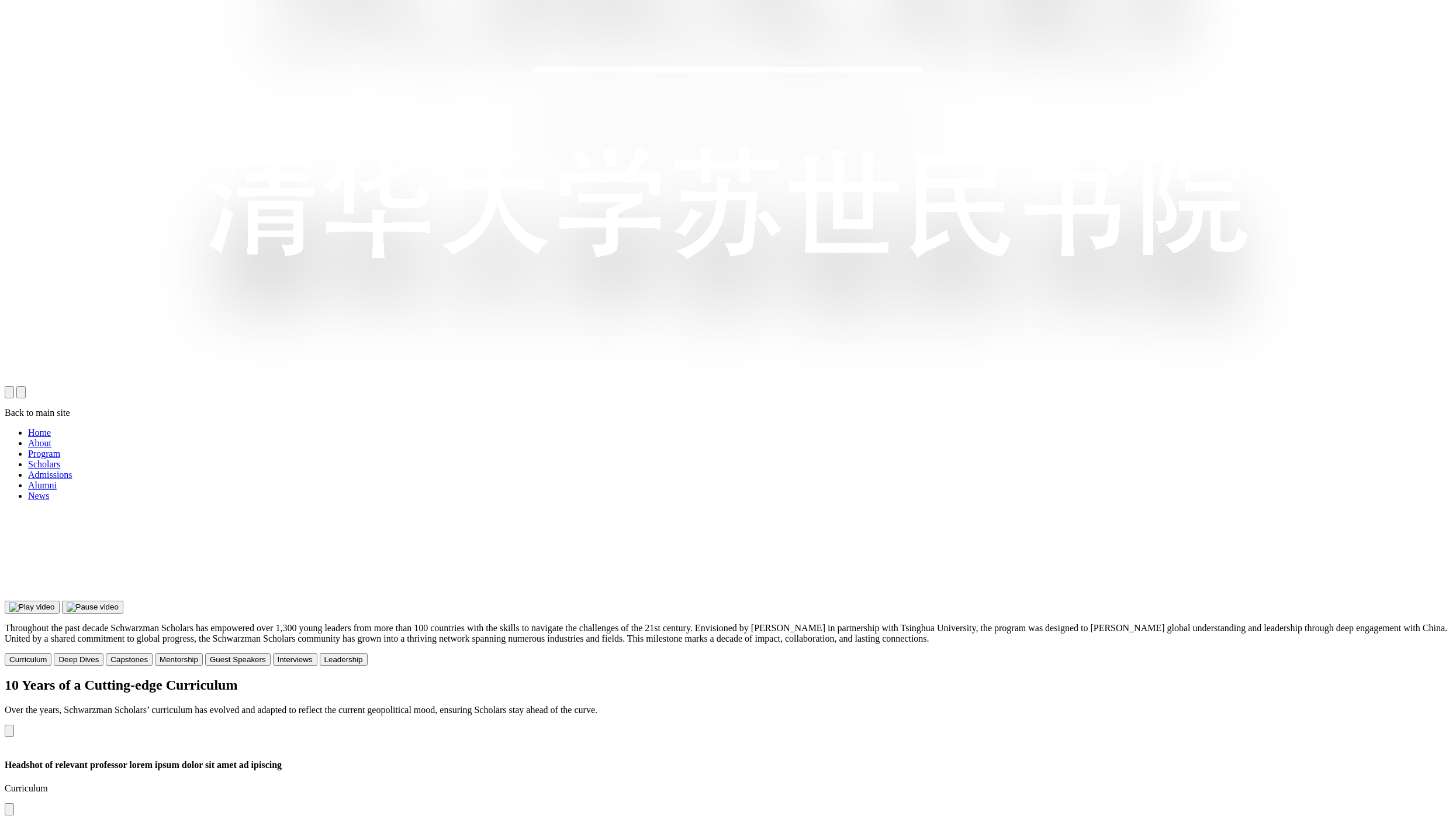
scroll to position [1283, 0]
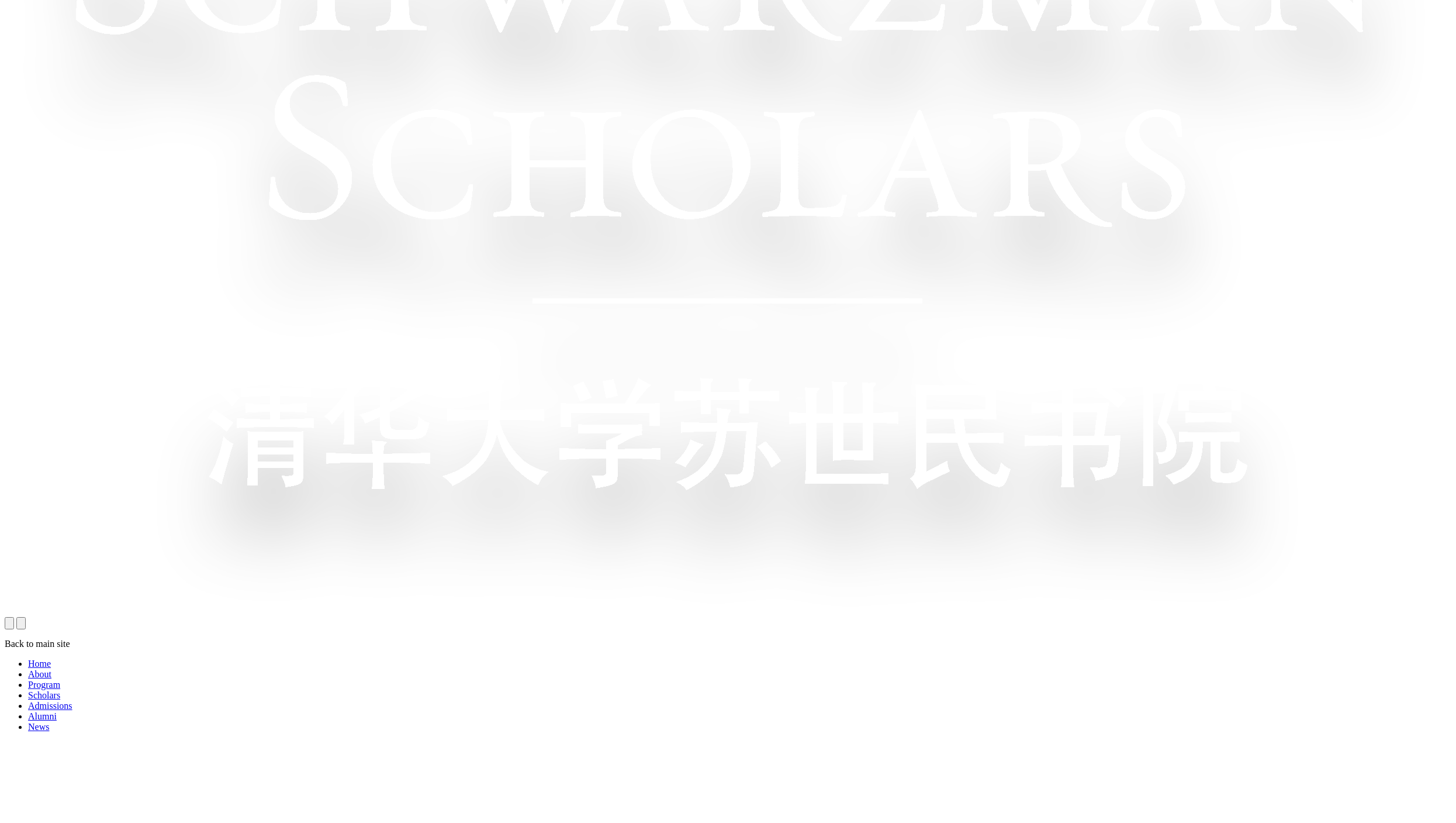
scroll to position [1065, 0]
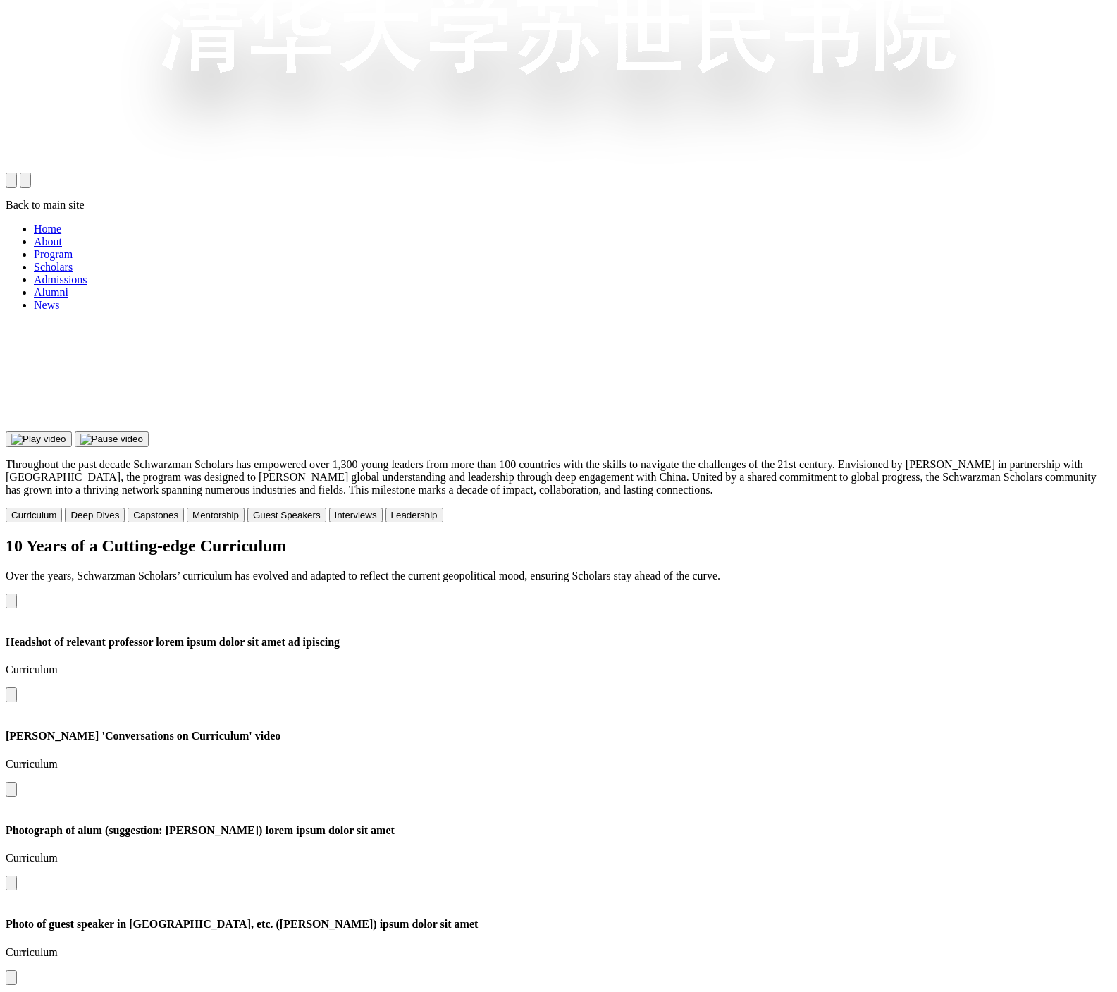
scroll to position [1119, 0]
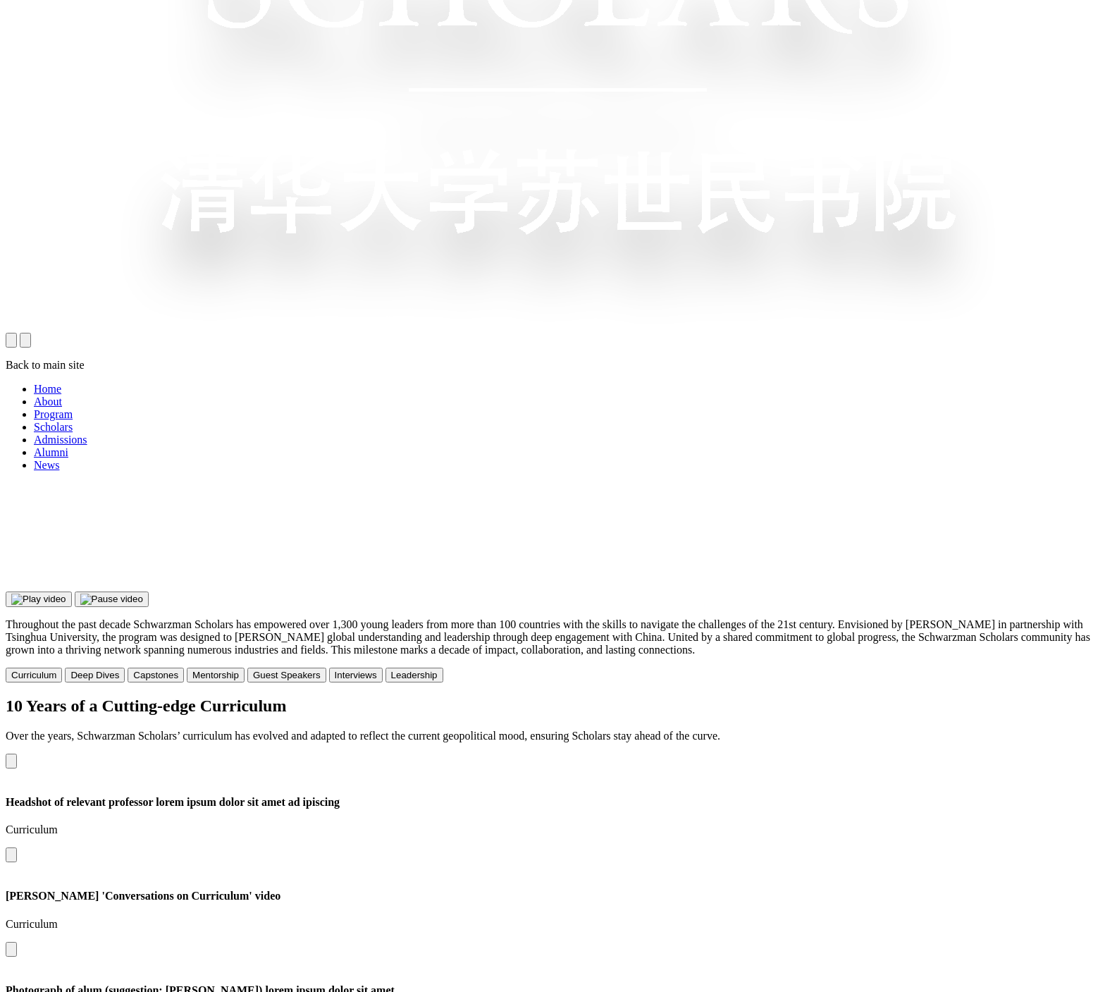
scroll to position [970, 0]
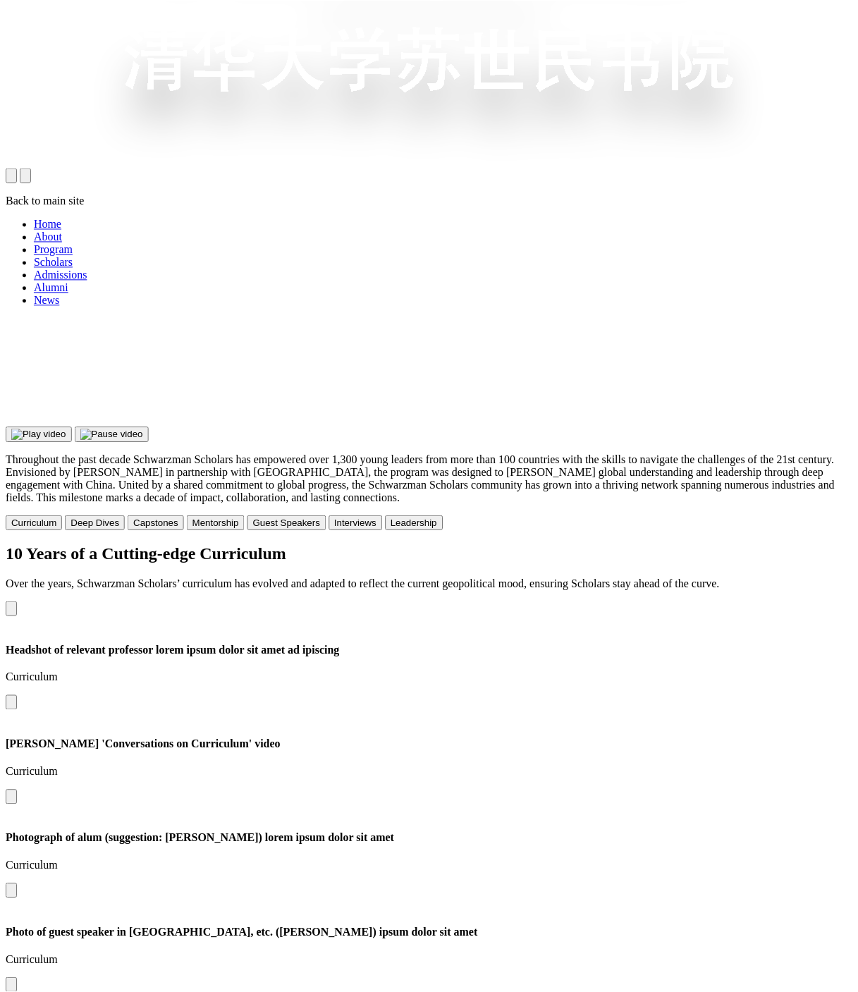
scroll to position [824, 0]
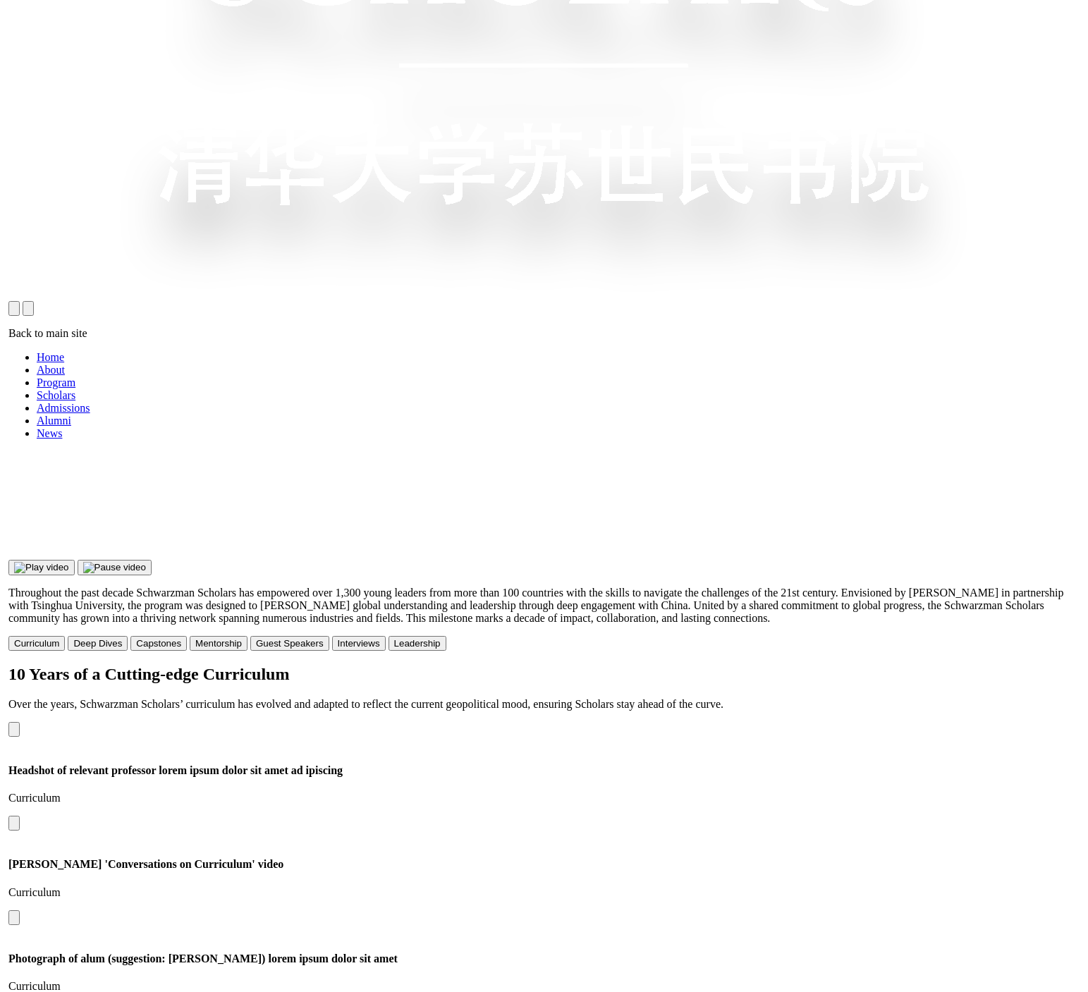
scroll to position [954, 0]
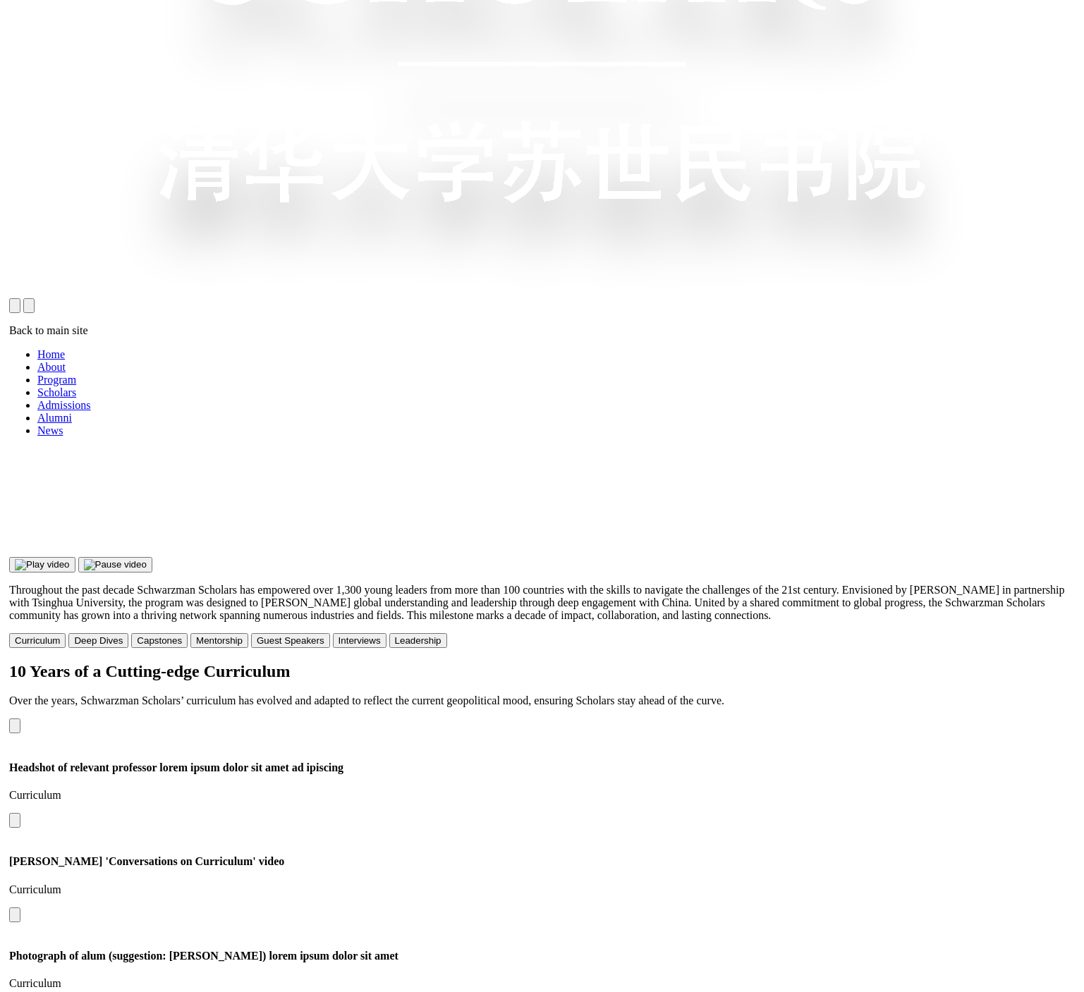
scroll to position [951, 0]
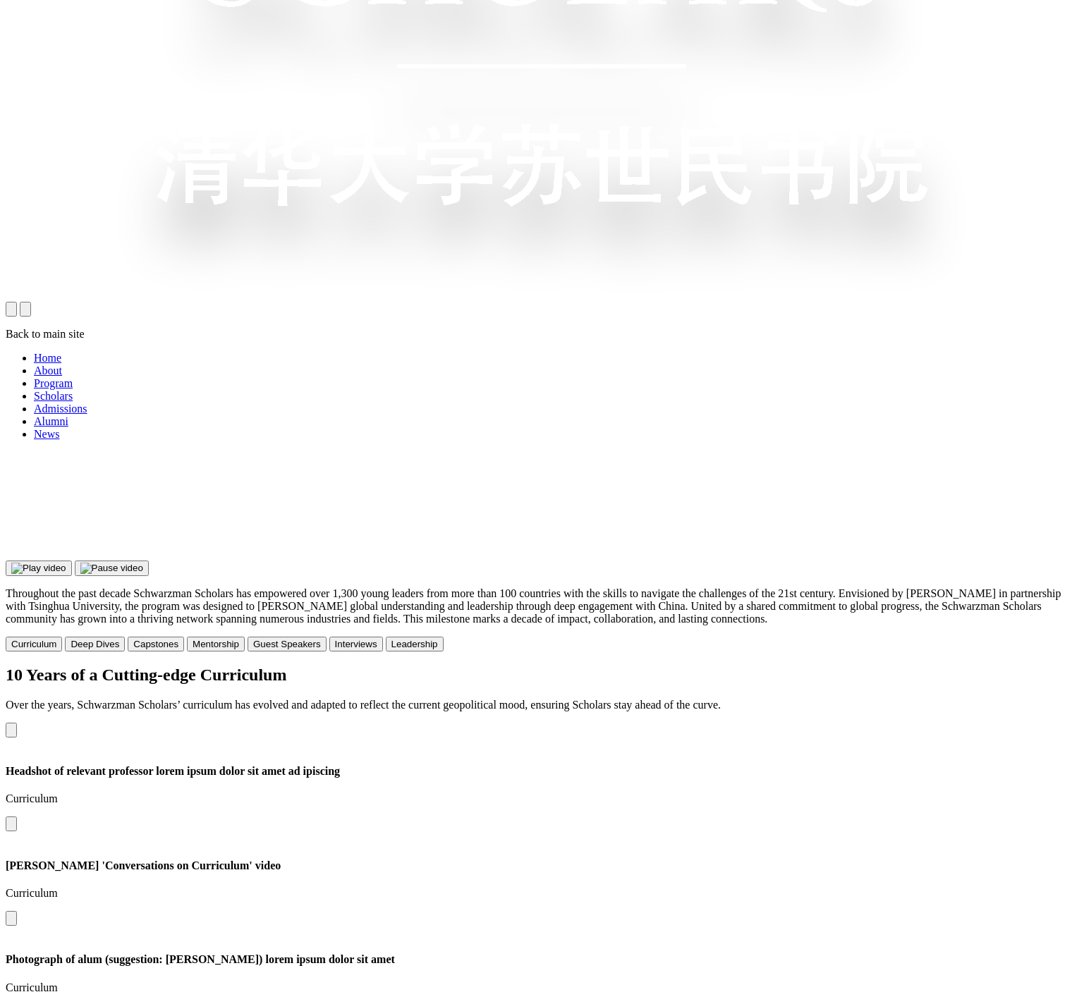
click at [833, 666] on div "10 Years of a Cutting-edge Curriculum Over the years, Schwarzman Scholars’ curr…" at bounding box center [542, 945] width 1072 height 558
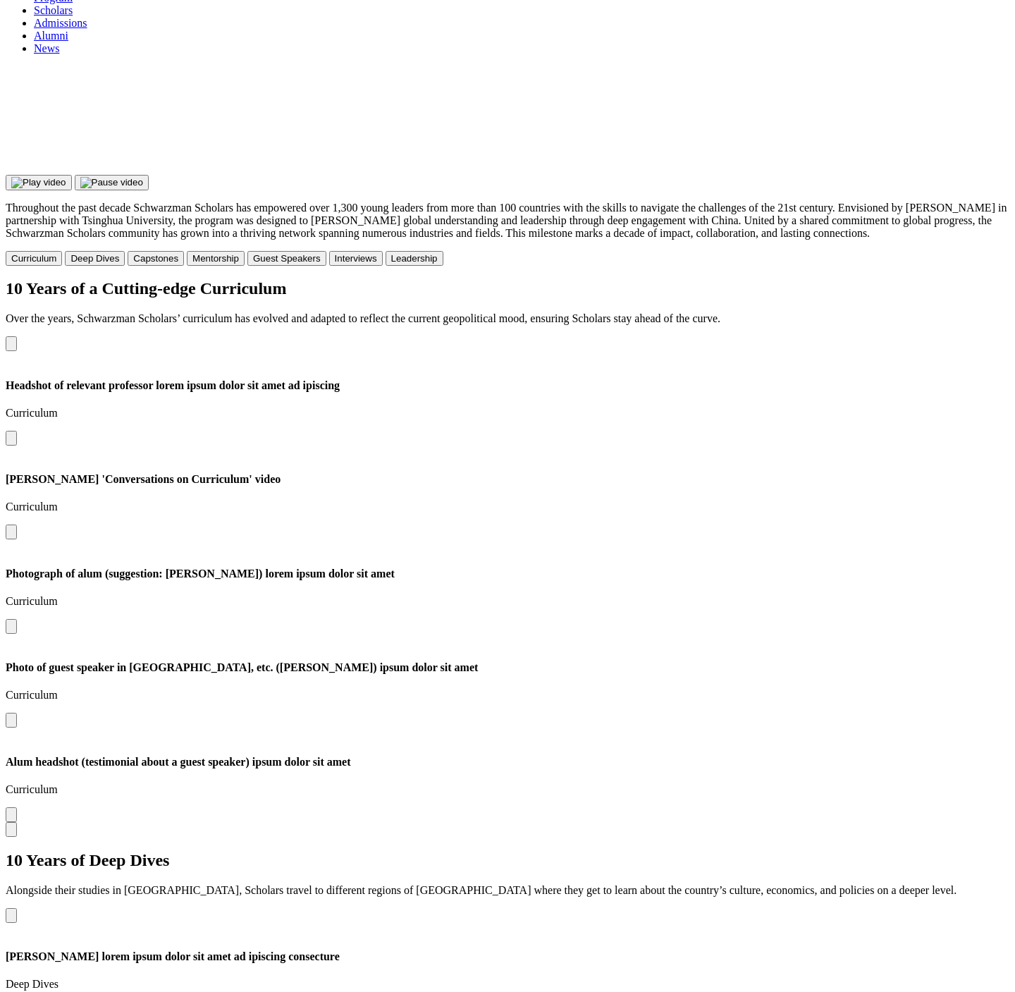
scroll to position [1266, 0]
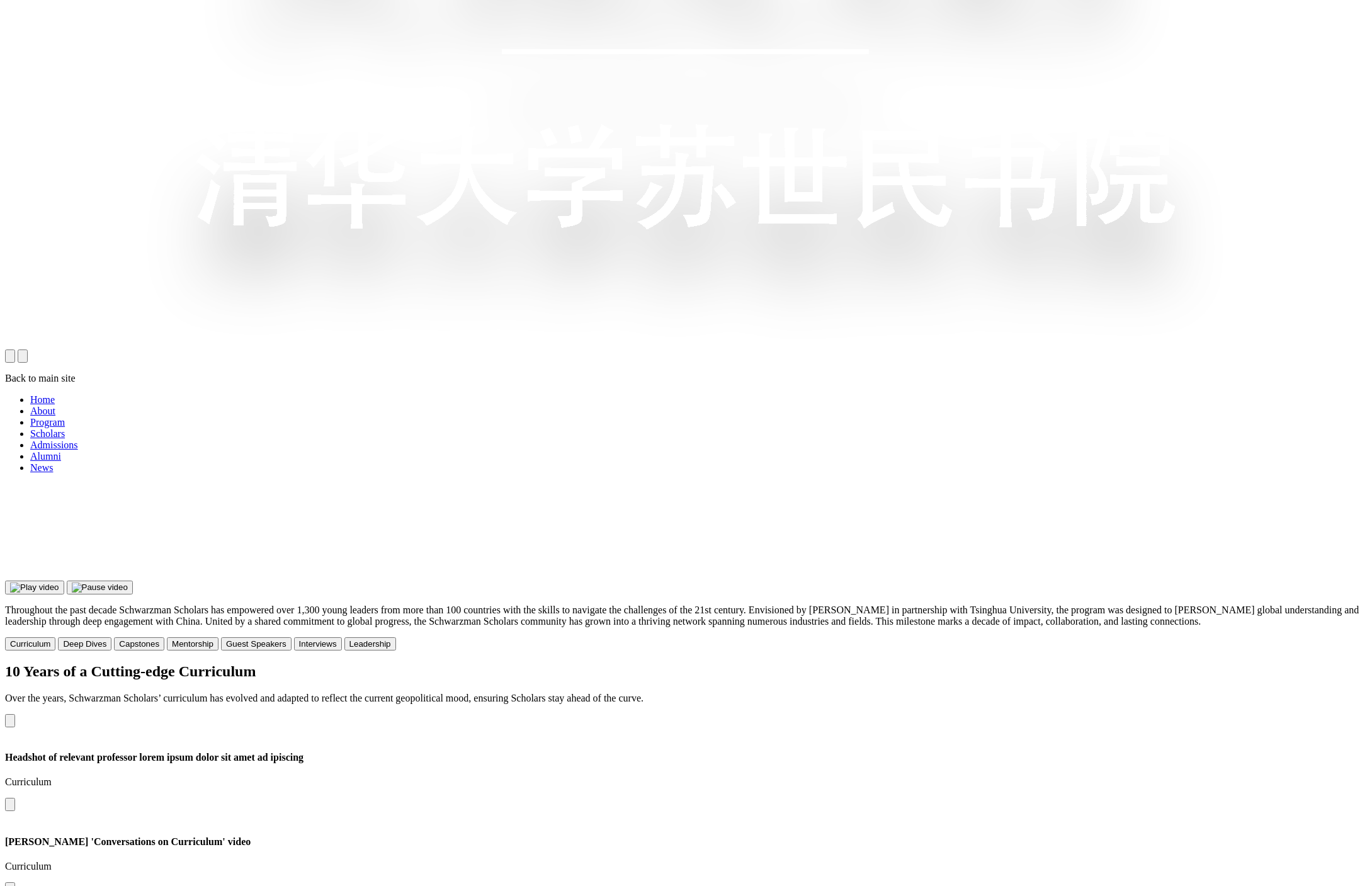
scroll to position [1245, 0]
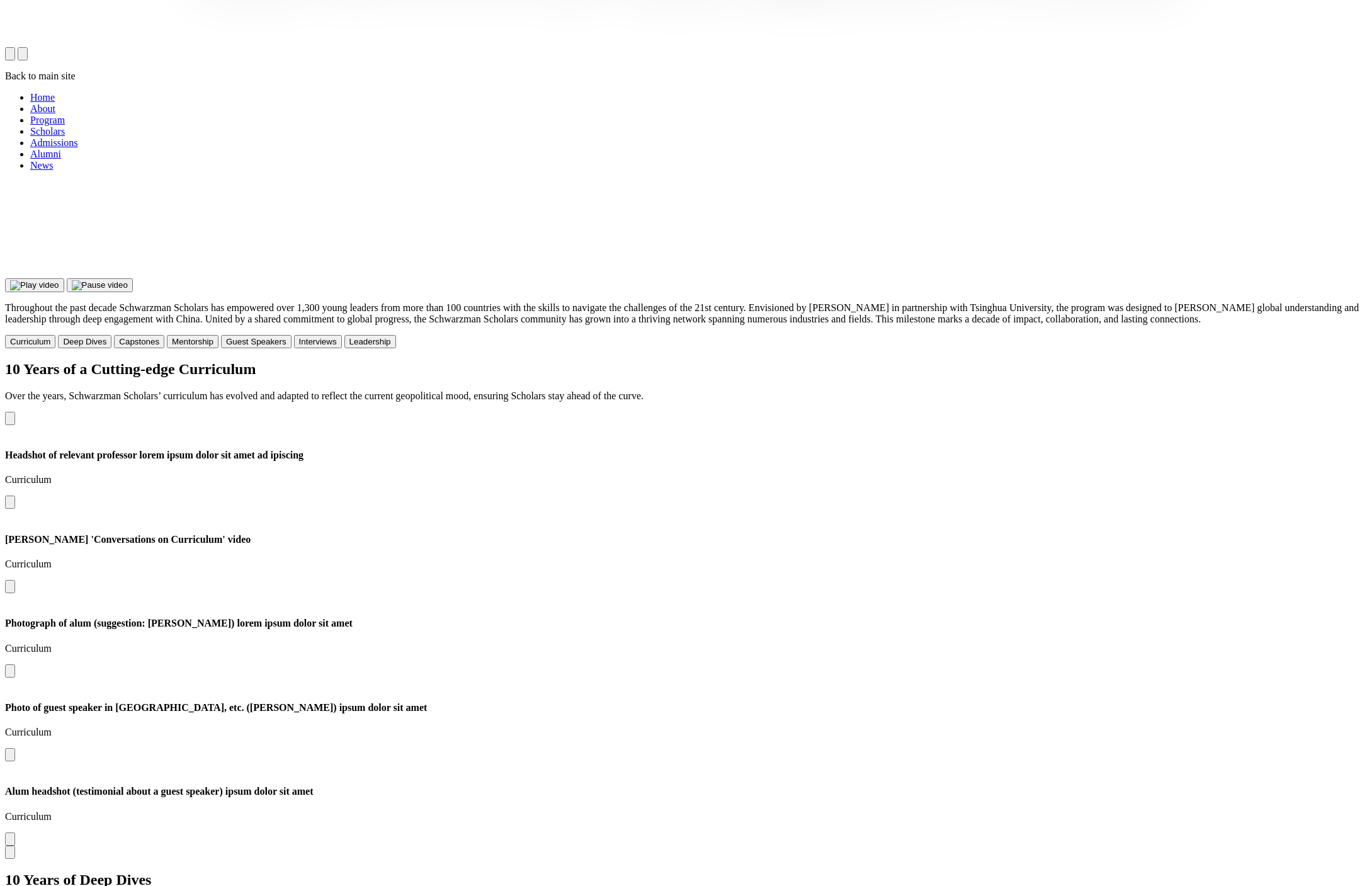
scroll to position [1435, 0]
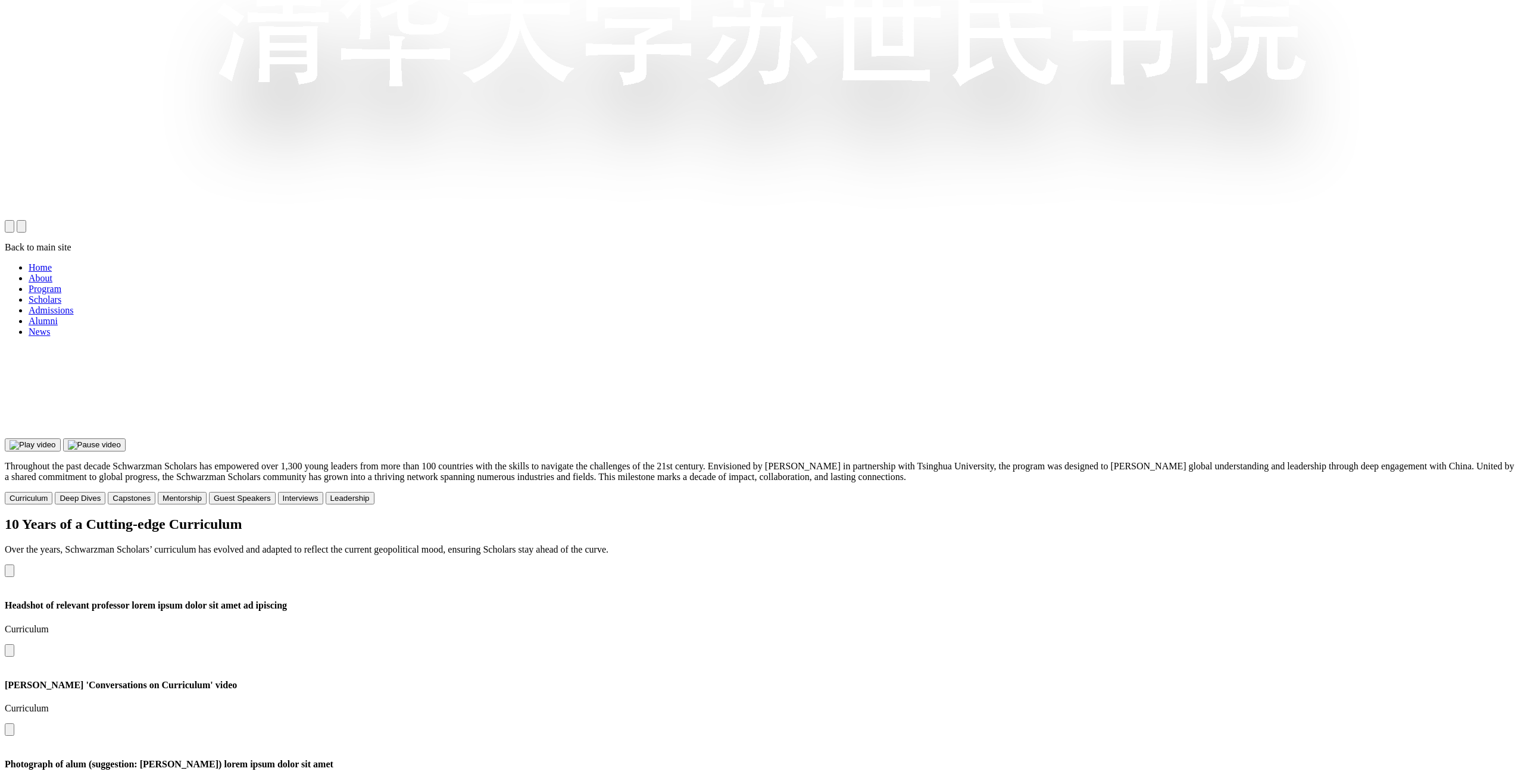
scroll to position [1542, 0]
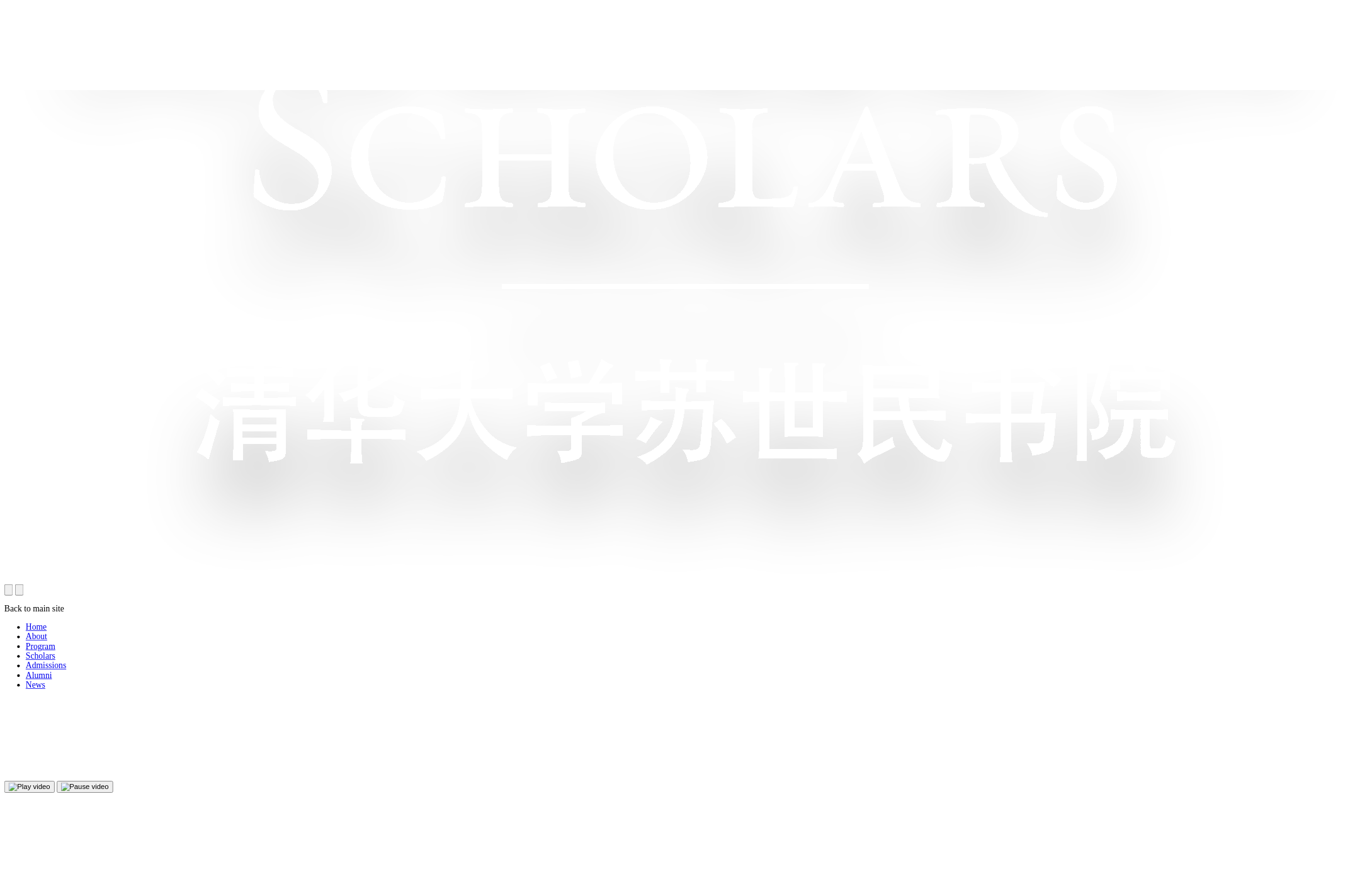
scroll to position [1056, 0]
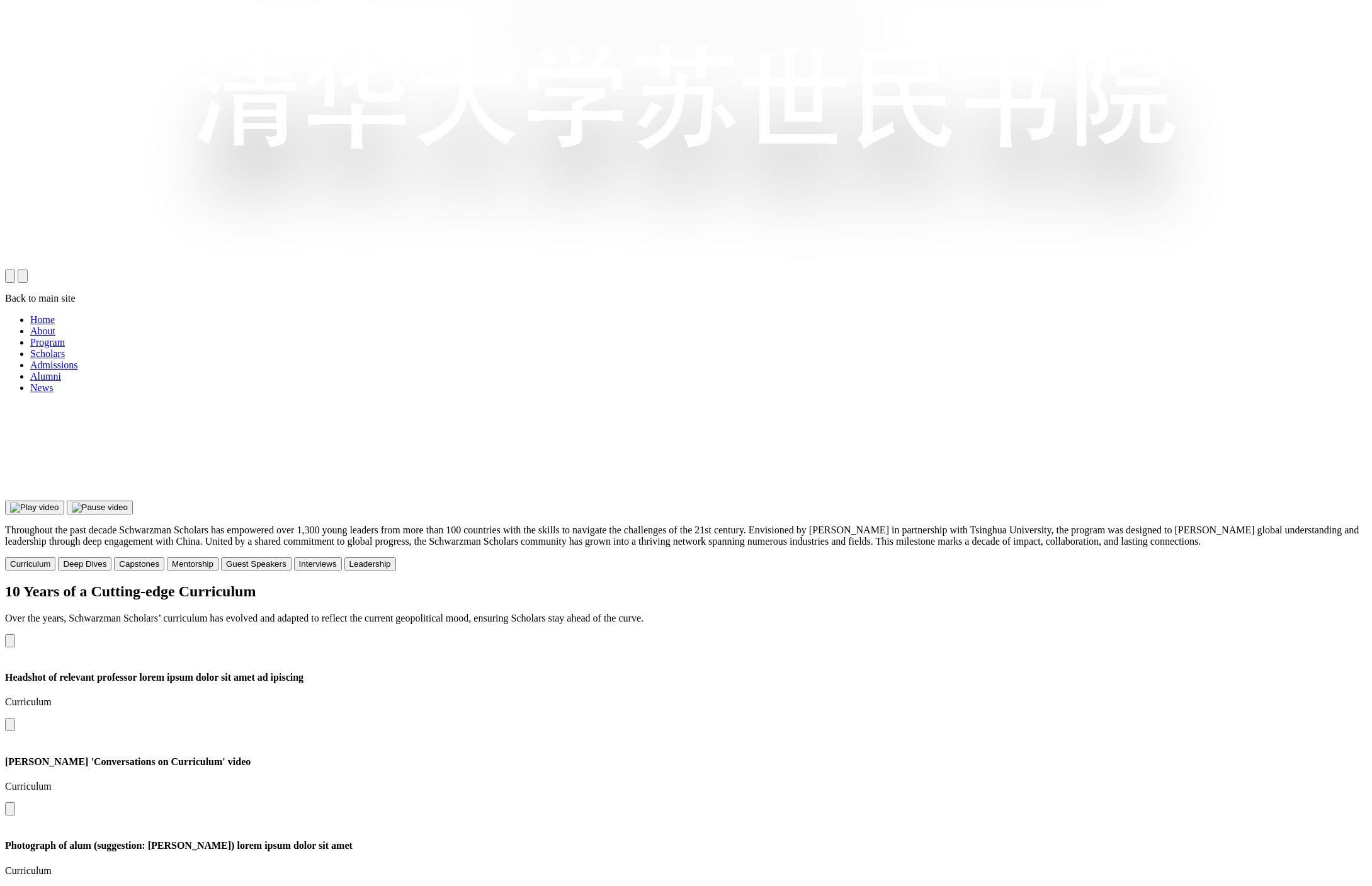
scroll to position [1275, 0]
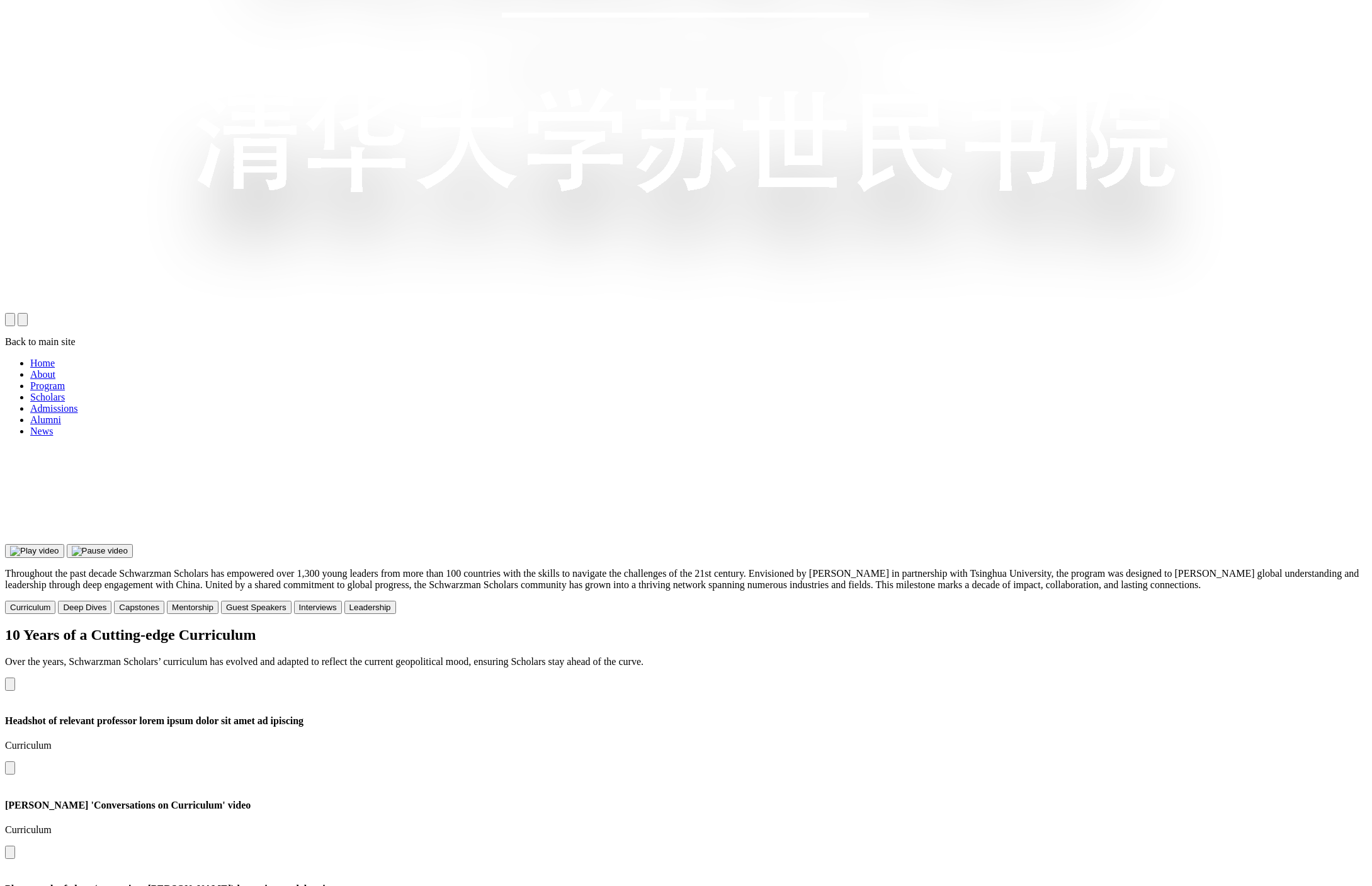
click at [1222, 626] on div "10 Years of a Cutting-edge Curriculum Over the years, Schwarzman Scholars’ curr…" at bounding box center [686, 875] width 1362 height 498
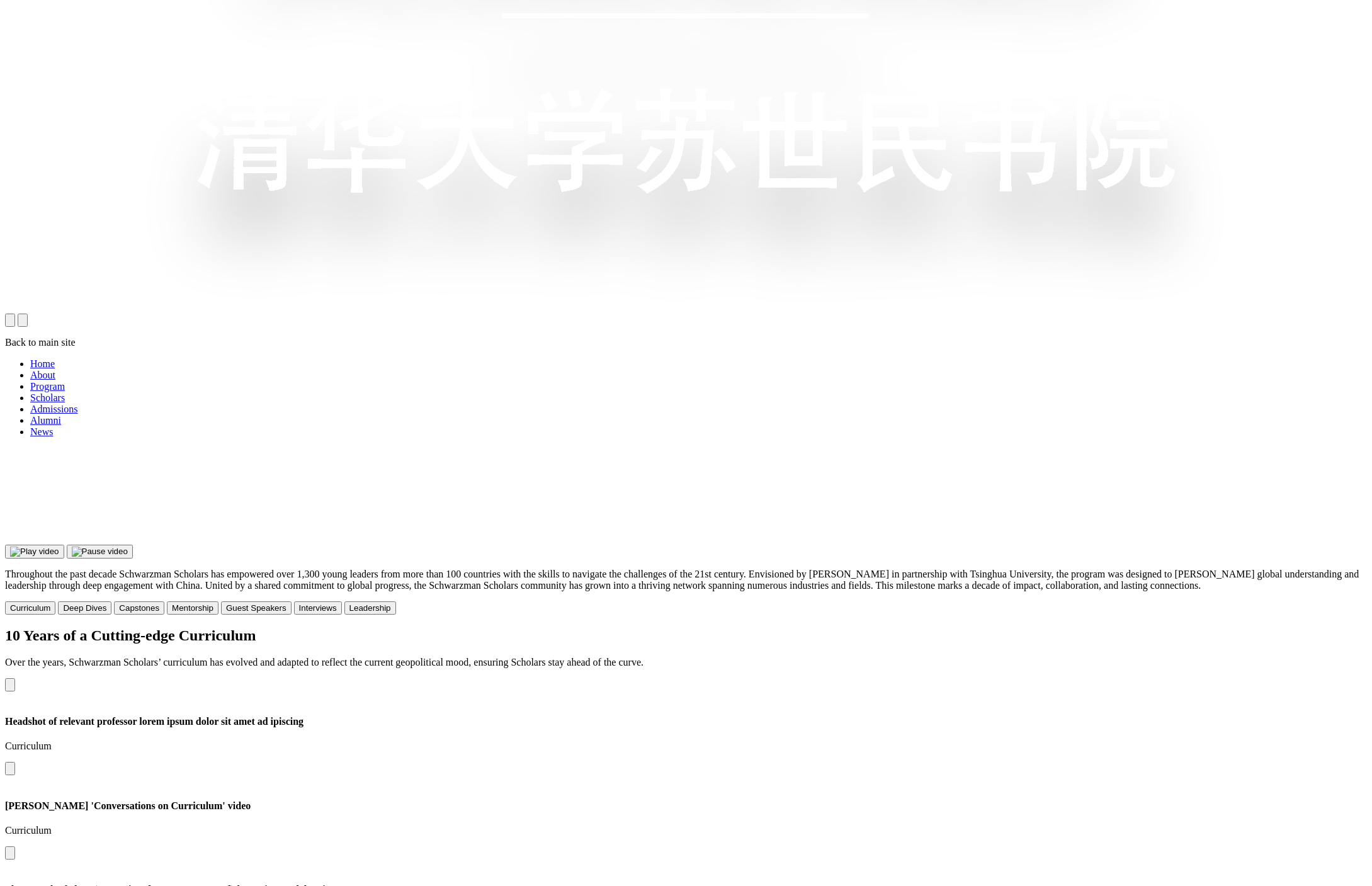
scroll to position [1275, 0]
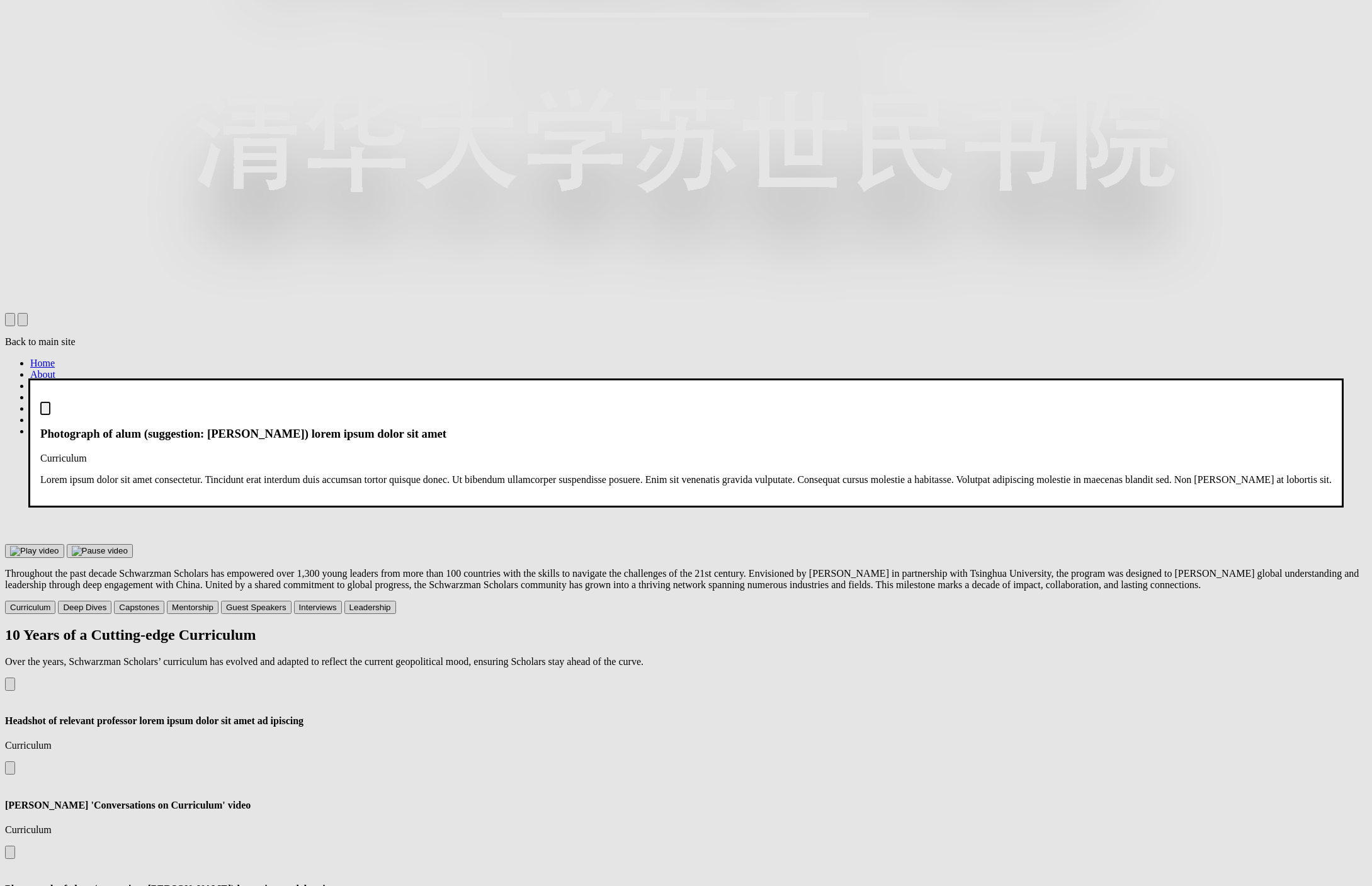
click at [46, 411] on img "Close modal dialog" at bounding box center [46, 411] width 0 height 0
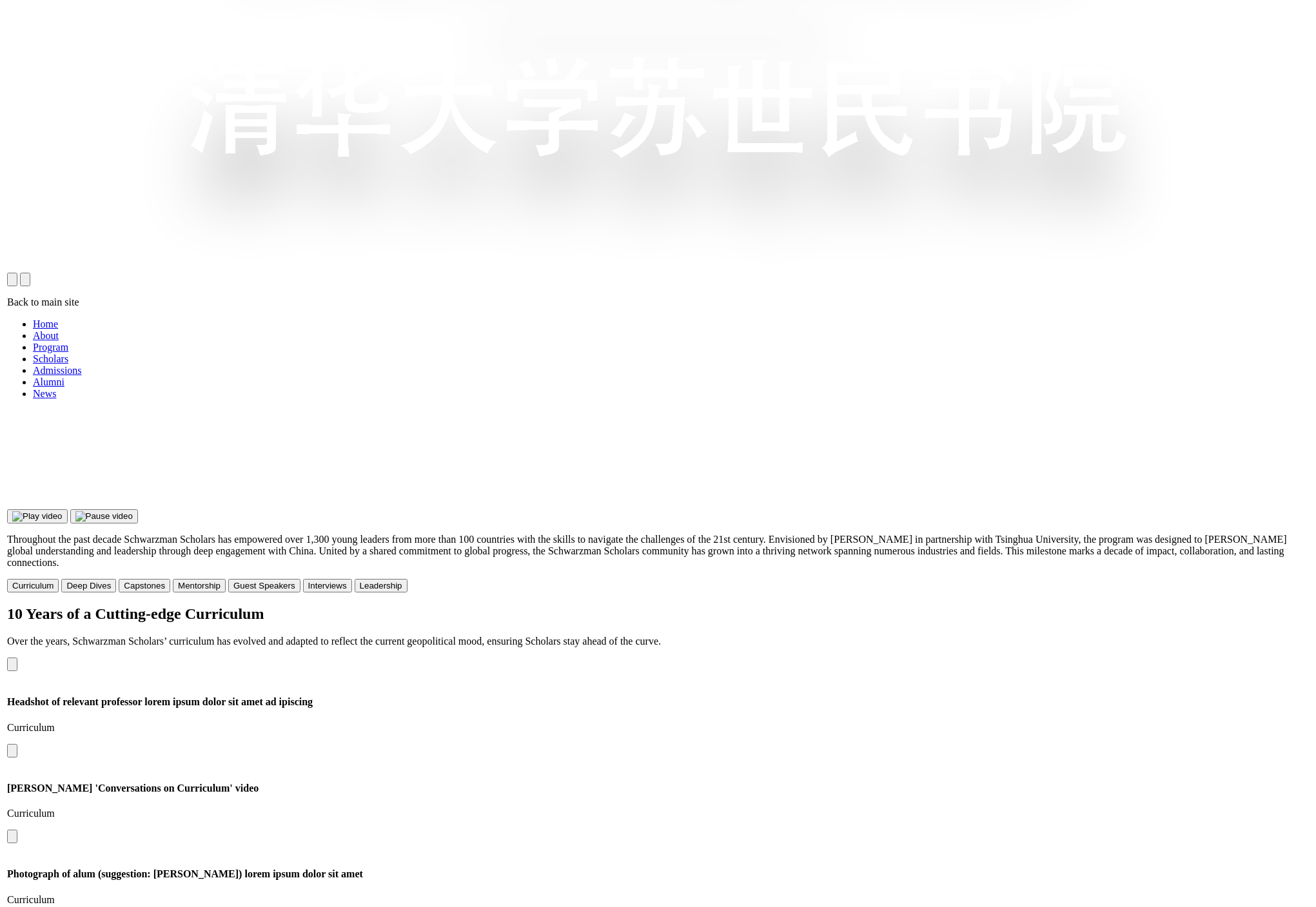
scroll to position [1248, 0]
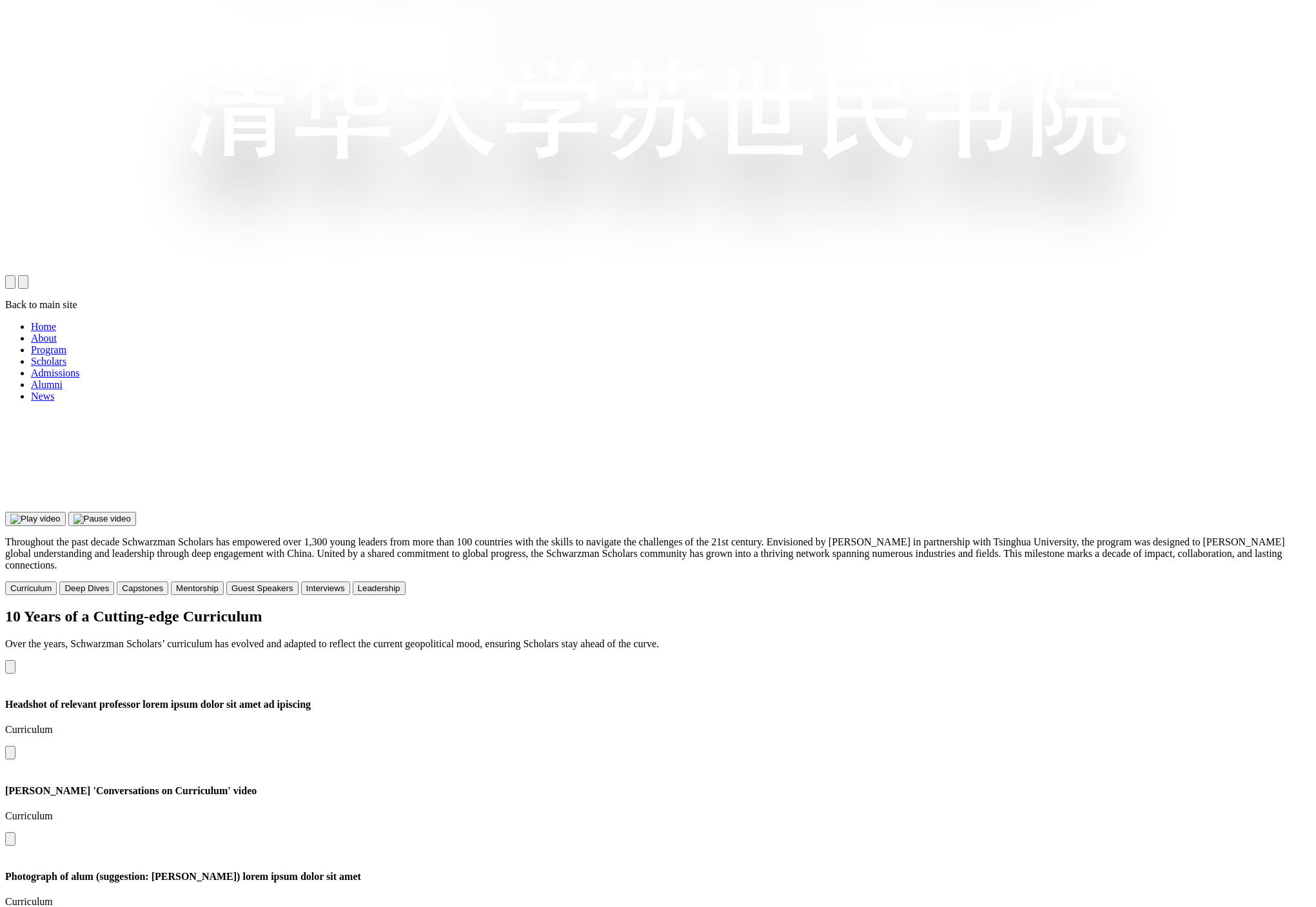
scroll to position [1248, 0]
click at [1000, 607] on div "10 Years of a Cutting-edge Curriculum Over the years, Schwarzman Scholars’ curr…" at bounding box center [658, 862] width 1306 height 510
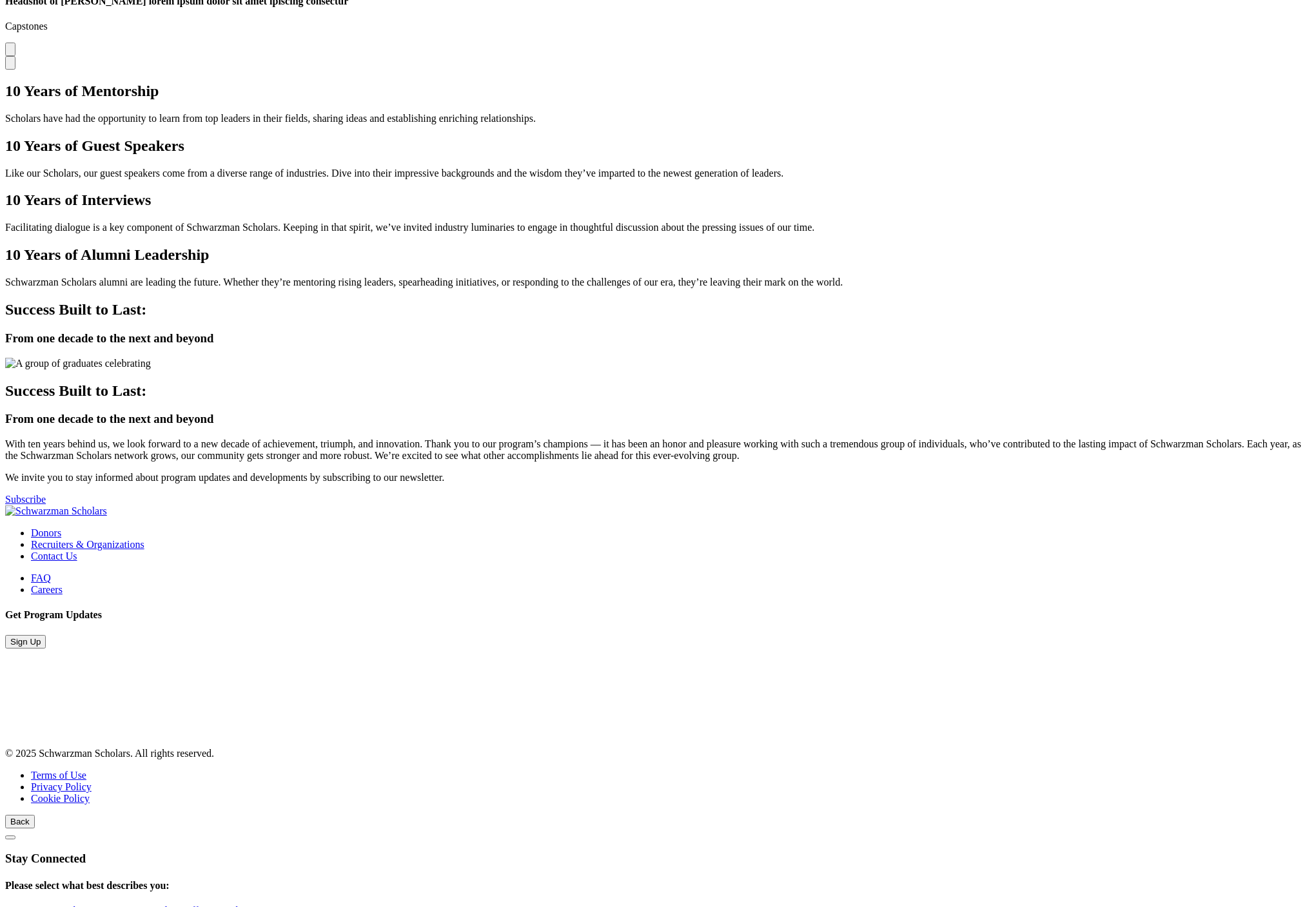
scroll to position [3320, 0]
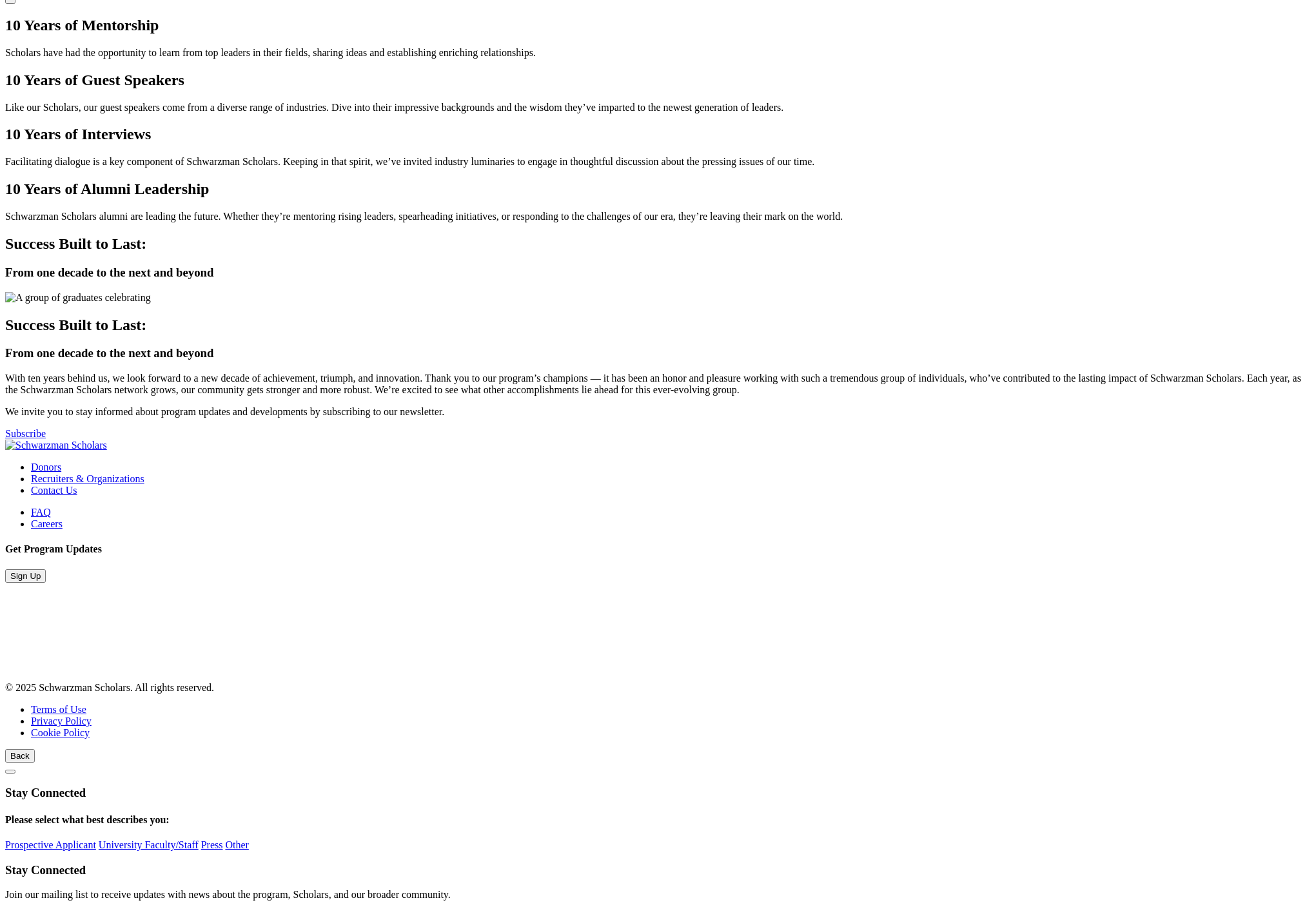
click at [1075, 222] on div "10 Years of Alumni Leadership Schwarzman Scholars alumni are leading the future…" at bounding box center [658, 201] width 1306 height 42
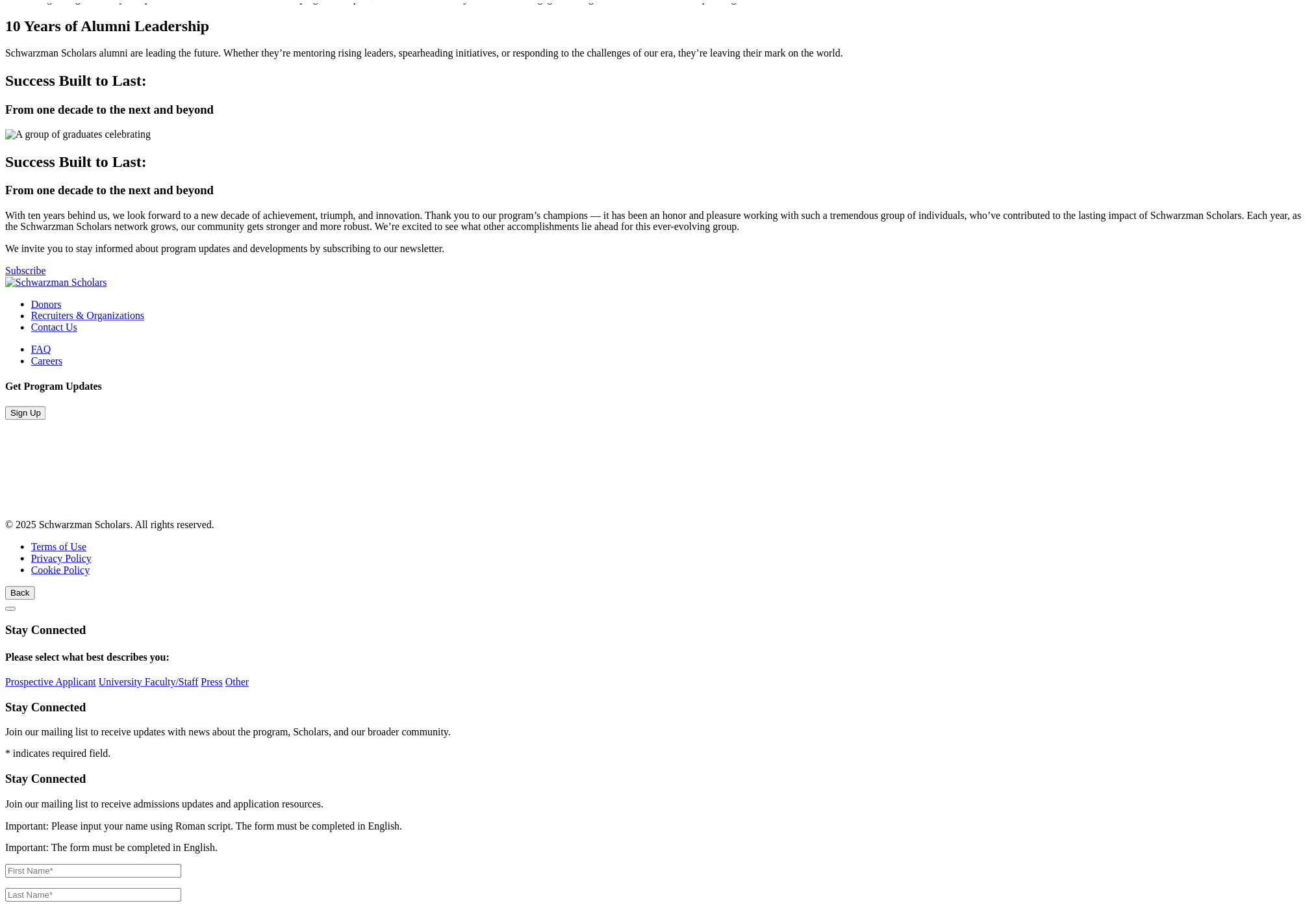
scroll to position [3508, 0]
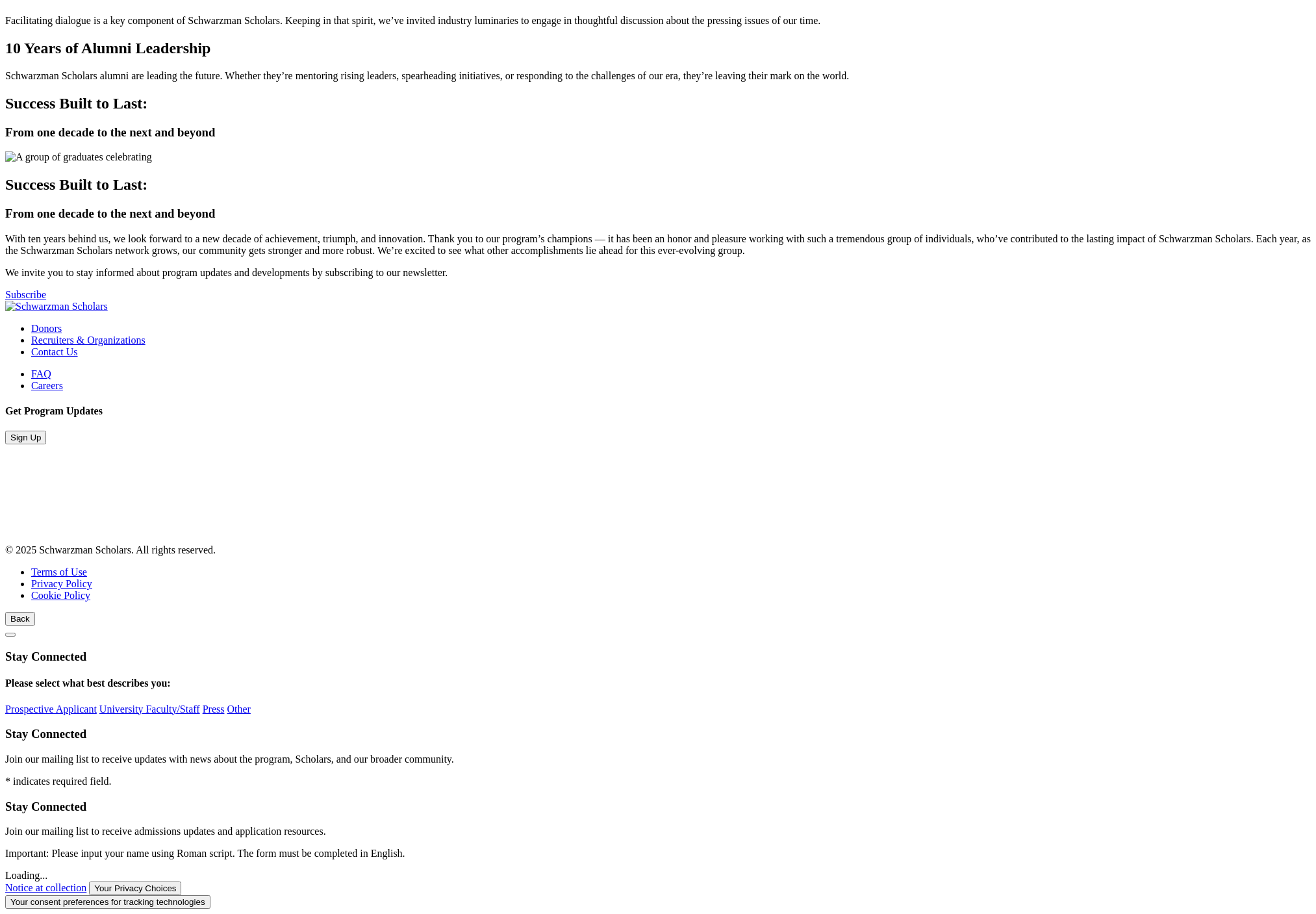
scroll to position [3508, 0]
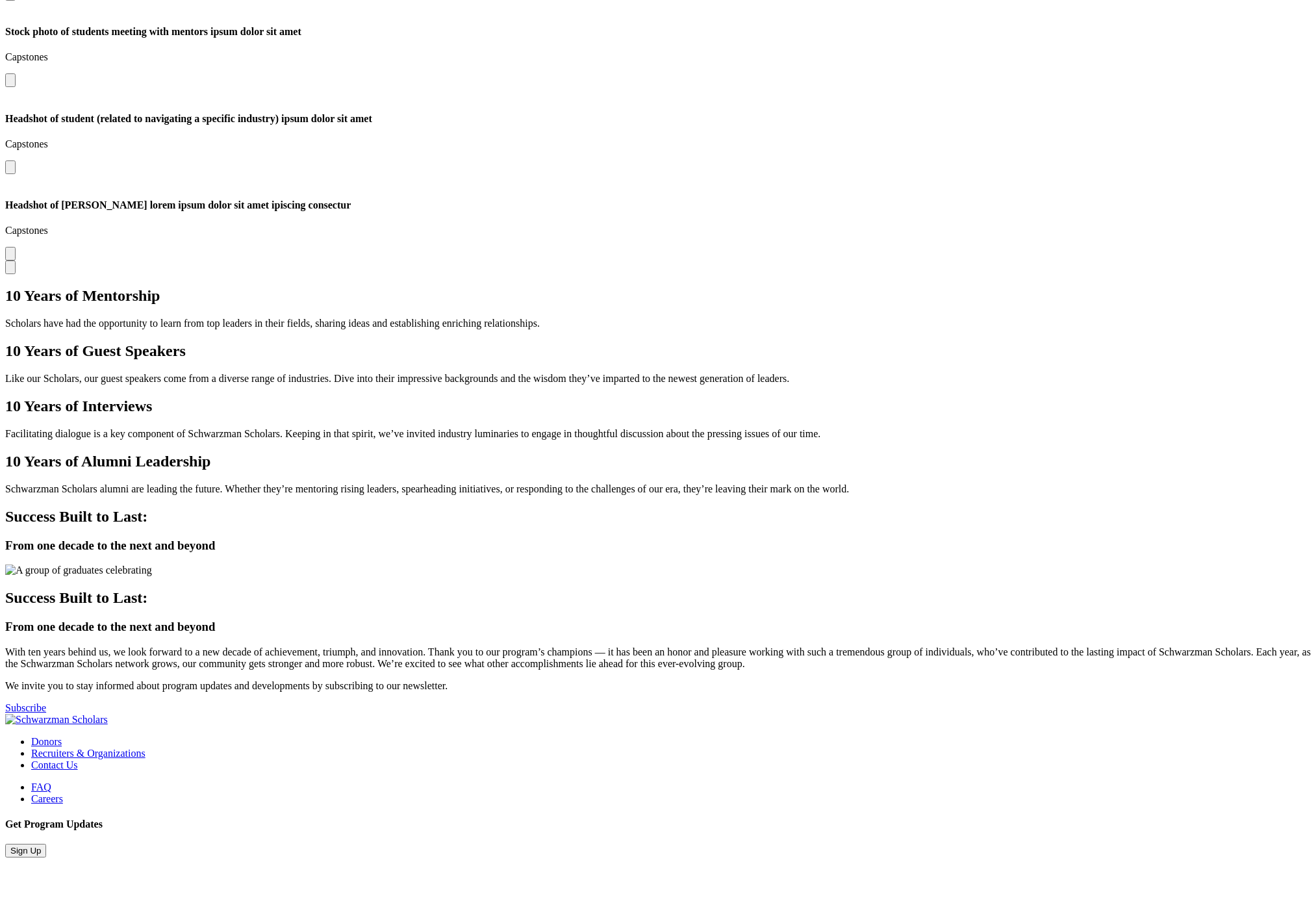
scroll to position [3363, 0]
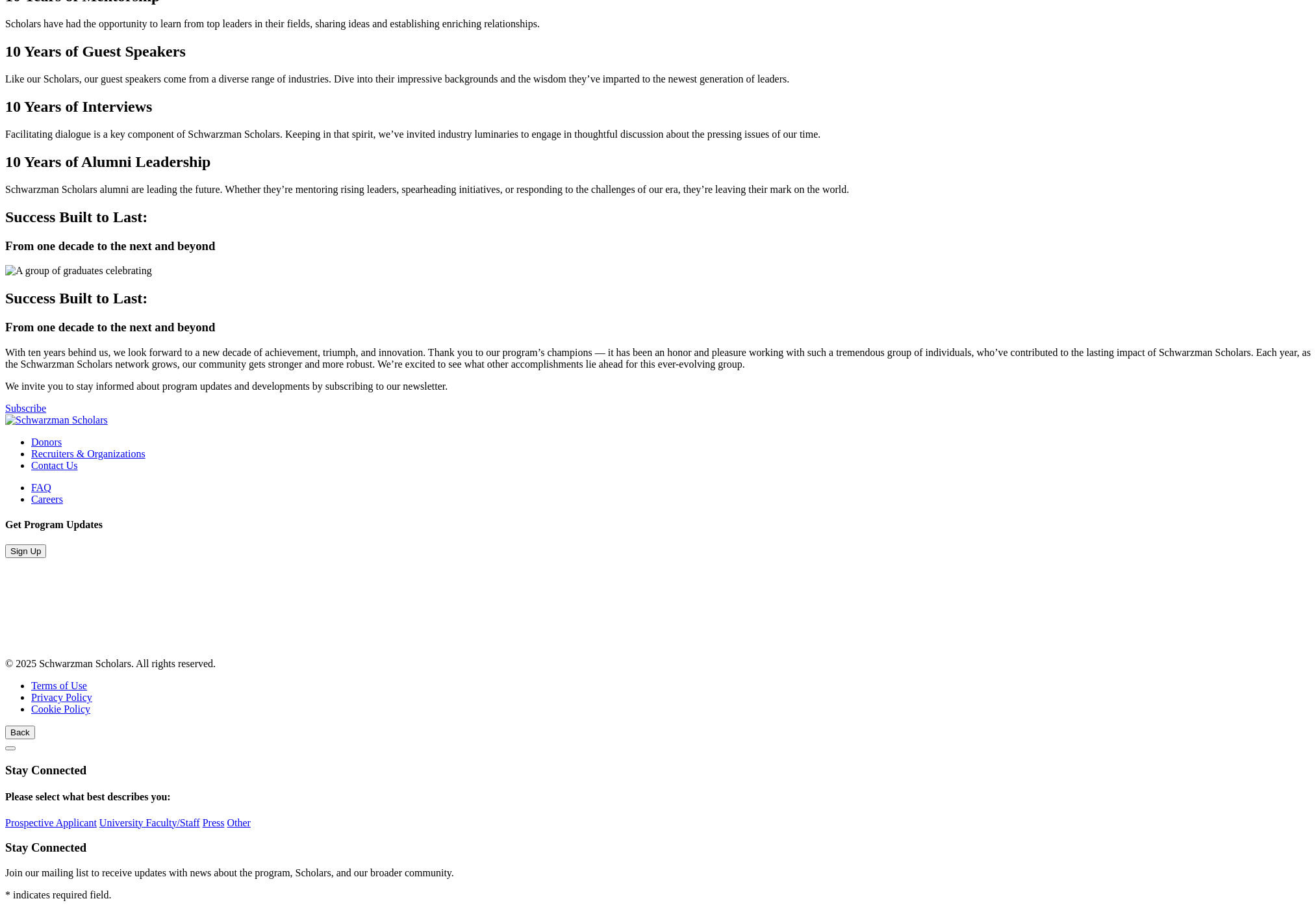
scroll to position [3392, 0]
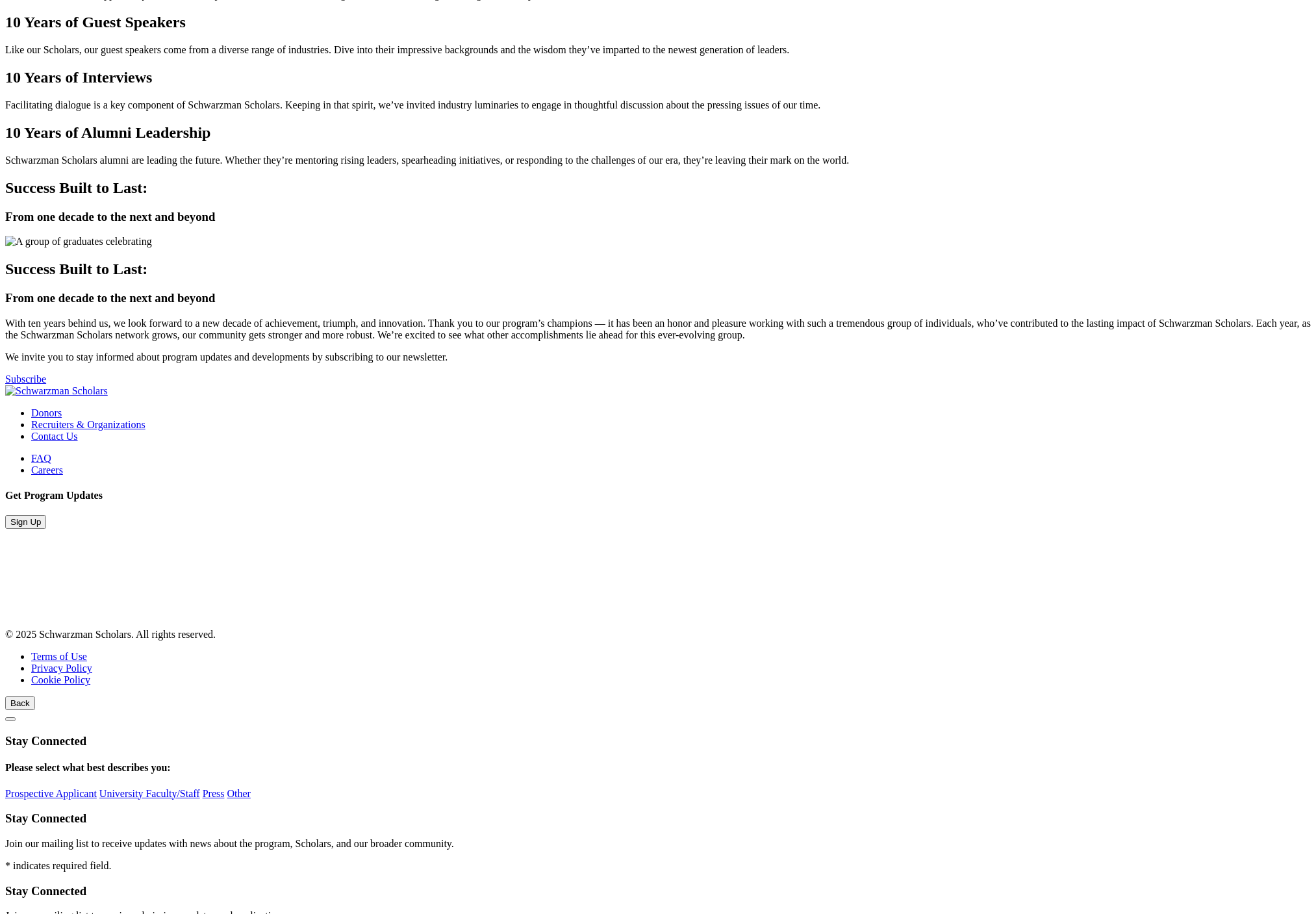
click at [272, 686] on div "Donors Recruiters & Organizations Contact Us FAQ Careers Get Program Updates Si…" at bounding box center [658, 535] width 1306 height 301
click at [243, 686] on div "Donors Recruiters & Organizations Contact Us FAQ Careers Get Program Updates Si…" at bounding box center [658, 535] width 1306 height 301
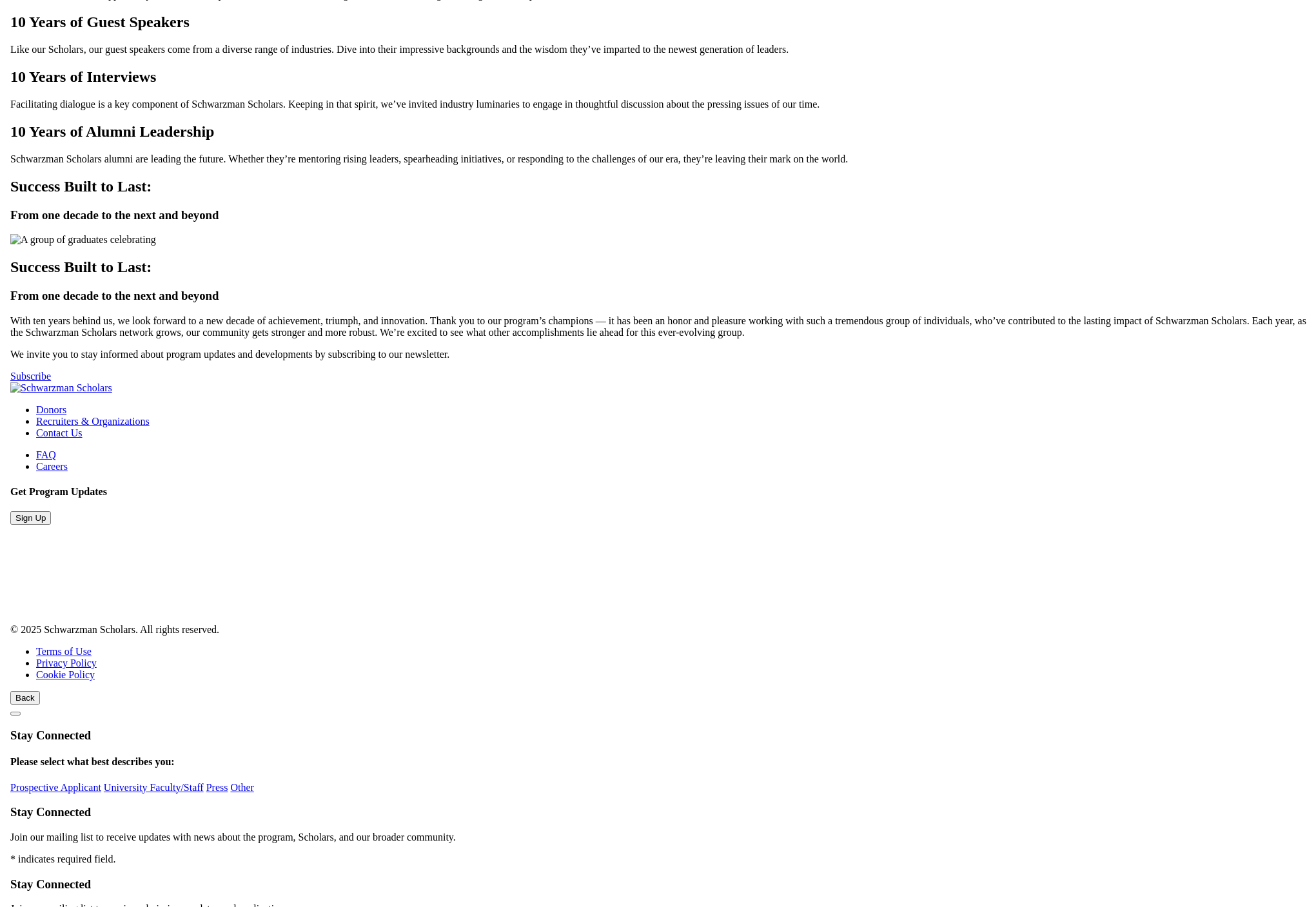
scroll to position [3372, 0]
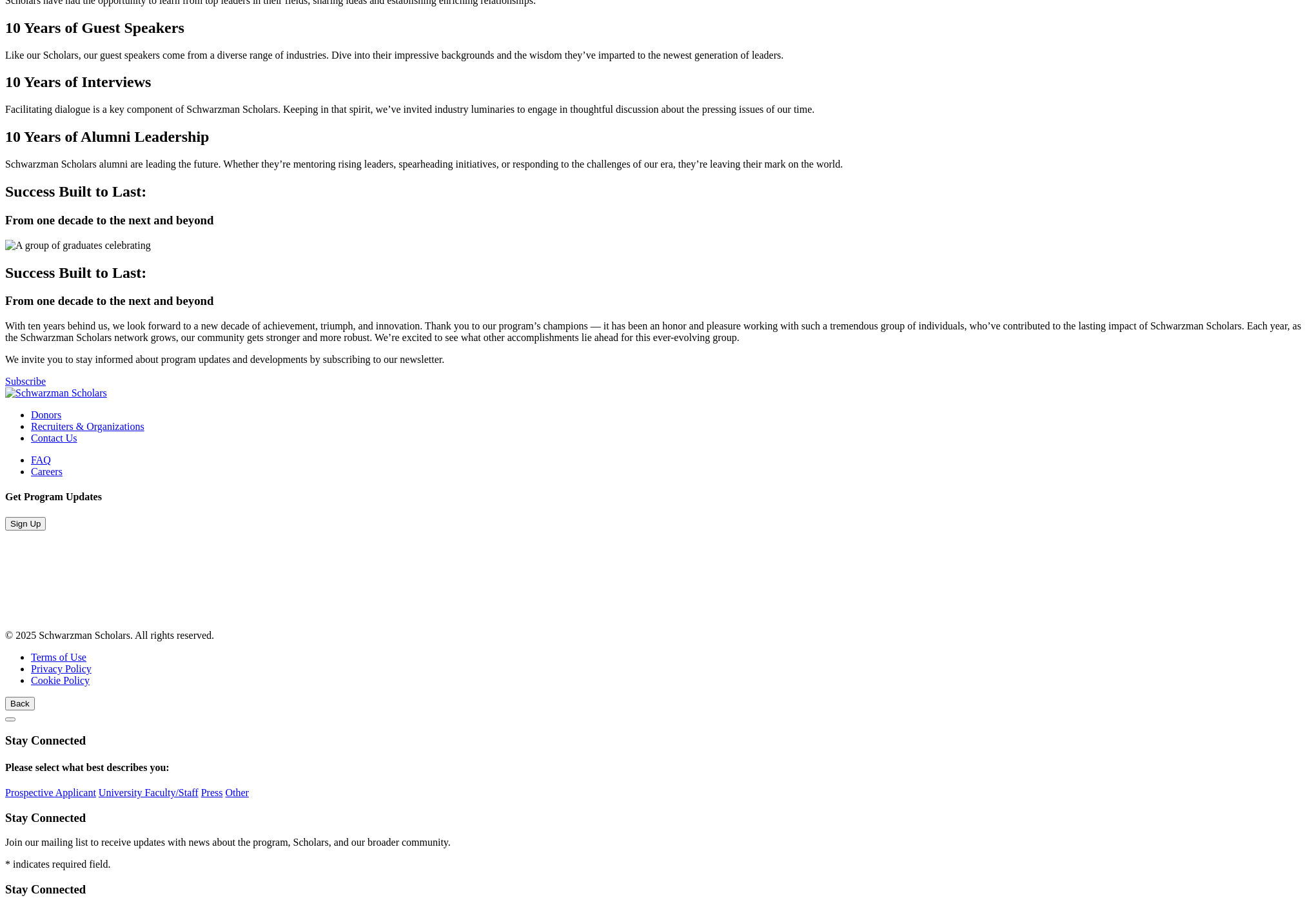
click at [422, 170] on div "10 Years of Alumni Leadership Schwarzman Scholars alumni are leading the future…" at bounding box center [658, 149] width 1306 height 42
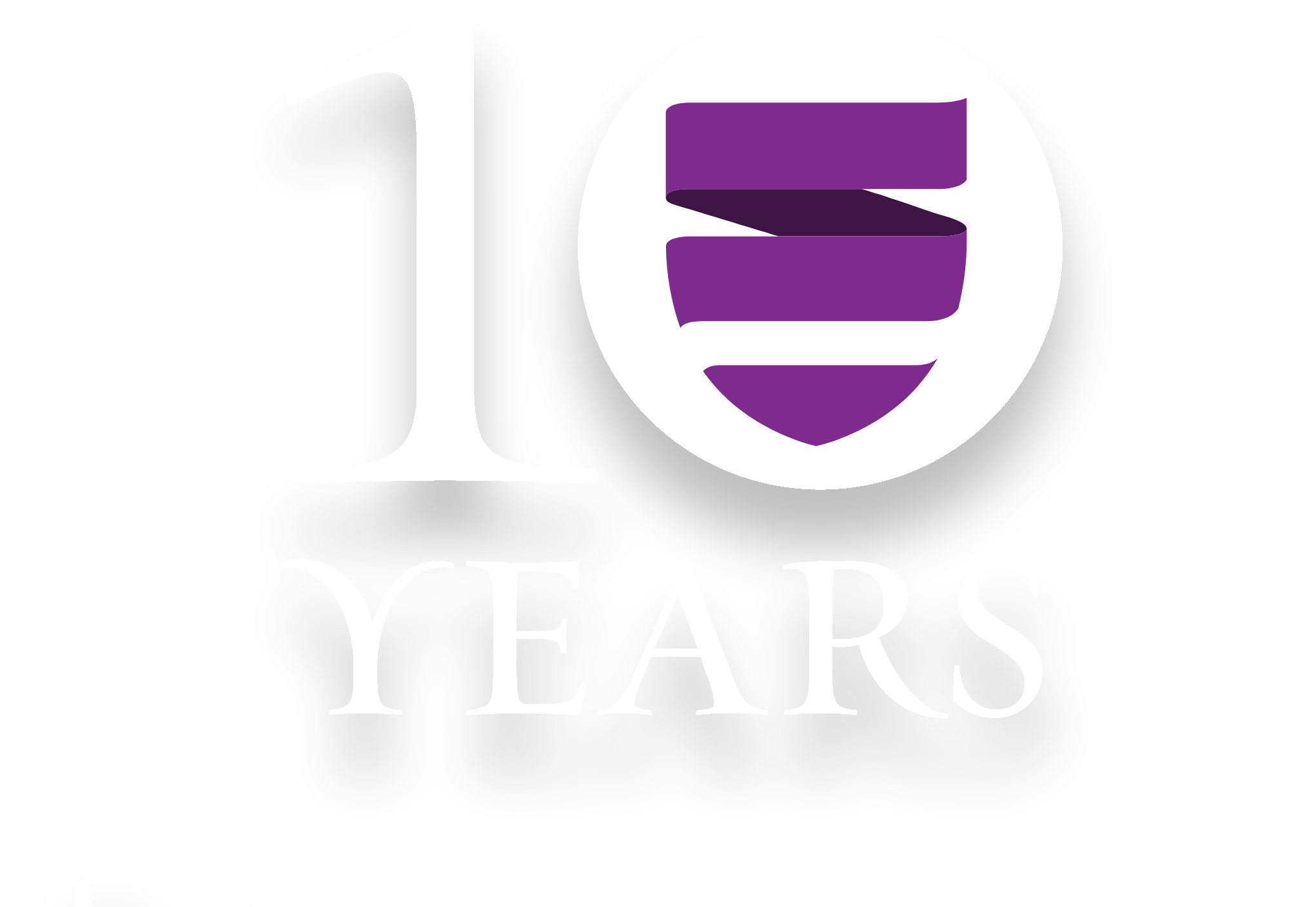
scroll to position [6623, 0]
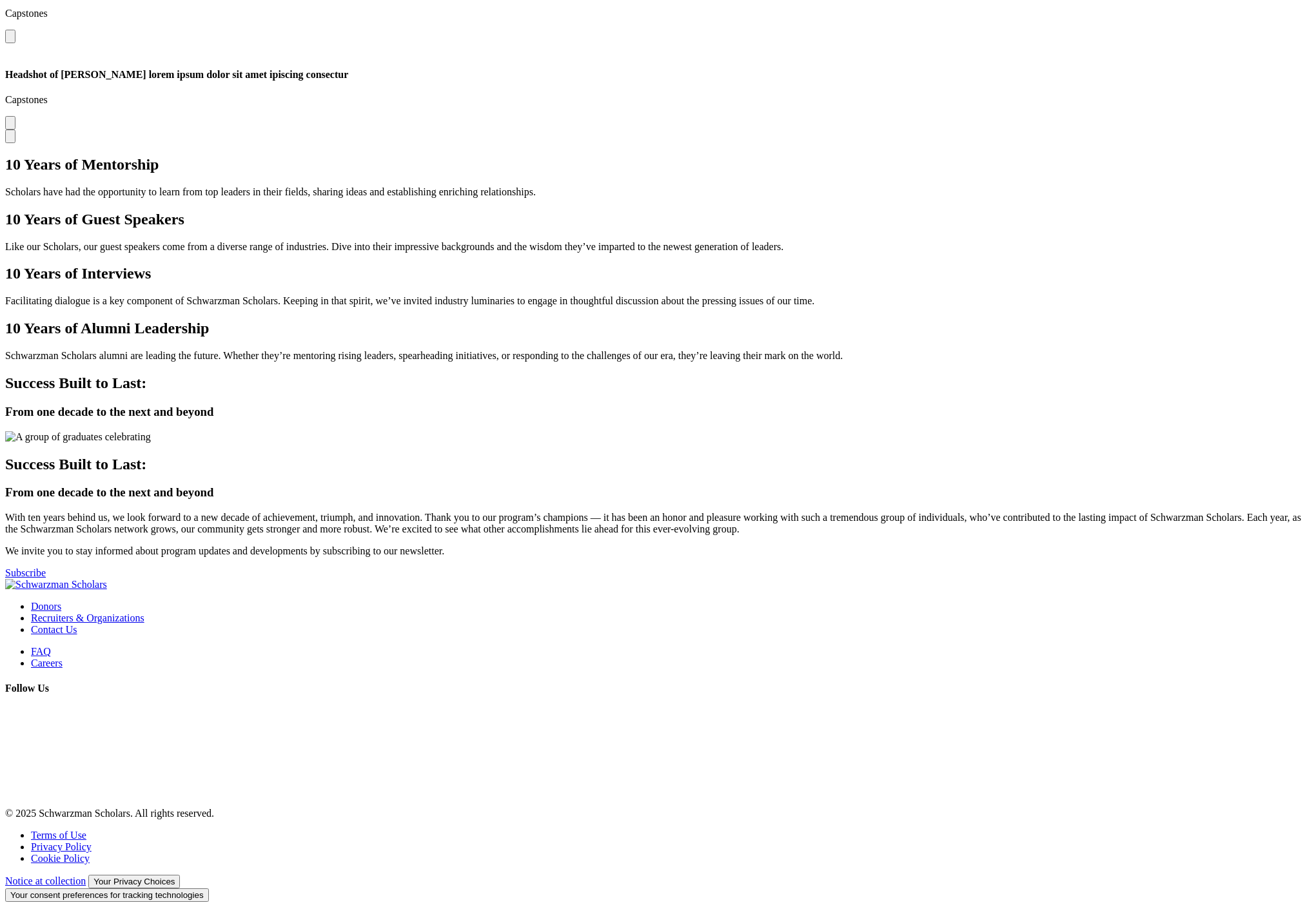
scroll to position [3355, 0]
click at [347, 320] on div "10 Years of Alumni Leadership Schwarzman Scholars alumni are leading the future…" at bounding box center [658, 341] width 1306 height 42
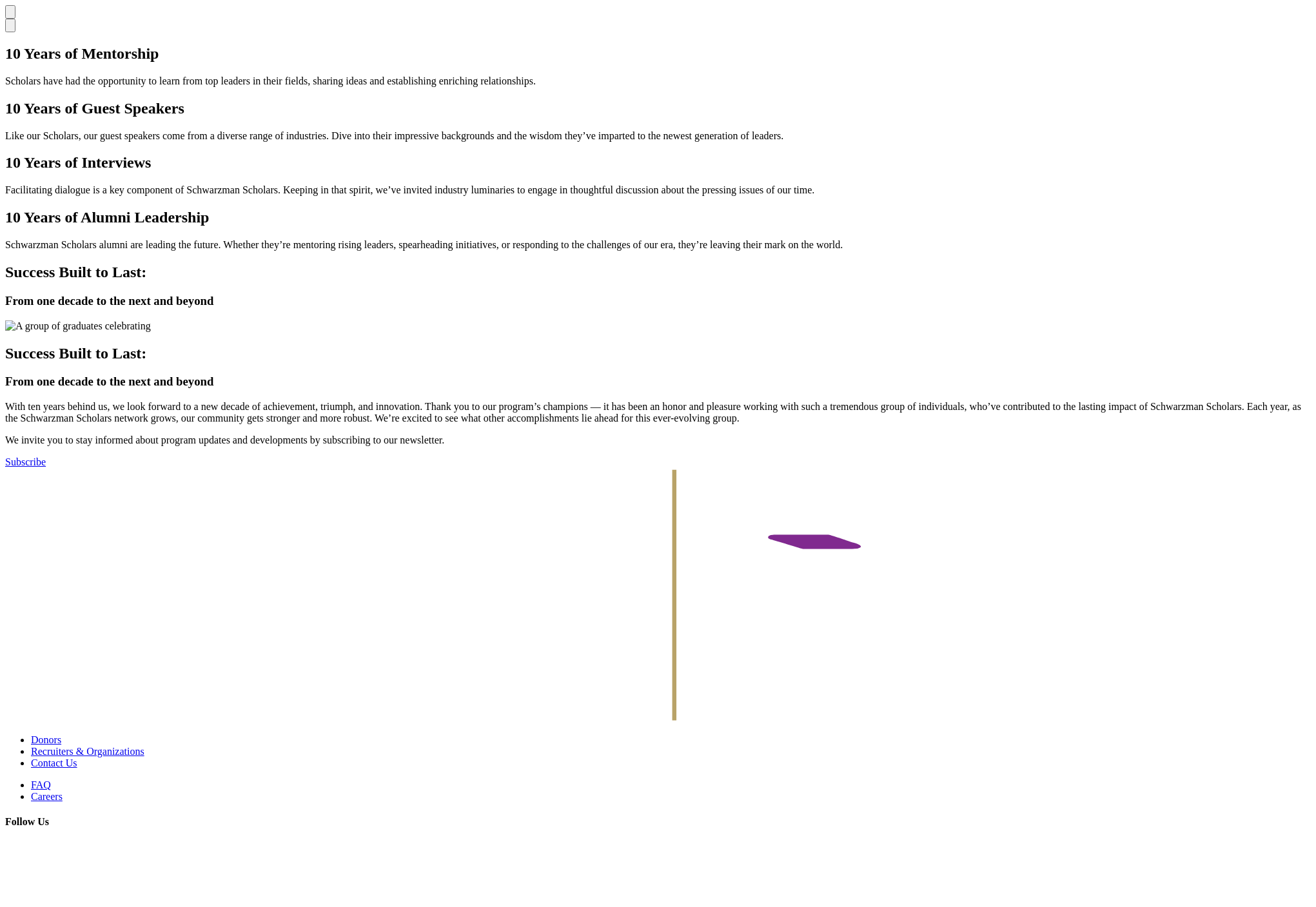
scroll to position [3355, 0]
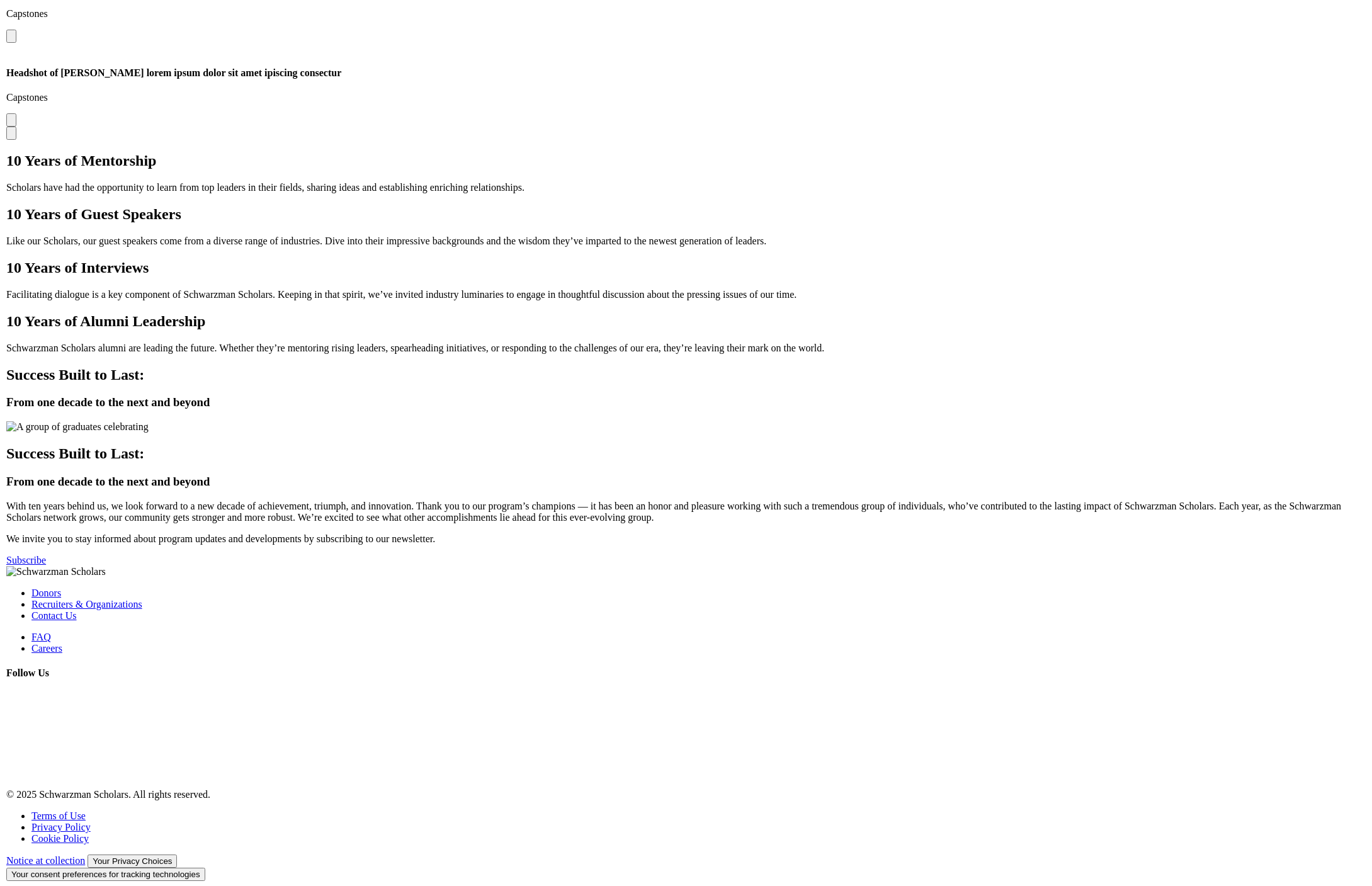
scroll to position [3326, 0]
click at [551, 364] on div at bounding box center [686, 364] width 1362 height 0
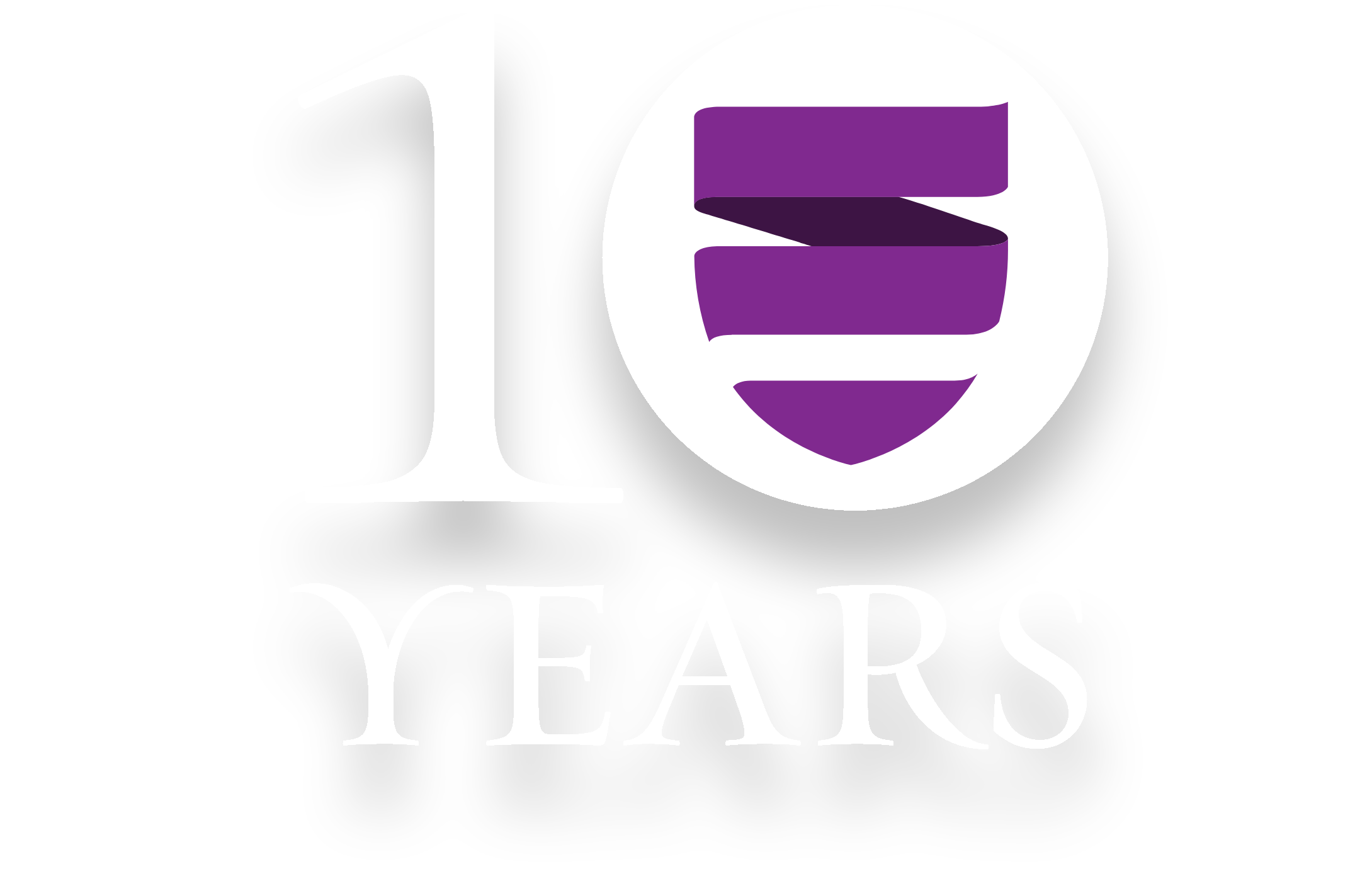
scroll to position [3326, 0]
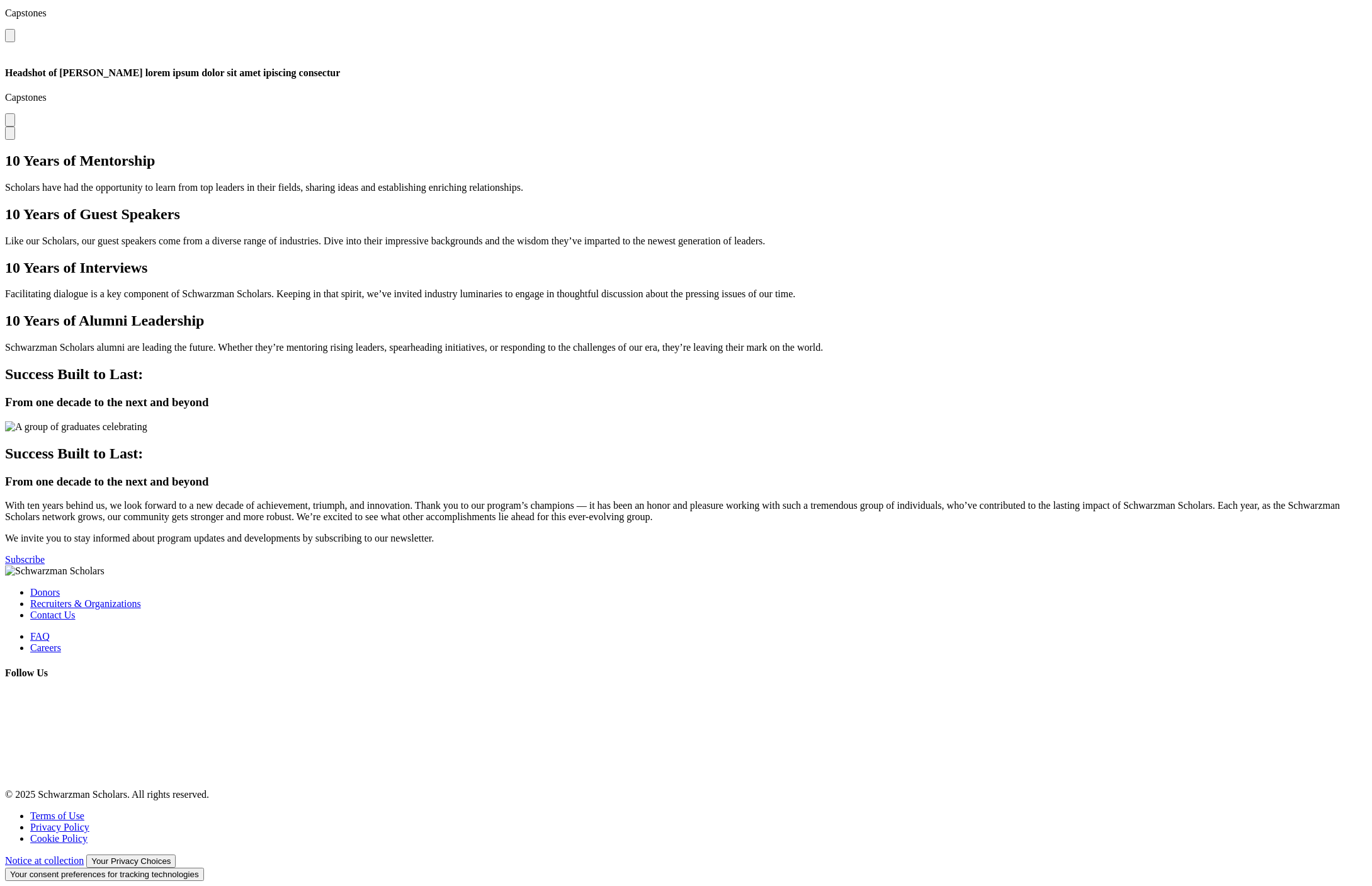
click at [511, 313] on div "10 Years of Alumni Leadership Schwarzman Scholars alumni are leading the future…" at bounding box center [686, 333] width 1362 height 41
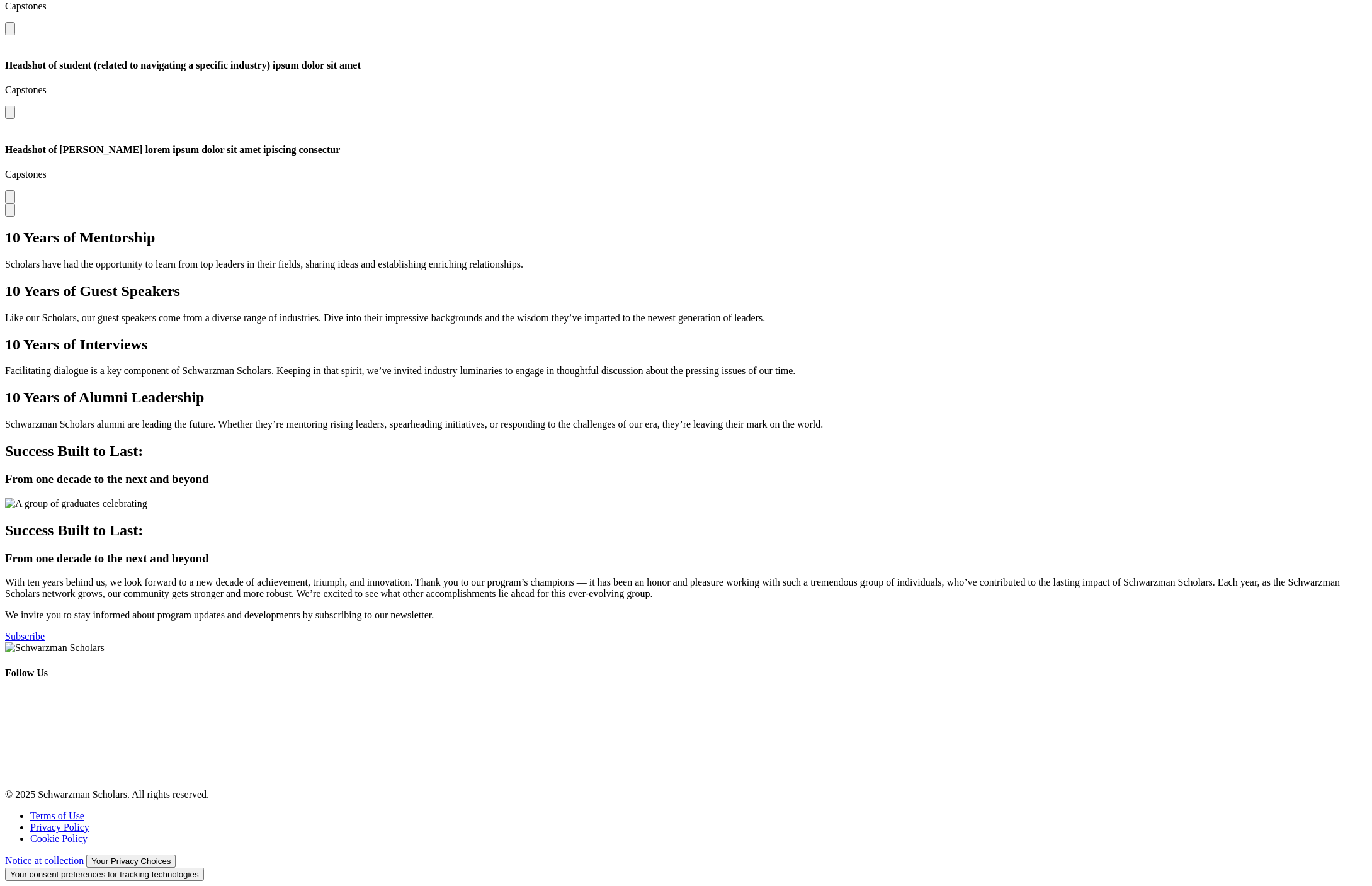
scroll to position [3307, 0]
click at [473, 389] on div "10 Years of Alumni Leadership Schwarzman Scholars alumni are leading the future…" at bounding box center [686, 410] width 1362 height 41
click at [402, 389] on div "10 Years of Alumni Leadership Schwarzman Scholars alumni are leading the future…" at bounding box center [686, 410] width 1362 height 41
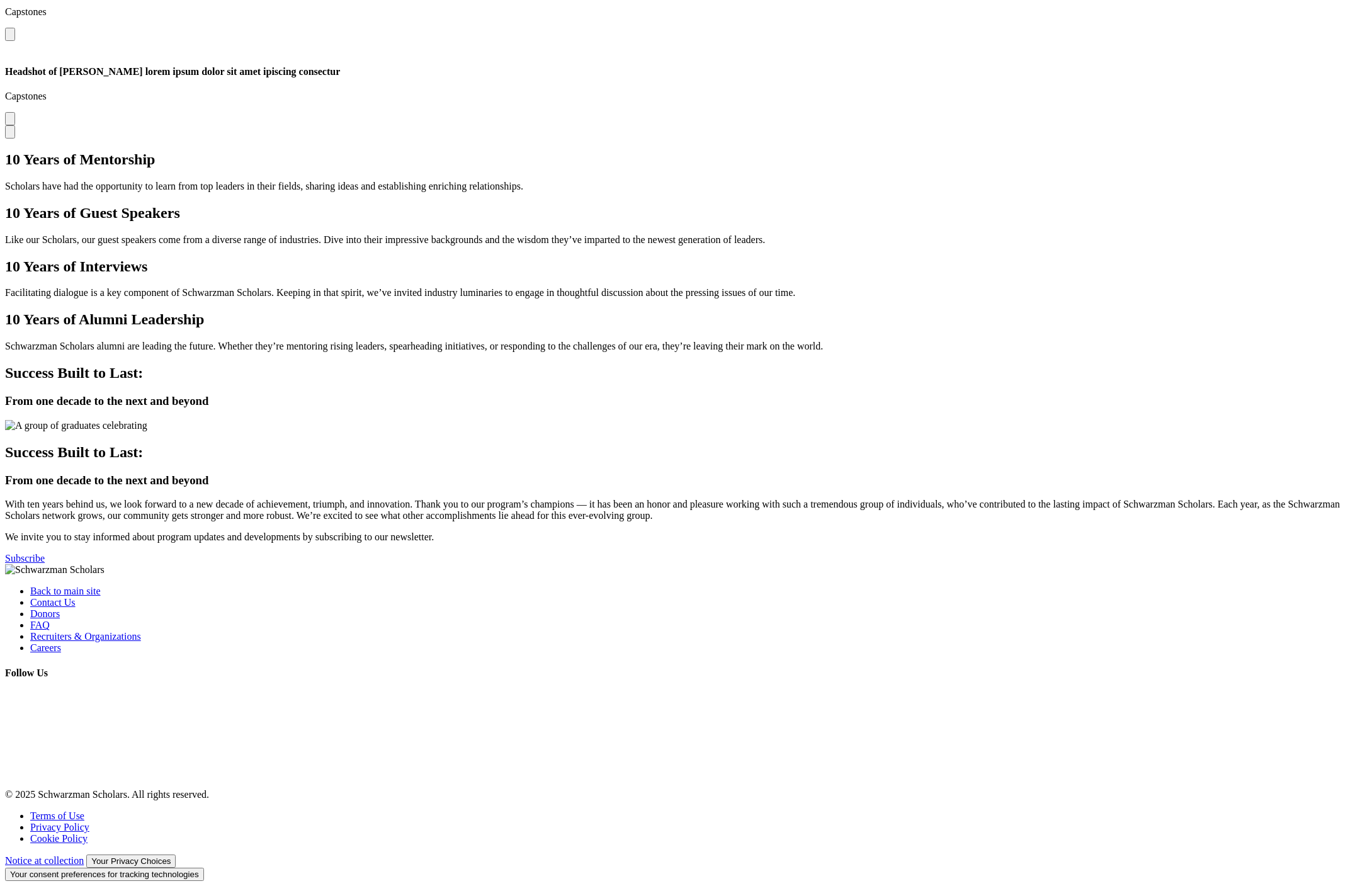
scroll to position [3307, 0]
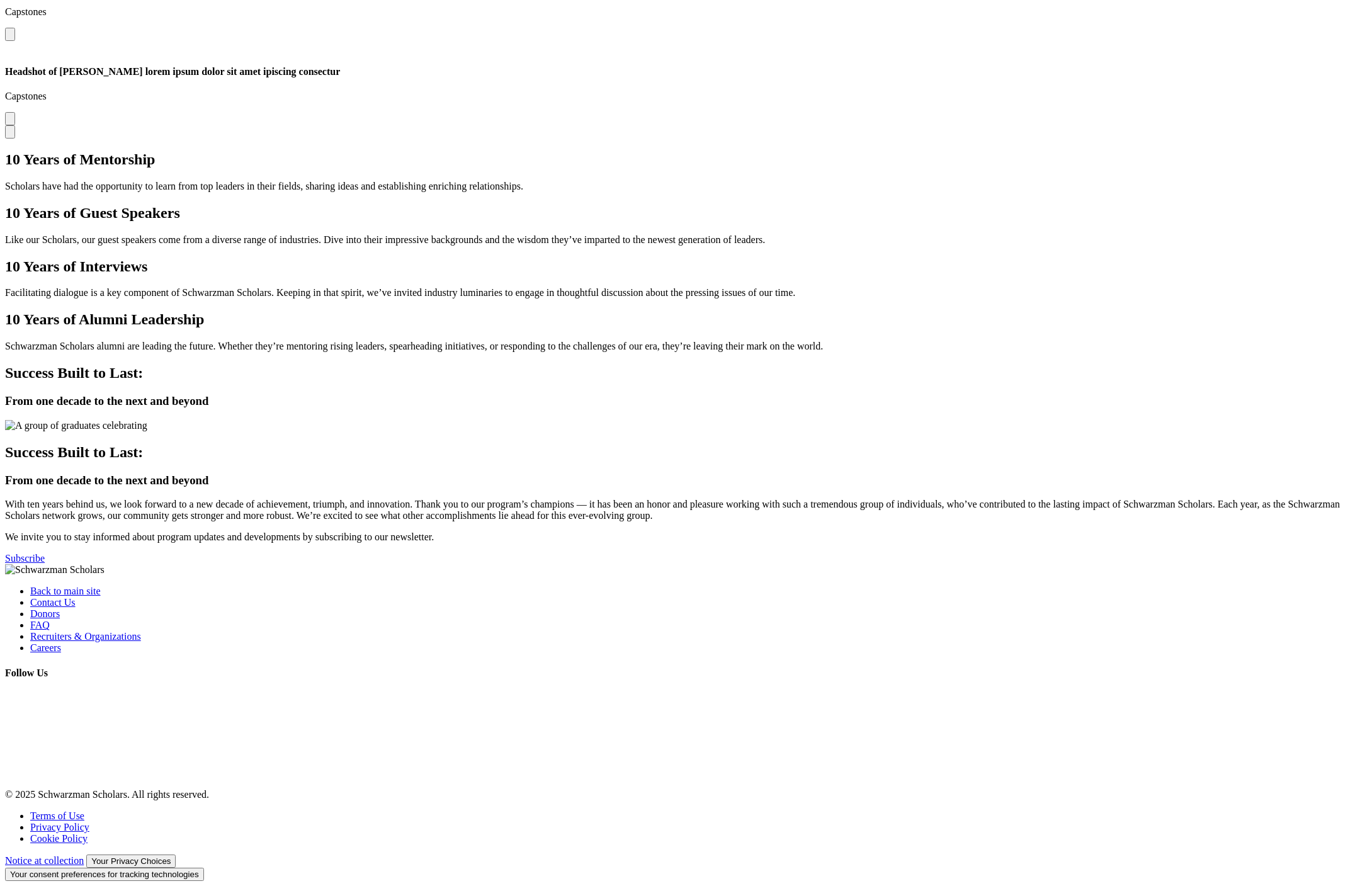
scroll to position [3307, 0]
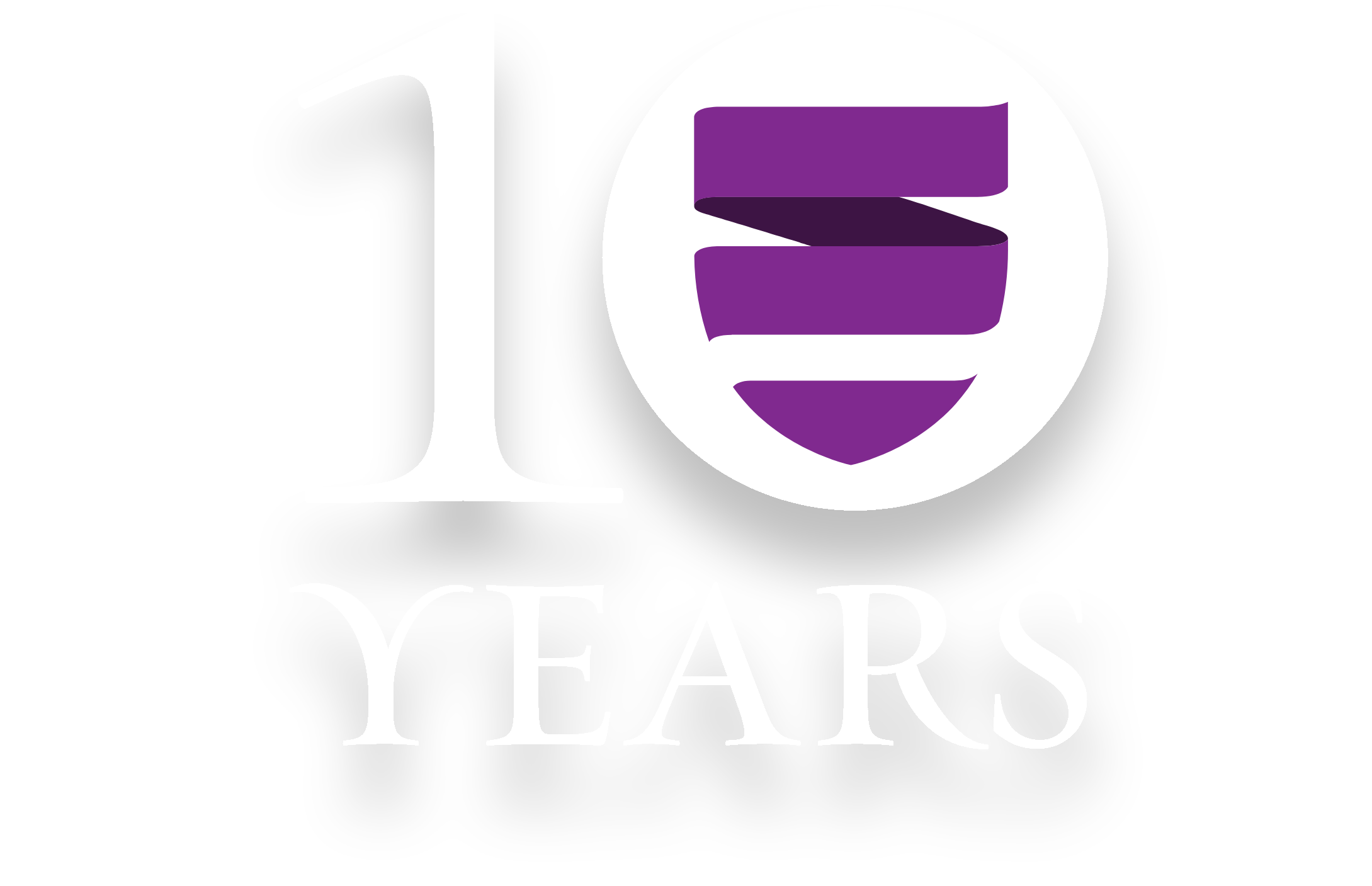
scroll to position [3307, 0]
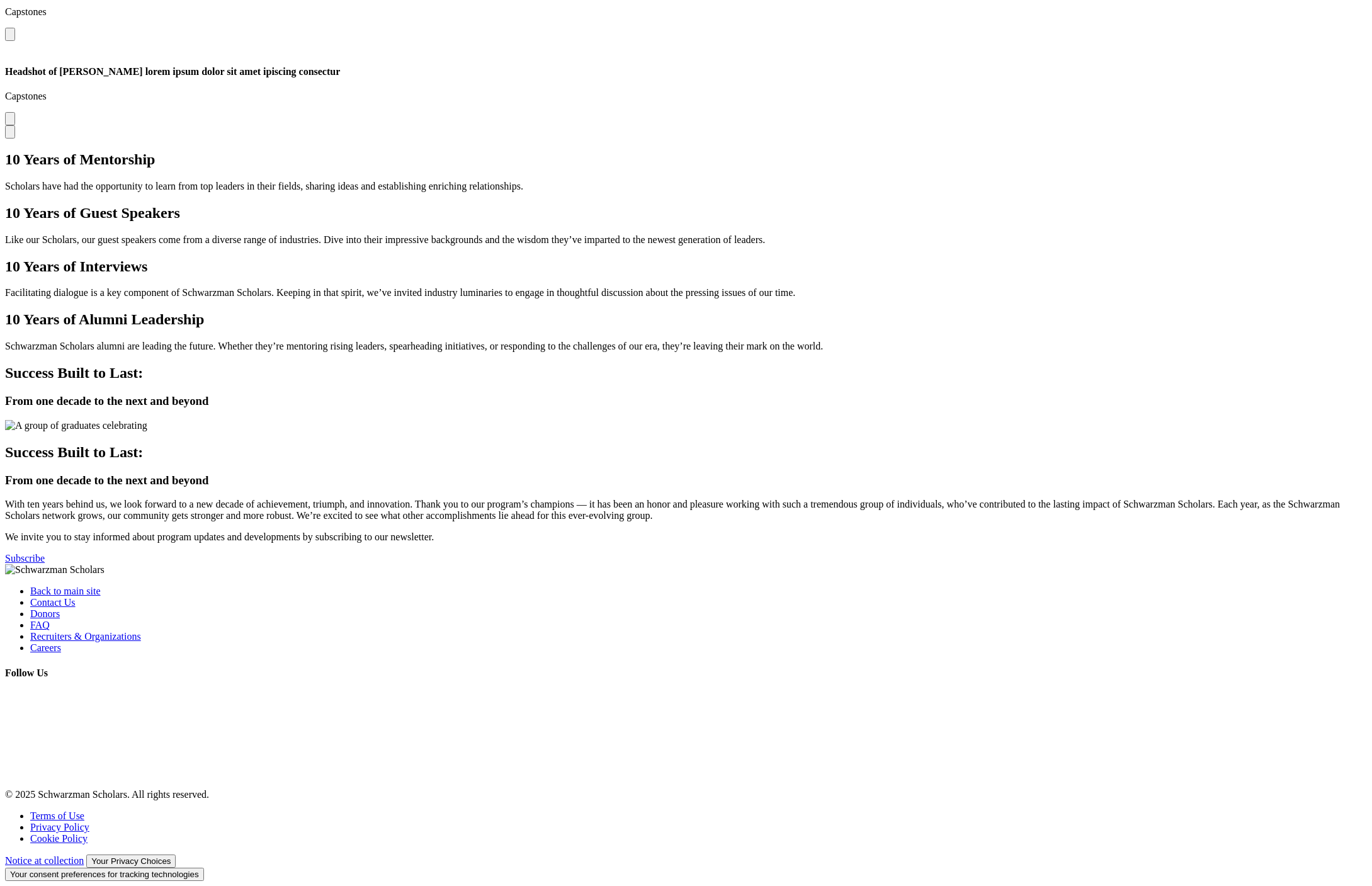
scroll to position [3307, 0]
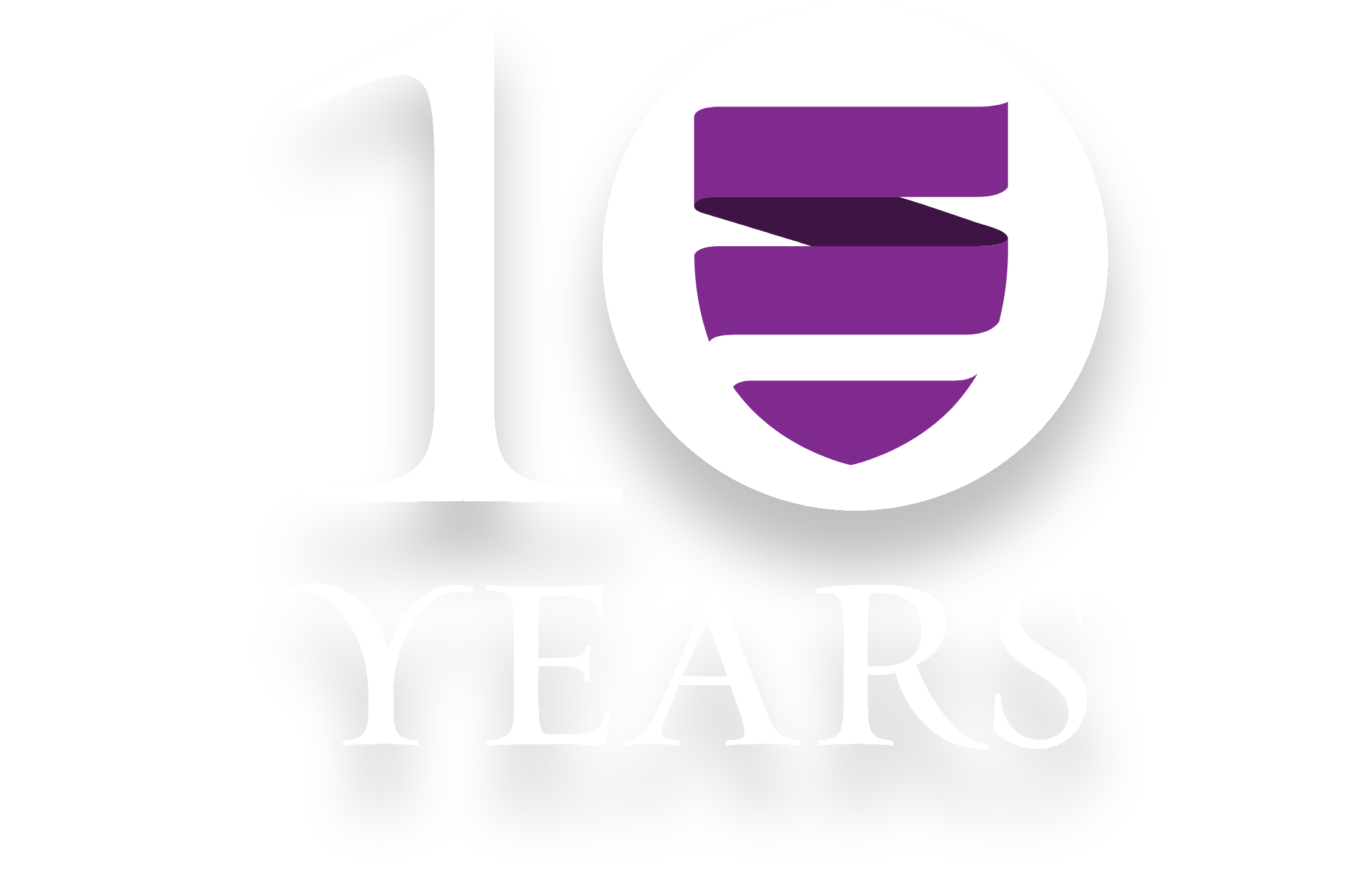
scroll to position [3307, 0]
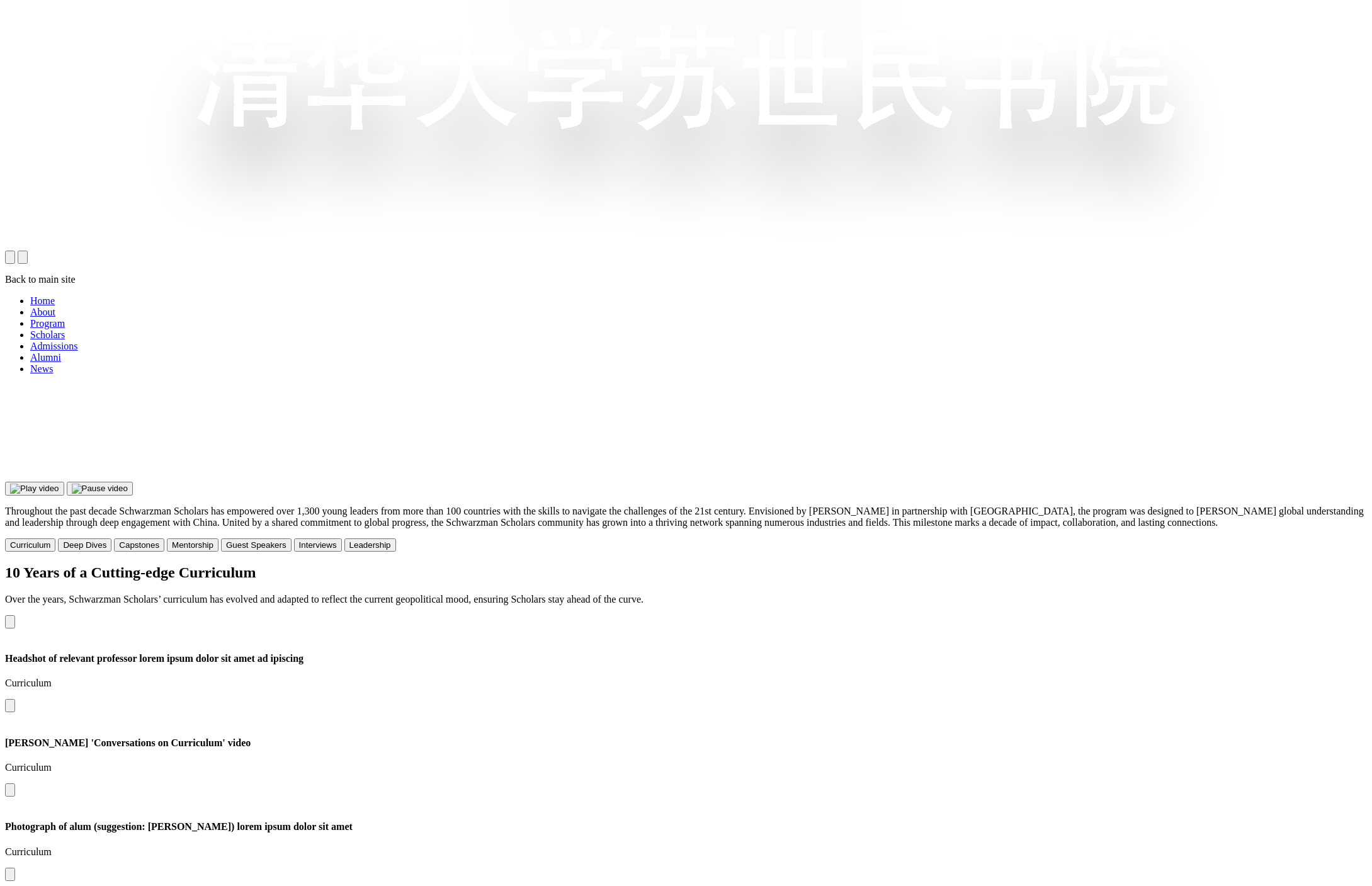
click at [342, 539] on button "Interviews" at bounding box center [318, 545] width 48 height 13
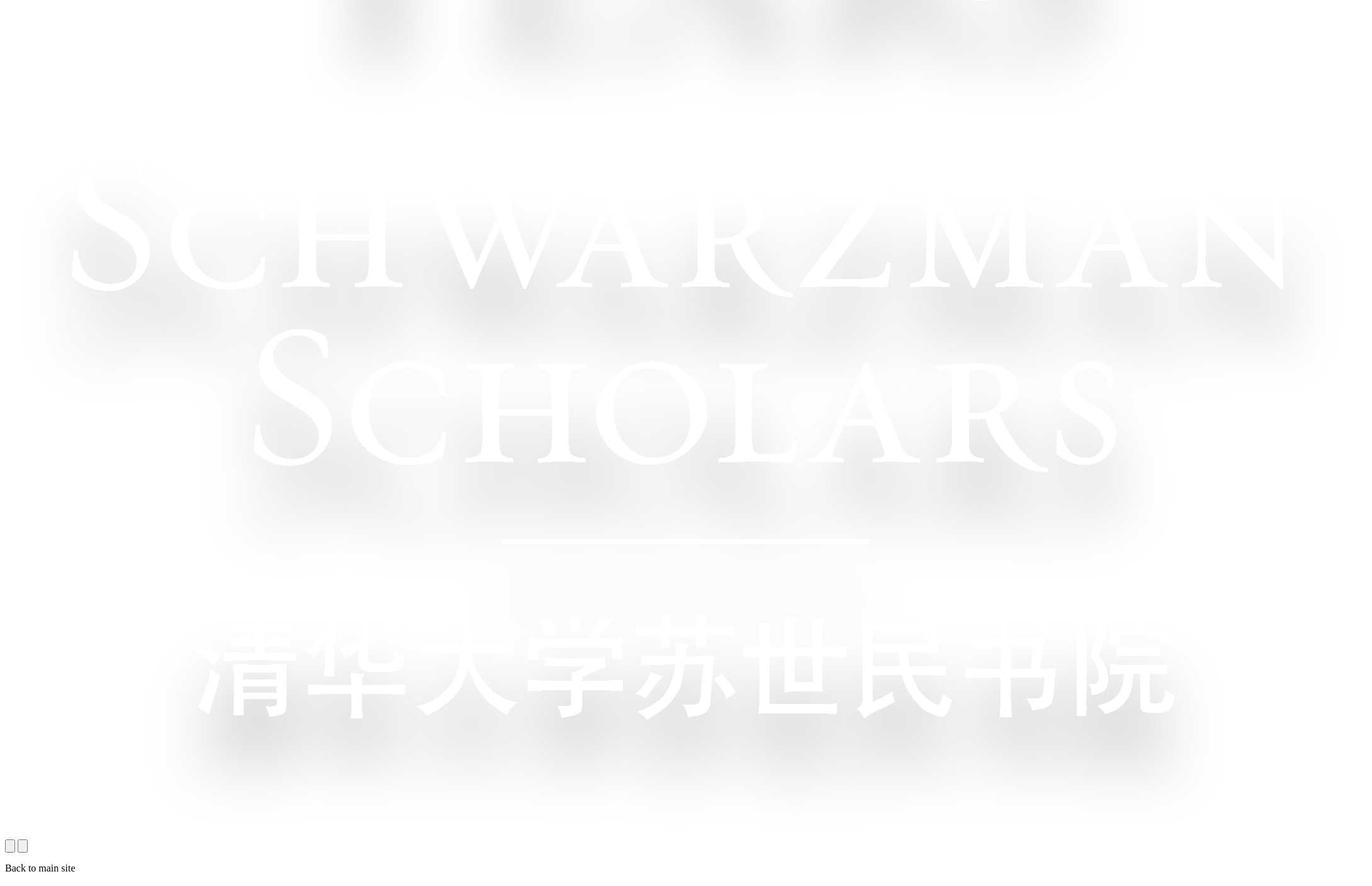
scroll to position [609, 0]
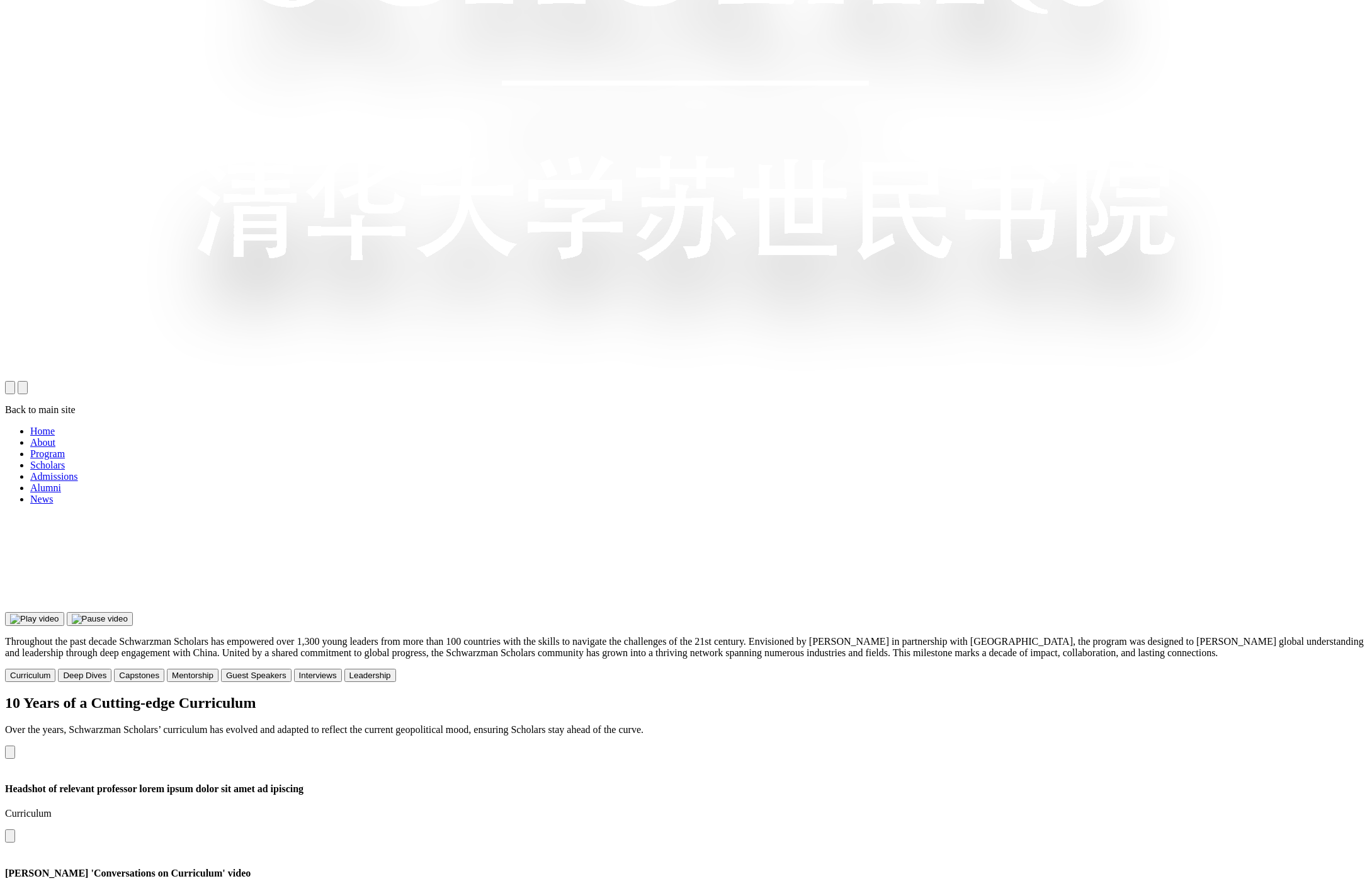
scroll to position [1241, 0]
